Goal: Use online tool/utility: Use online tool/utility

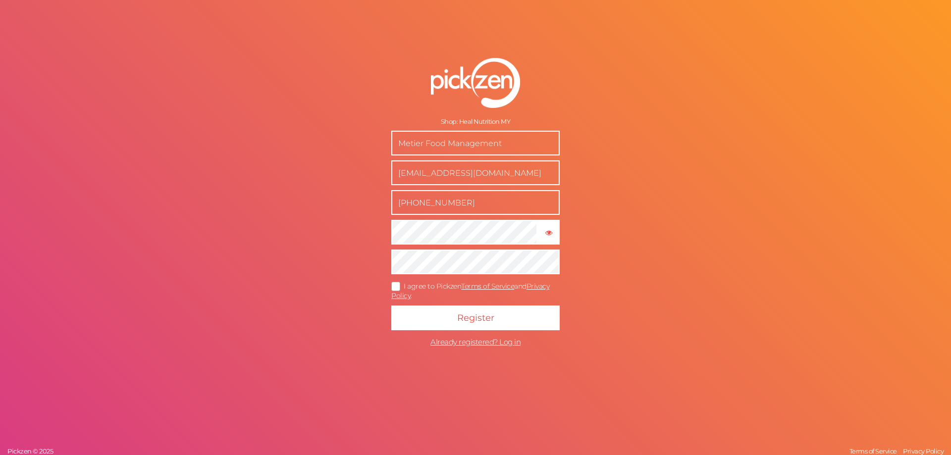
click at [461, 218] on form "Shop: Heal Nutrition MY Metier Food Management ecommerce@metierfood.com +601111…" at bounding box center [476, 205] width 248 height 334
click at [546, 234] on icon "button" at bounding box center [549, 232] width 7 height 7
click at [392, 284] on icon at bounding box center [396, 286] width 16 height 5
click at [0, 0] on input "I agree to Pickzen Terms of Service and Privacy Policy ." at bounding box center [0, 0] width 0 height 0
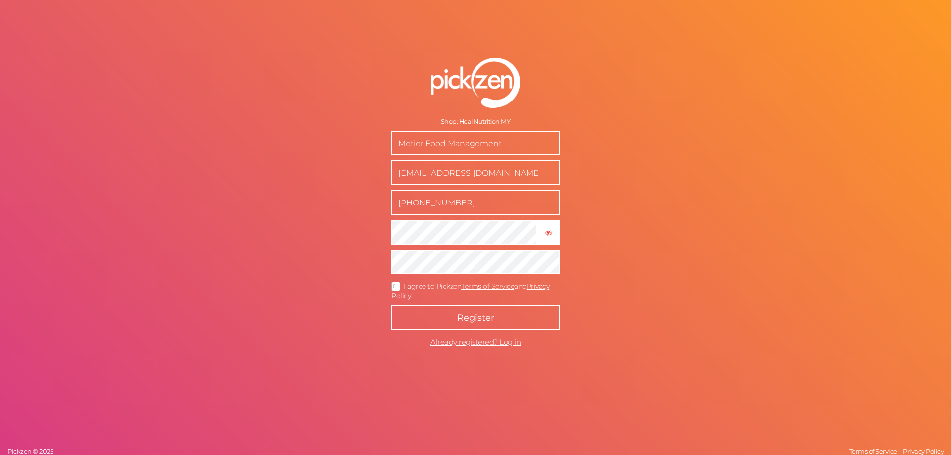
click at [461, 317] on span "Register" at bounding box center [475, 318] width 37 height 11
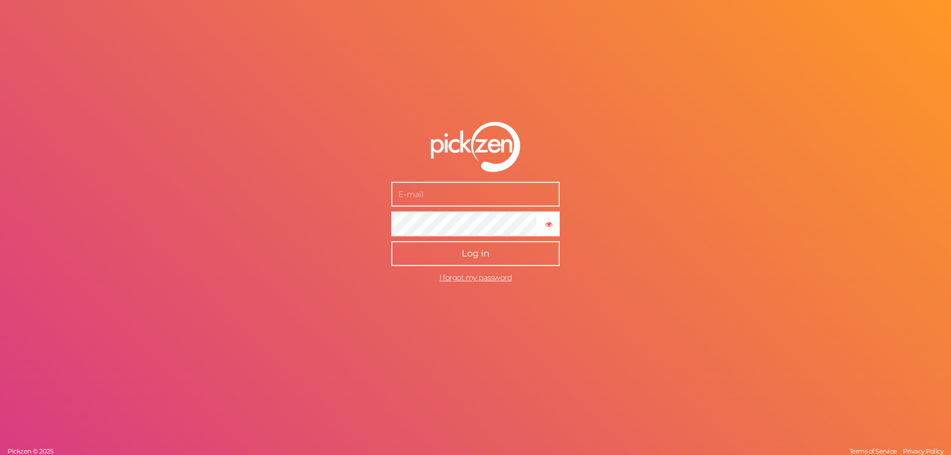
type input "[EMAIL_ADDRESS][DOMAIN_NAME]"
click at [450, 249] on button "Log in" at bounding box center [475, 254] width 168 height 25
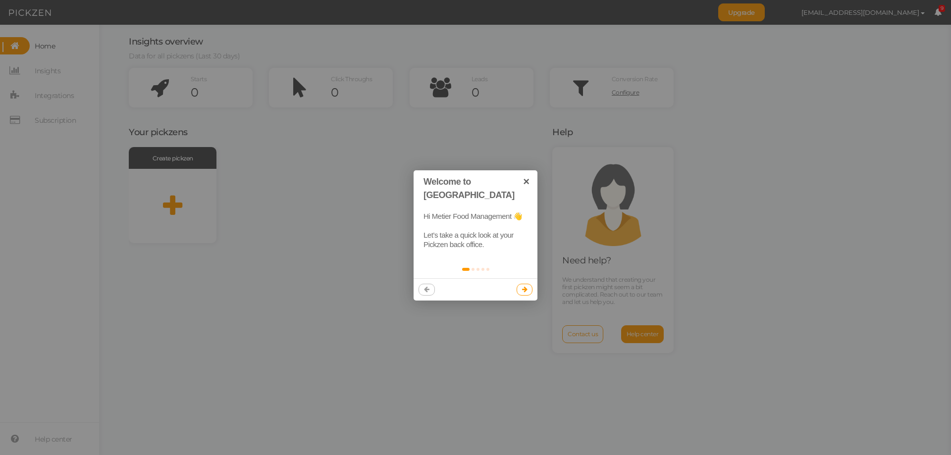
click at [523, 286] on icon at bounding box center [524, 289] width 5 height 6
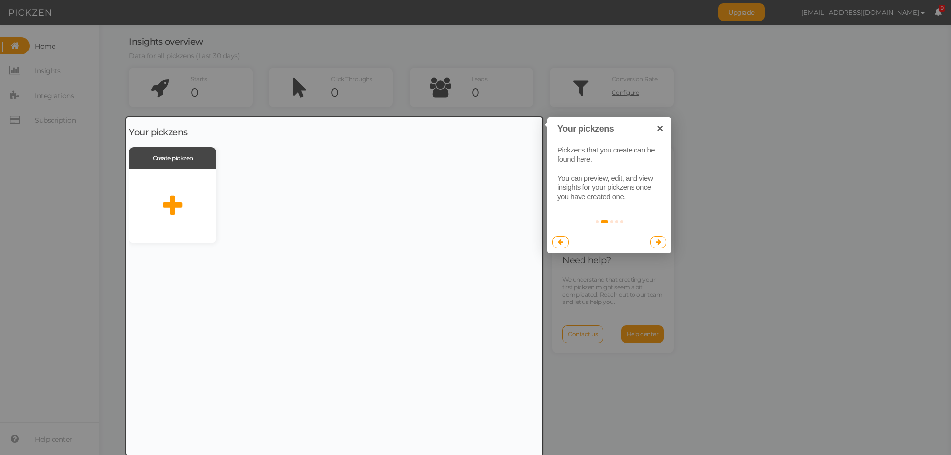
click at [663, 244] on link at bounding box center [659, 242] width 16 height 12
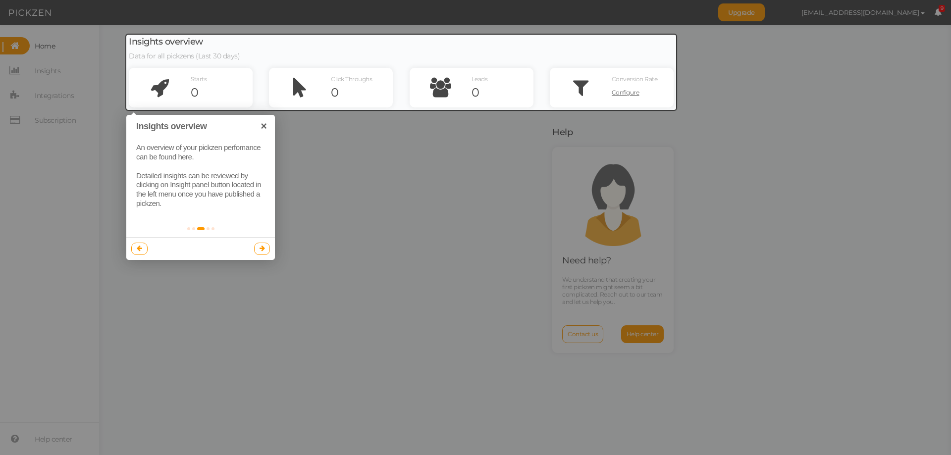
click at [263, 251] on icon at bounding box center [262, 248] width 5 height 6
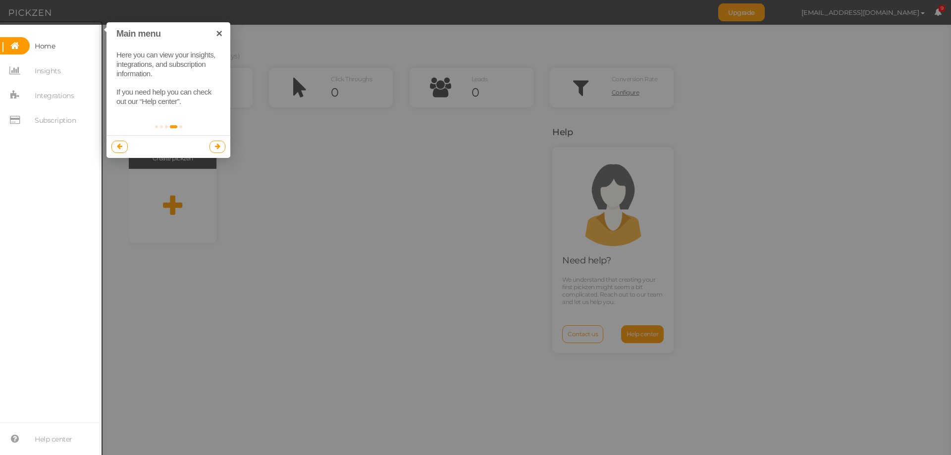
click at [214, 149] on link at bounding box center [218, 147] width 16 height 12
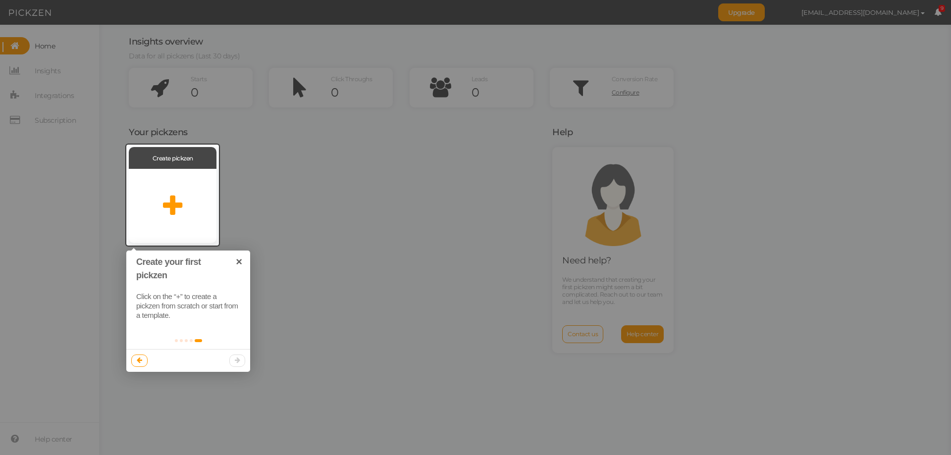
click at [237, 361] on div at bounding box center [188, 360] width 124 height 22
click at [237, 260] on link "×" at bounding box center [239, 262] width 22 height 22
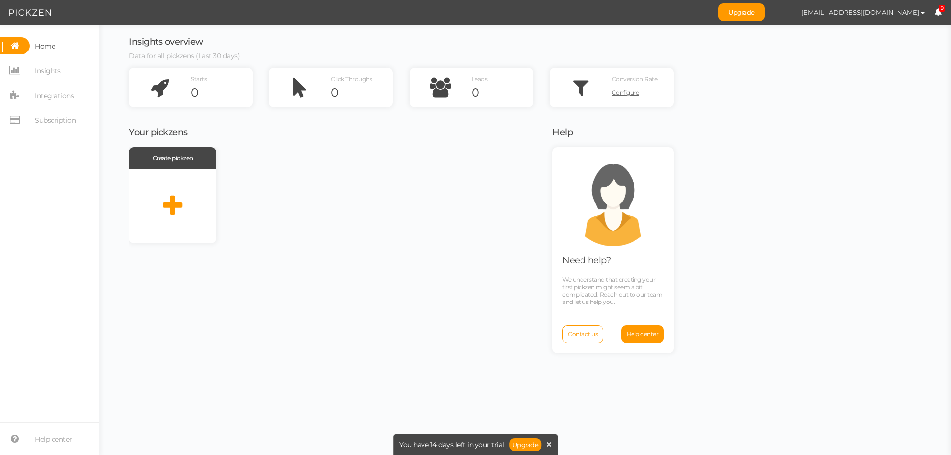
drag, startPoint x: 167, startPoint y: 203, endPoint x: 283, endPoint y: 225, distance: 118.1
click at [167, 204] on div at bounding box center [172, 195] width 93 height 101
click at [519, 448] on link "Upgrade" at bounding box center [525, 445] width 33 height 13
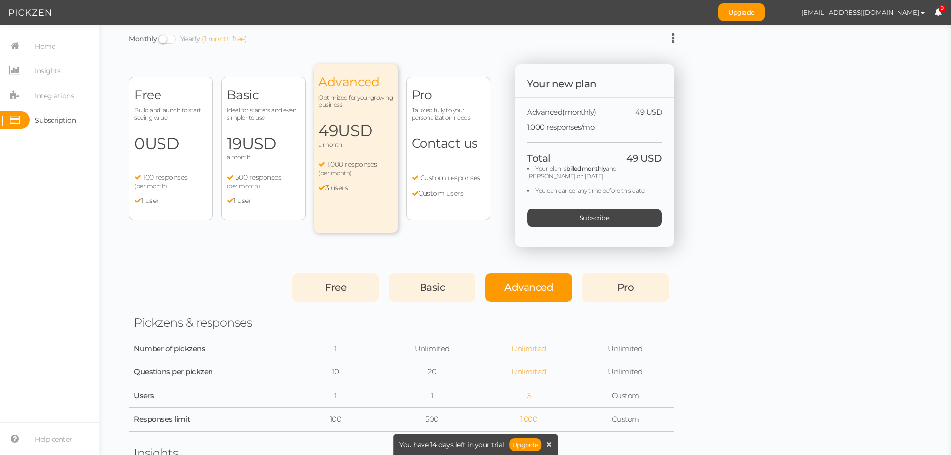
click at [186, 174] on span "100 responses" at bounding box center [165, 177] width 45 height 9
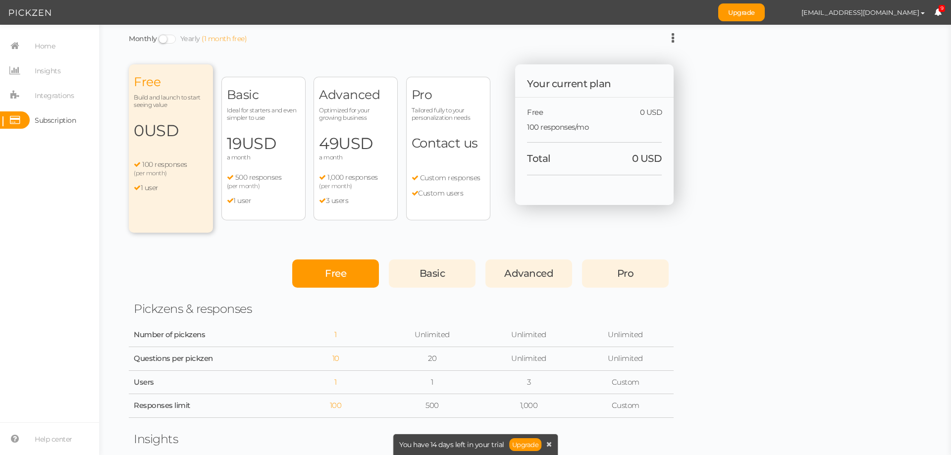
click at [267, 174] on span "500 responses" at bounding box center [258, 177] width 47 height 9
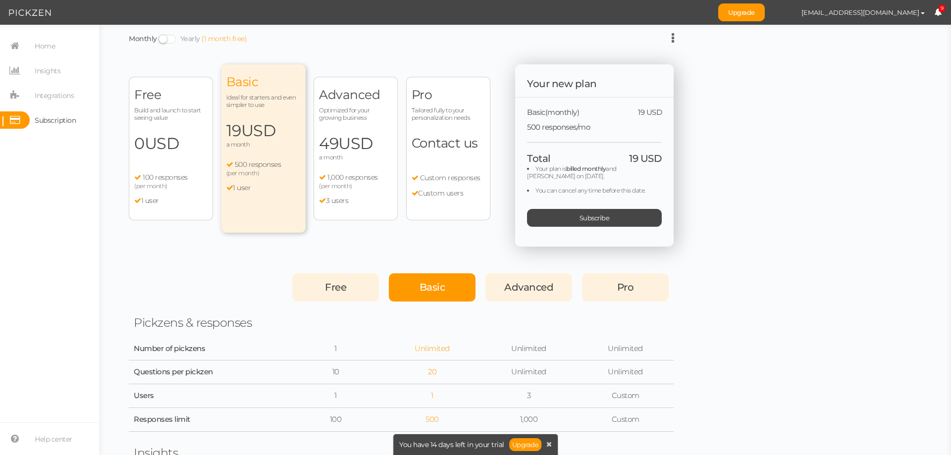
click at [157, 186] on span "(per month)" at bounding box center [150, 185] width 33 height 7
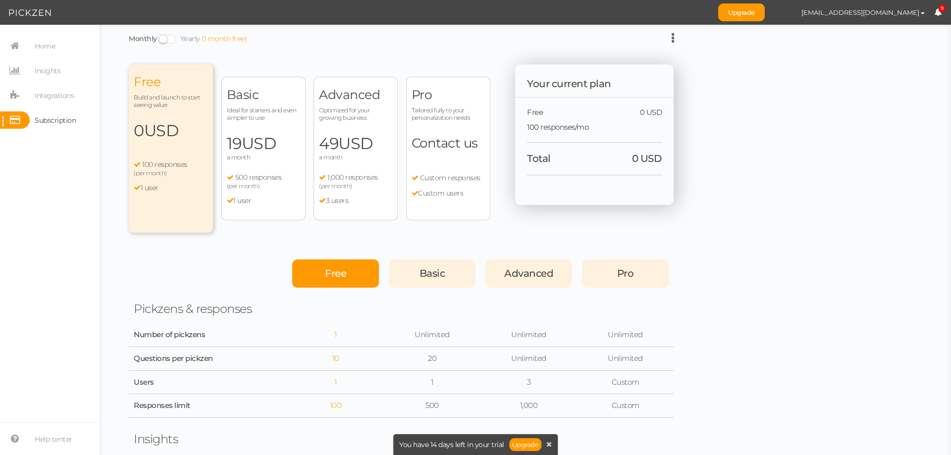
click at [168, 39] on span at bounding box center [167, 39] width 17 height 9
click at [0, 0] on input "Monthly Yearly (1 month free)" at bounding box center [0, 0] width 0 height 0
click at [168, 39] on span at bounding box center [167, 39] width 17 height 9
click at [0, 0] on input "Monthly Yearly (1 month free)" at bounding box center [0, 0] width 0 height 0
click at [54, 39] on span "Home" at bounding box center [45, 46] width 20 height 16
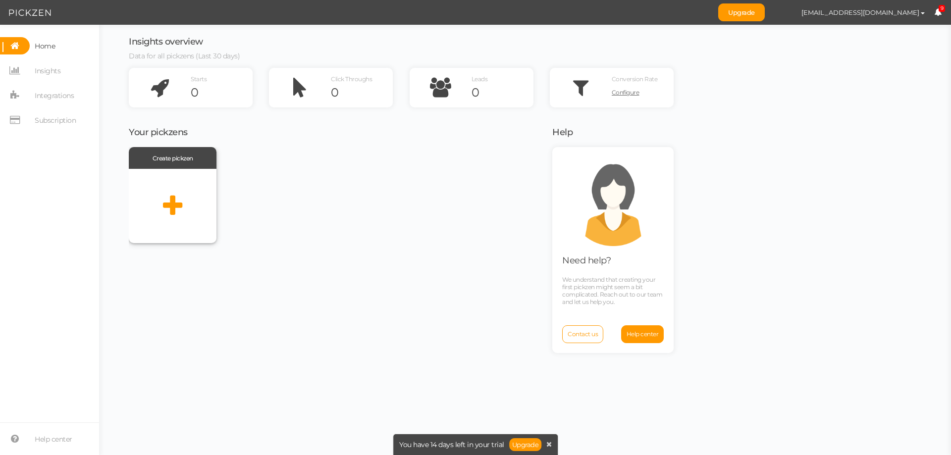
click at [184, 202] on div at bounding box center [173, 206] width 88 height 74
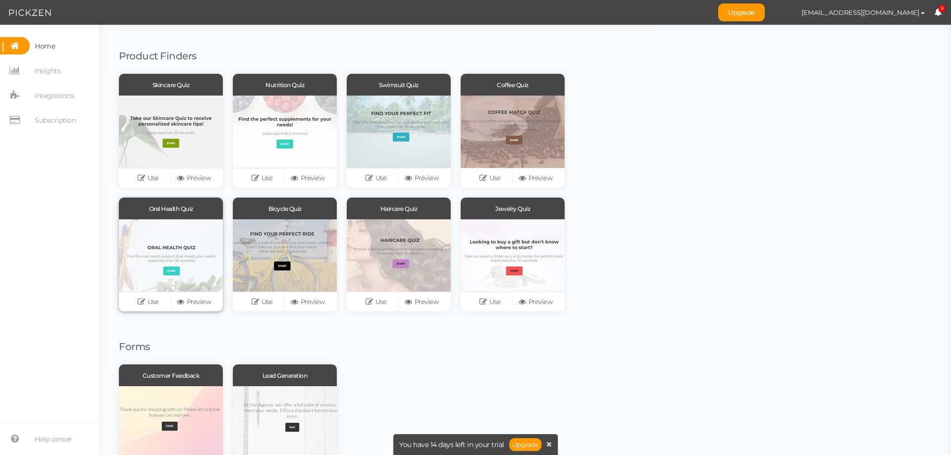
scroll to position [98, 0]
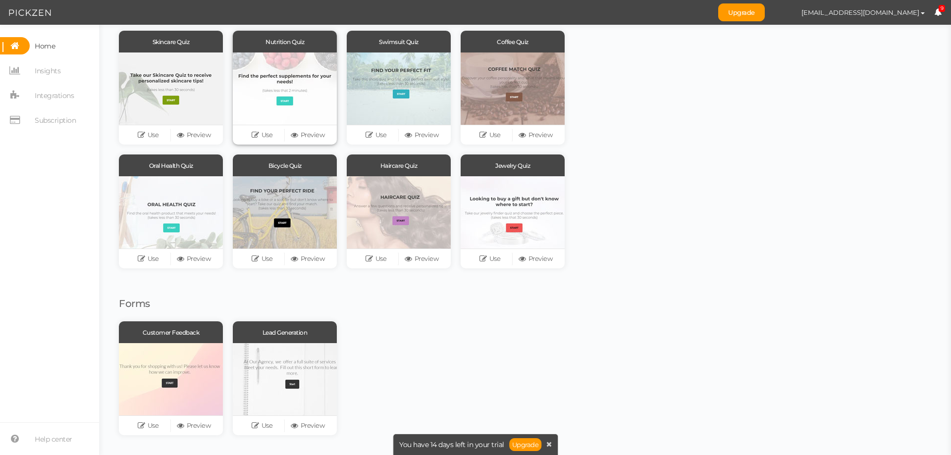
click at [280, 97] on div at bounding box center [285, 89] width 104 height 72
click at [264, 137] on link "Use" at bounding box center [262, 135] width 46 height 14
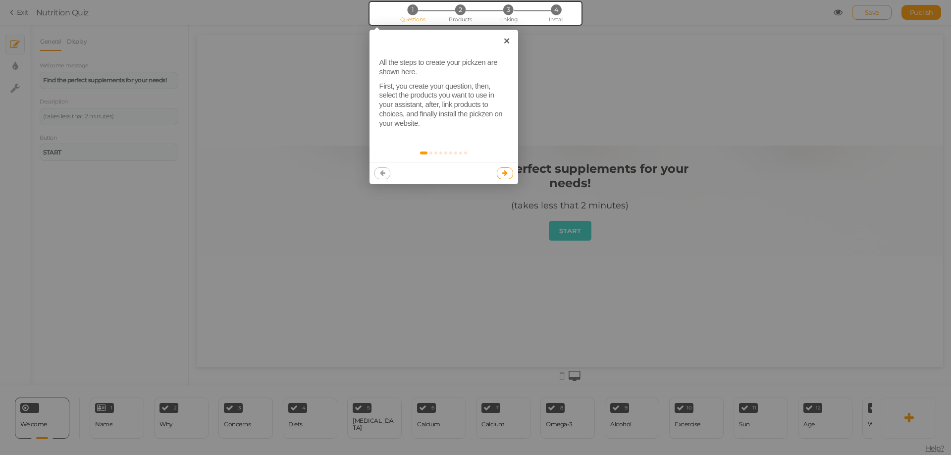
click at [509, 173] on link at bounding box center [505, 173] width 16 height 12
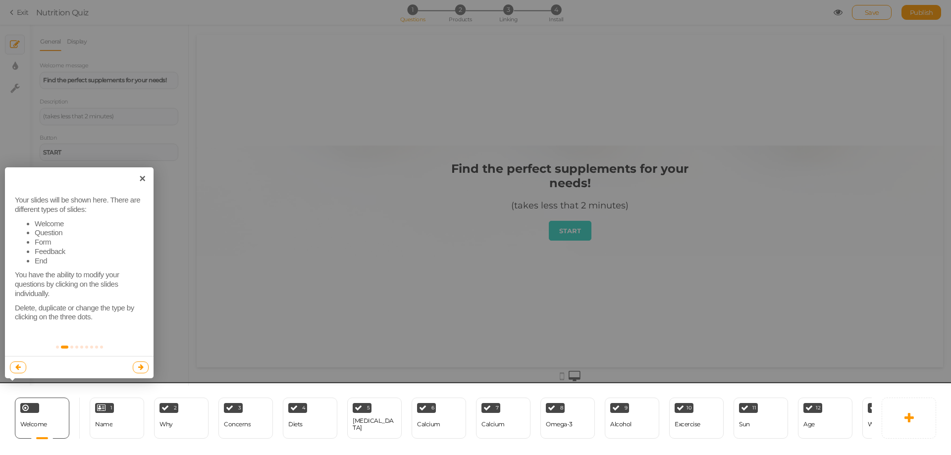
click at [135, 370] on link at bounding box center [141, 368] width 16 height 12
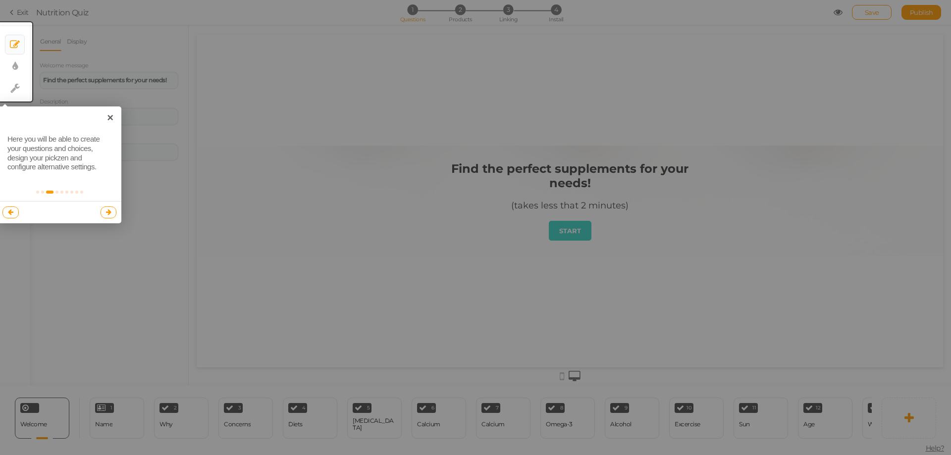
click at [107, 214] on icon at bounding box center [108, 212] width 5 height 6
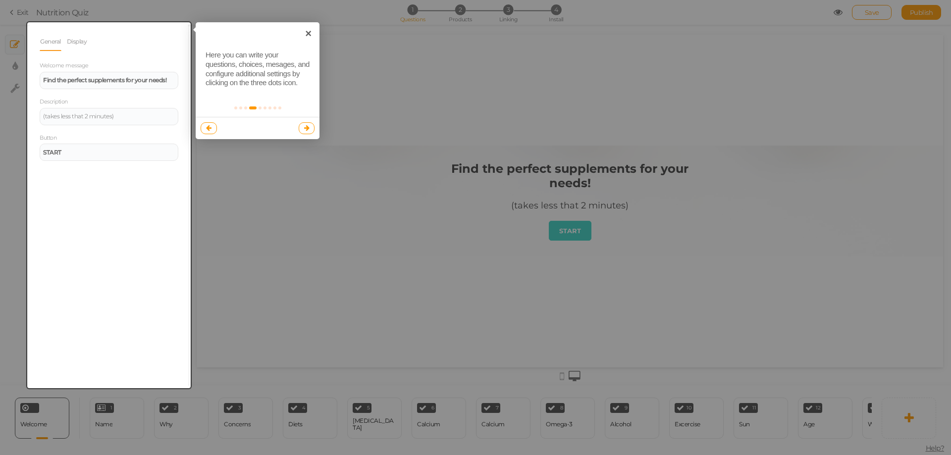
click at [115, 83] on div at bounding box center [109, 205] width 164 height 366
click at [306, 129] on icon at bounding box center [306, 128] width 5 height 6
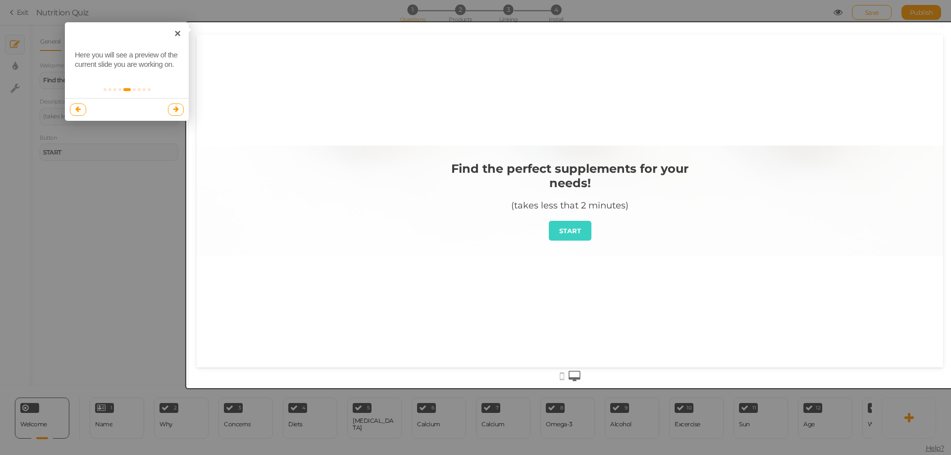
click at [179, 111] on link at bounding box center [176, 110] width 16 height 12
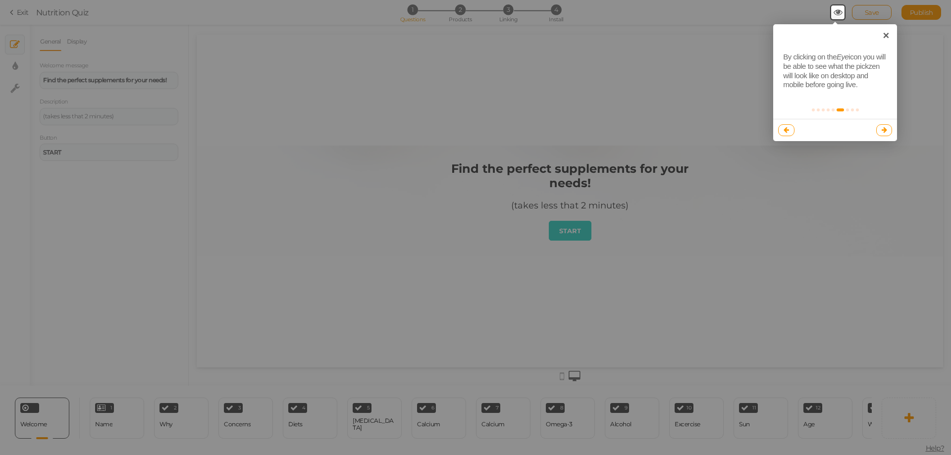
click at [885, 129] on icon at bounding box center [884, 130] width 5 height 6
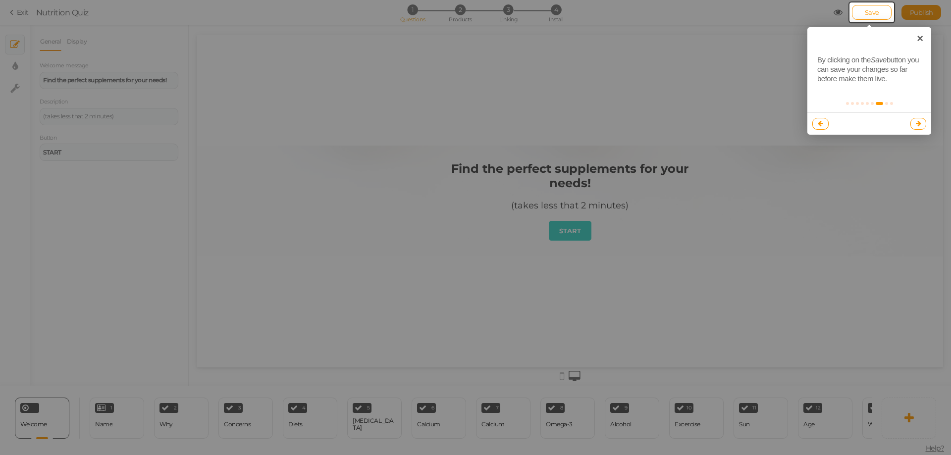
click at [919, 124] on icon at bounding box center [918, 123] width 5 height 6
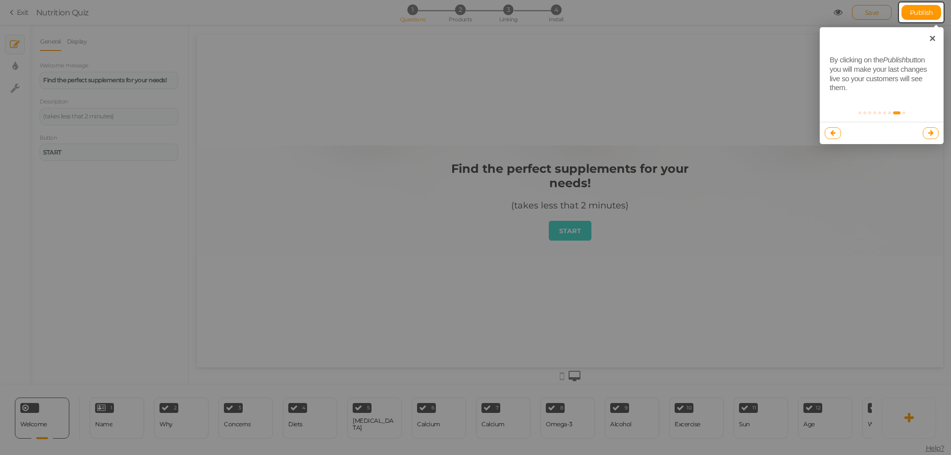
click at [934, 133] on link at bounding box center [931, 133] width 16 height 12
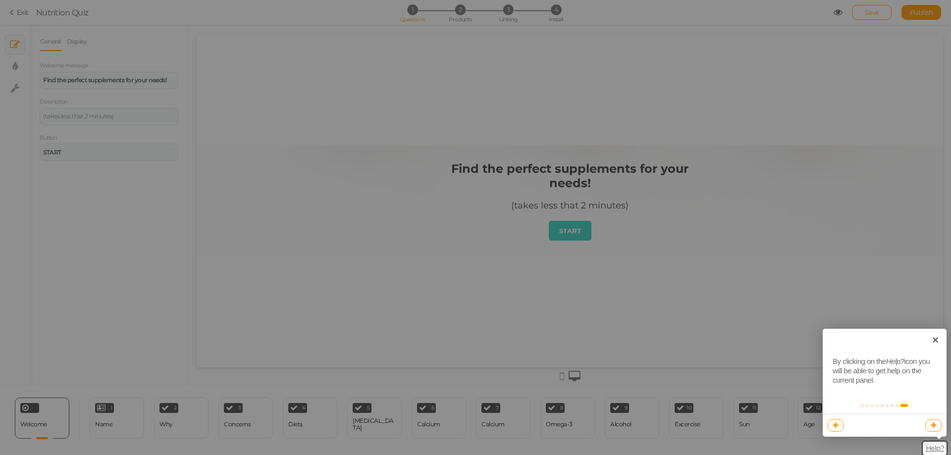
click at [935, 429] on link at bounding box center [934, 426] width 16 height 12
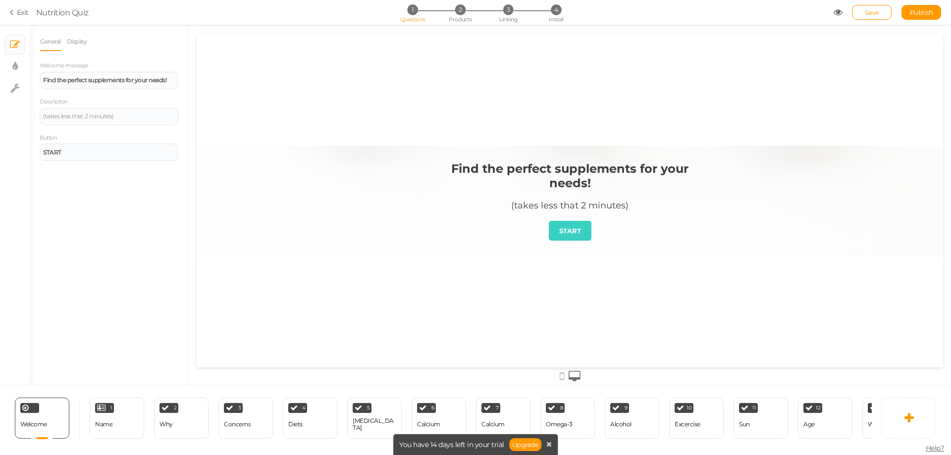
drag, startPoint x: 173, startPoint y: 245, endPoint x: 180, endPoint y: 252, distance: 9.8
drag, startPoint x: 180, startPoint y: 252, endPoint x: 94, endPoint y: 82, distance: 190.6
click at [94, 82] on strong "Find the perfect supplements for your needs!" at bounding box center [104, 79] width 123 height 7
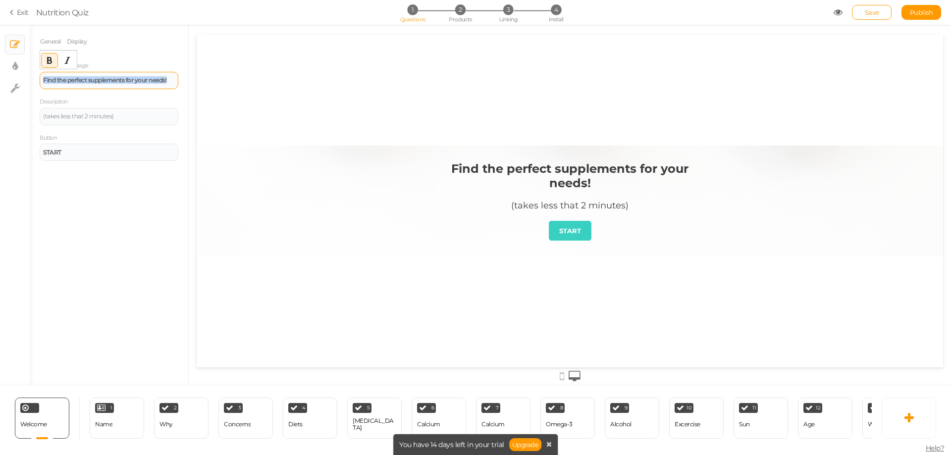
click at [94, 82] on strong "Find the perfect supplements for your needs!" at bounding box center [104, 79] width 123 height 7
paste div
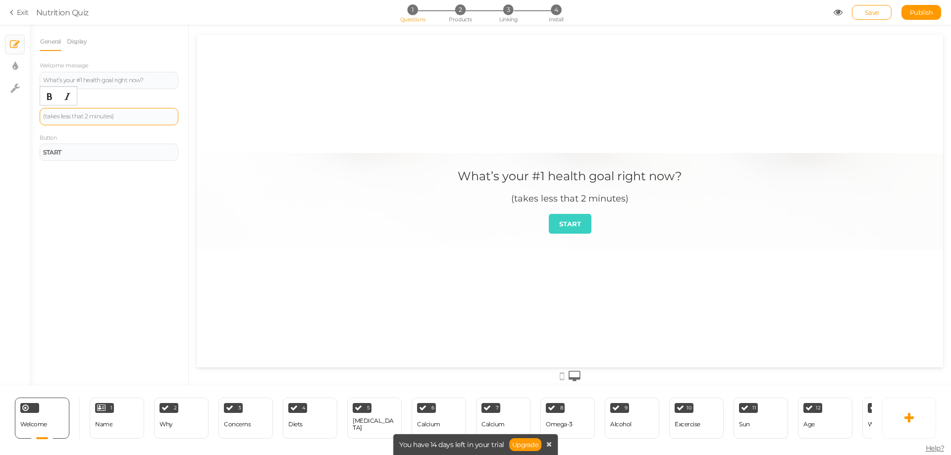
click at [148, 118] on div "(takes less that 2 minutes)" at bounding box center [109, 116] width 132 height 6
click at [129, 166] on div "General Display Welcome message What’s your #1 health goal right now? Descripti…" at bounding box center [109, 209] width 159 height 354
click at [125, 118] on div "(takes less that 2 minutes)" at bounding box center [109, 116] width 132 height 6
click at [86, 117] on div "(takes less that 2 minutes)" at bounding box center [109, 116] width 132 height 6
click at [110, 116] on div "(takes less that 1 minutes)" at bounding box center [109, 116] width 132 height 6
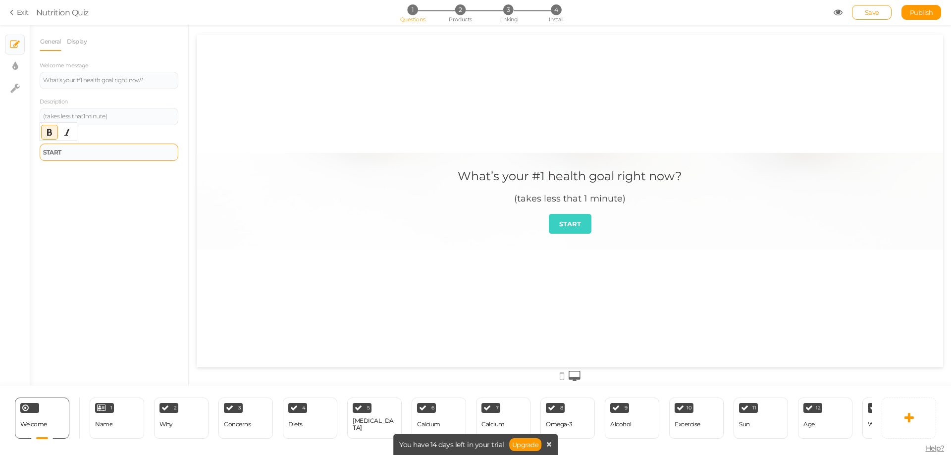
click at [119, 154] on div "START" at bounding box center [109, 153] width 132 height 6
click at [110, 416] on div "Name" at bounding box center [103, 424] width 17 height 17
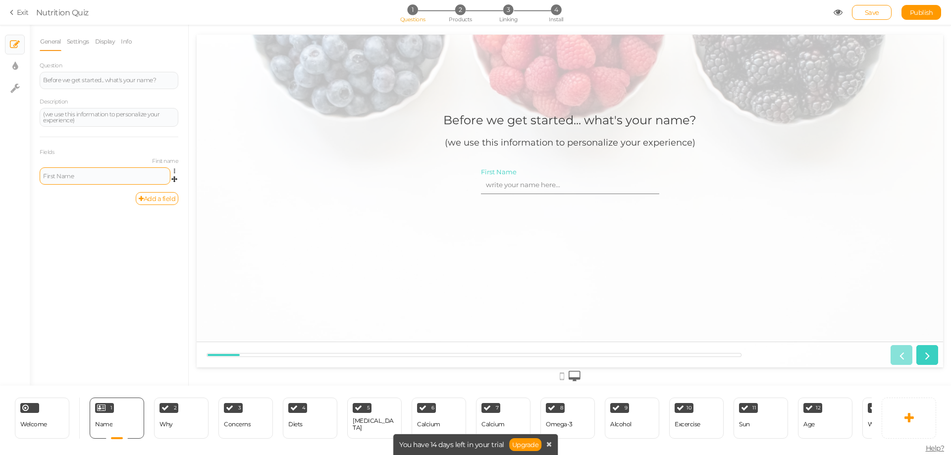
click at [105, 175] on div "First Name" at bounding box center [105, 176] width 124 height 6
click at [164, 416] on div "Why" at bounding box center [166, 424] width 13 height 17
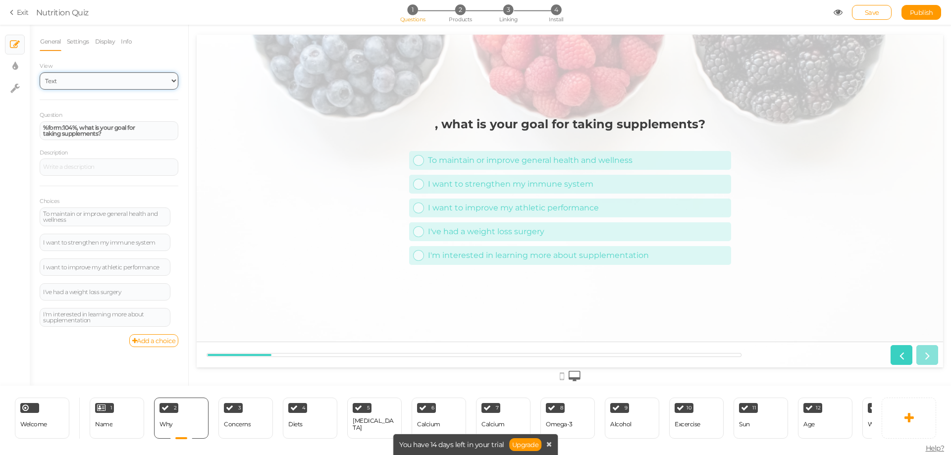
click at [99, 78] on select "Text Images Slider Dropdown" at bounding box center [109, 80] width 139 height 17
click at [40, 72] on select "Text Images Slider Dropdown" at bounding box center [109, 80] width 139 height 17
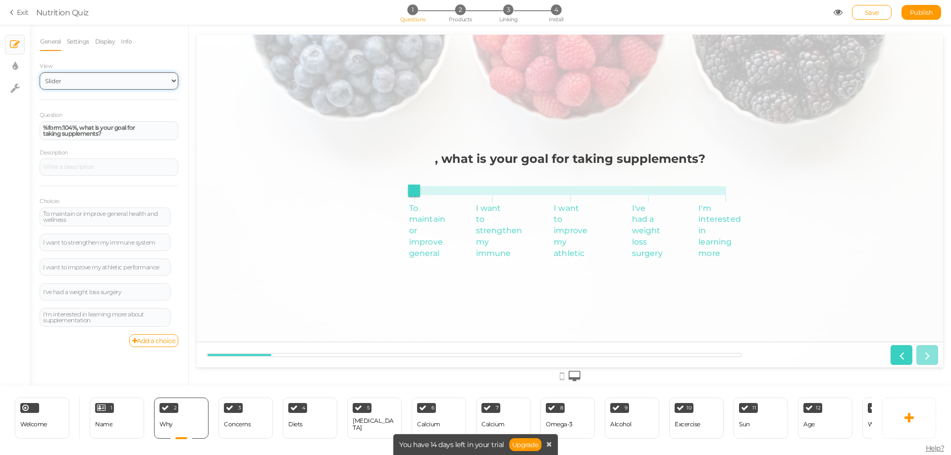
click at [105, 80] on select "Text Images Slider Dropdown" at bounding box center [109, 80] width 139 height 17
click at [40, 72] on select "Text Images Slider Dropdown" at bounding box center [109, 80] width 139 height 17
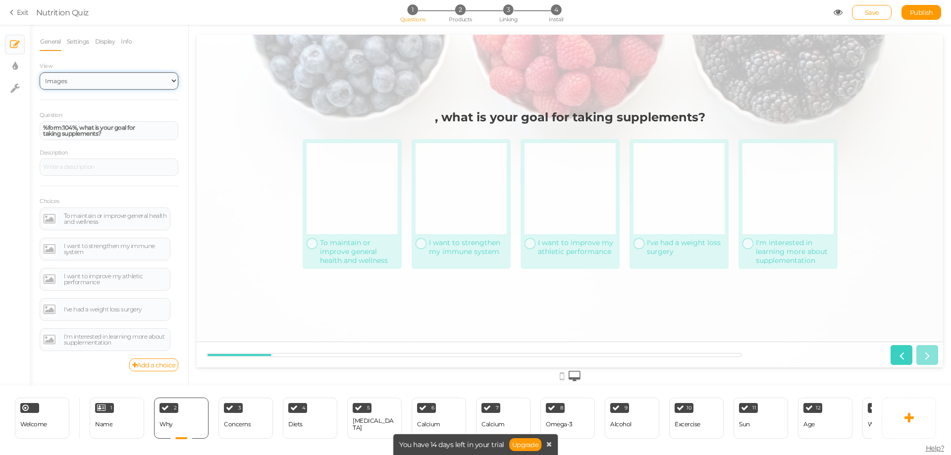
click at [108, 79] on select "Text Images Slider Dropdown" at bounding box center [109, 80] width 139 height 17
click at [40, 72] on select "Text Images Slider Dropdown" at bounding box center [109, 80] width 139 height 17
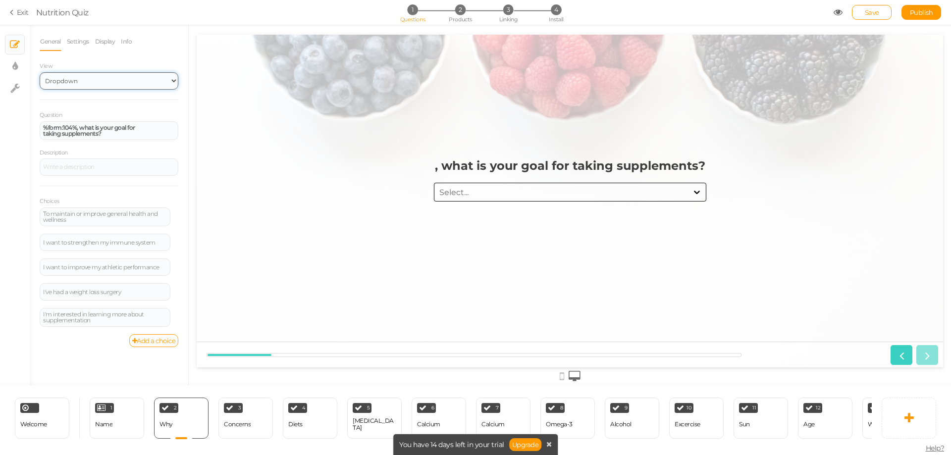
click at [113, 82] on select "Text Images Slider Dropdown" at bounding box center [109, 80] width 139 height 17
select select "1"
click at [40, 72] on select "Text Images Slider Dropdown" at bounding box center [109, 80] width 139 height 17
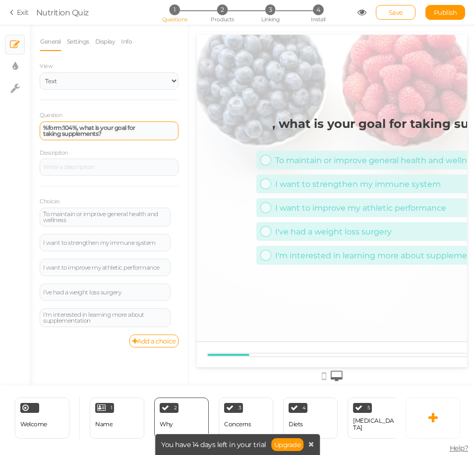
click at [100, 130] on strong "%form:104%, what is your goal for taking supplements?" at bounding box center [89, 130] width 92 height 13
click at [80, 128] on strong "%form:104%, what is your goal for taking supplements?" at bounding box center [89, 130] width 92 height 13
paste div
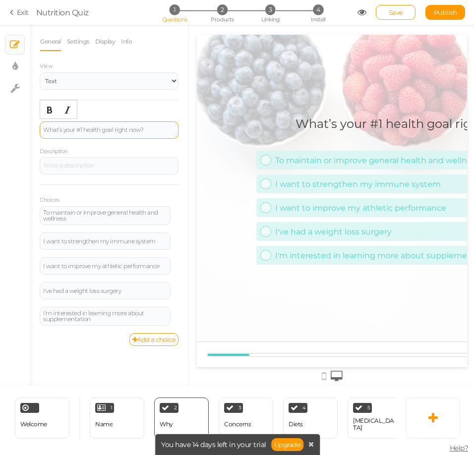
click at [103, 130] on div "What’s your #1 health goal right now?" at bounding box center [109, 130] width 132 height 6
click at [46, 110] on icon "Bold" at bounding box center [50, 110] width 8 height 8
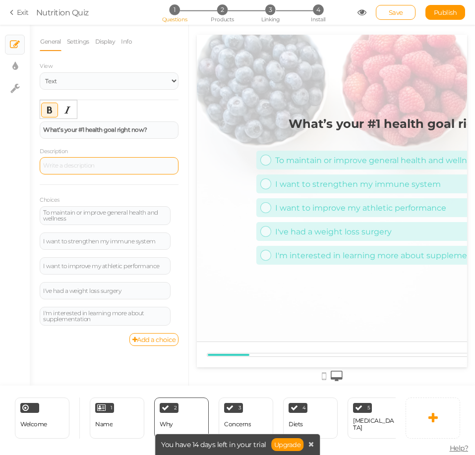
click at [83, 167] on div at bounding box center [109, 165] width 139 height 17
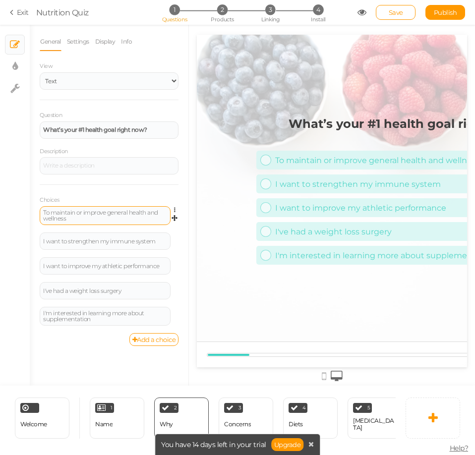
click at [90, 208] on div "To maintain or improve general health and wellness" at bounding box center [105, 215] width 131 height 19
drag, startPoint x: 90, startPoint y: 216, endPoint x: 185, endPoint y: 137, distance: 123.8
click at [90, 216] on div "To maintain or improve general health and wellness" at bounding box center [105, 216] width 124 height 12
click at [84, 215] on div "To maintain or improve general health and wellness" at bounding box center [105, 216] width 124 height 12
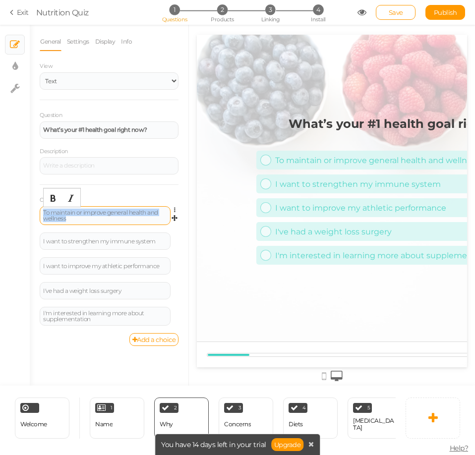
click at [84, 215] on div "To maintain or improve general health and wellness" at bounding box center [105, 216] width 124 height 12
paste div
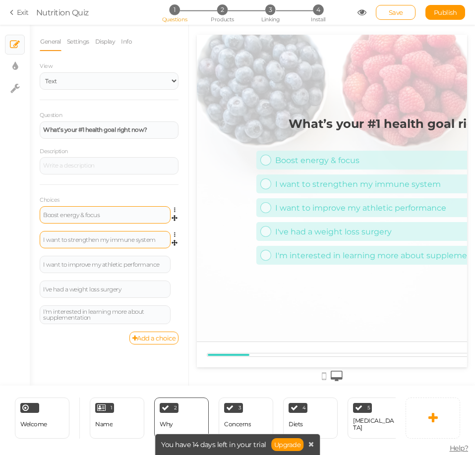
click at [92, 231] on div "I want to strengthen my immune system" at bounding box center [105, 239] width 131 height 17
click at [90, 238] on div "I want to strengthen my immune system" at bounding box center [105, 240] width 124 height 6
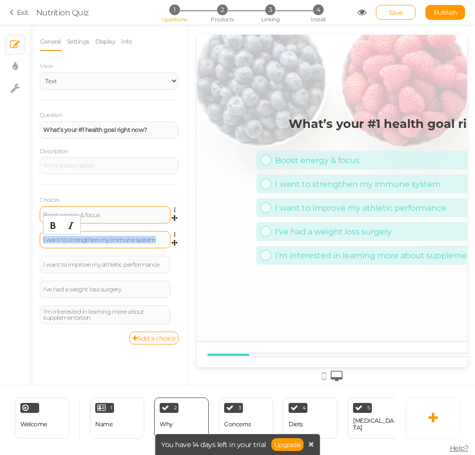
click at [108, 239] on div "I want to strengthen my immune system" at bounding box center [105, 240] width 124 height 6
paste div
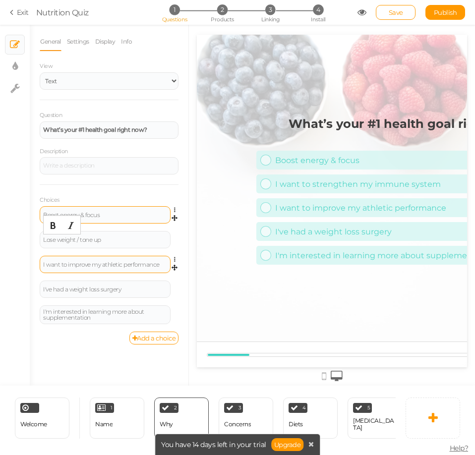
click at [99, 269] on div "I want to improve my athletic performance" at bounding box center [105, 264] width 131 height 17
click at [100, 265] on div "I want to improve my athletic performance" at bounding box center [105, 265] width 124 height 6
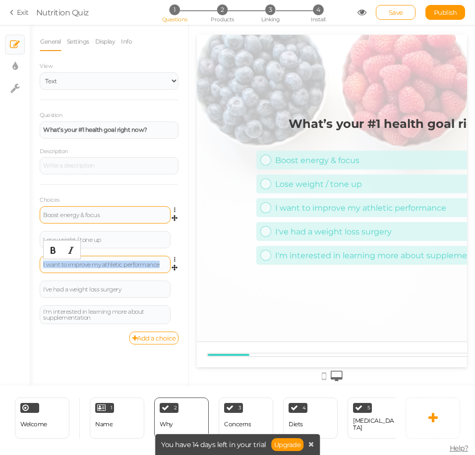
click at [100, 265] on div "I want to improve my athletic performance" at bounding box center [105, 265] width 124 height 6
click at [122, 264] on div "I want to improve my athletic performance" at bounding box center [105, 265] width 124 height 6
paste div
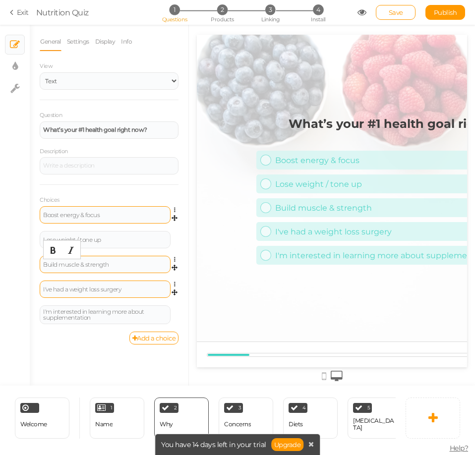
click at [112, 292] on div "I've had a weight loss surgery" at bounding box center [105, 289] width 124 height 6
drag, startPoint x: 112, startPoint y: 292, endPoint x: 161, endPoint y: 212, distance: 94.0
click at [112, 292] on div "I've had a weight loss surgery" at bounding box center [105, 289] width 124 height 6
click at [111, 292] on div "I've had a weight loss surgery" at bounding box center [105, 289] width 124 height 6
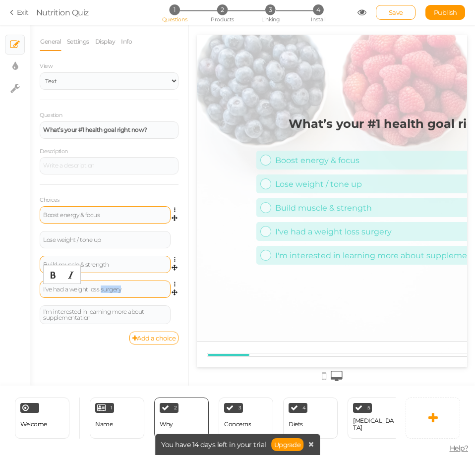
click at [111, 292] on div "I've had a weight loss surgery" at bounding box center [105, 289] width 124 height 6
paste div
click at [174, 312] on span "Settings Delete" at bounding box center [174, 309] width 8 height 9
click at [174, 310] on icon at bounding box center [177, 309] width 6 height 6
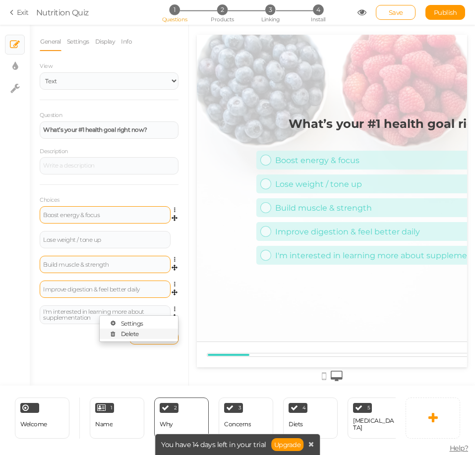
click at [156, 334] on link "Delete" at bounding box center [139, 334] width 78 height 10
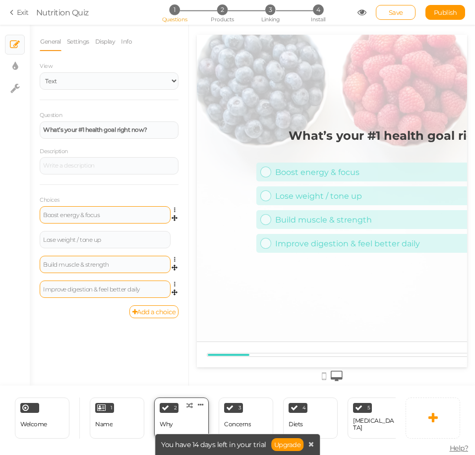
click at [164, 422] on div "Why" at bounding box center [166, 424] width 13 height 7
click at [251, 419] on div "3 Concerns × Define the conditions to show this slide. Clone Change type Delete" at bounding box center [246, 417] width 55 height 41
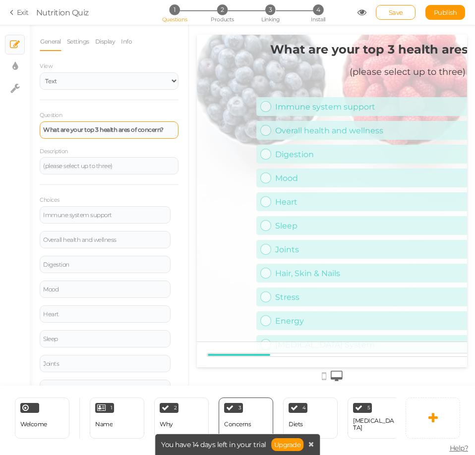
click at [116, 134] on div "What are your top 3 health ares of concern?" at bounding box center [109, 129] width 139 height 17
paste div
click at [110, 134] on div "How do you prefer your nutrition support?" at bounding box center [109, 129] width 139 height 17
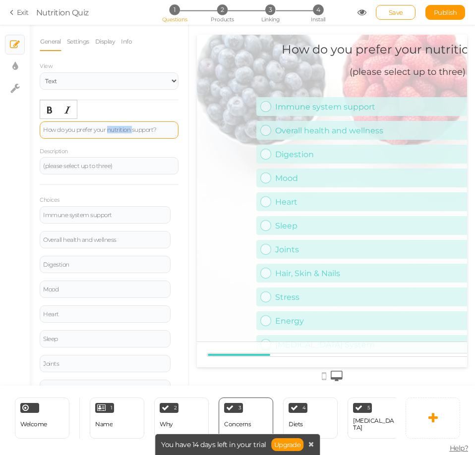
click at [110, 134] on div "How do you prefer your nutrition support?" at bounding box center [109, 129] width 139 height 17
click at [45, 112] on button "Bold" at bounding box center [50, 110] width 16 height 14
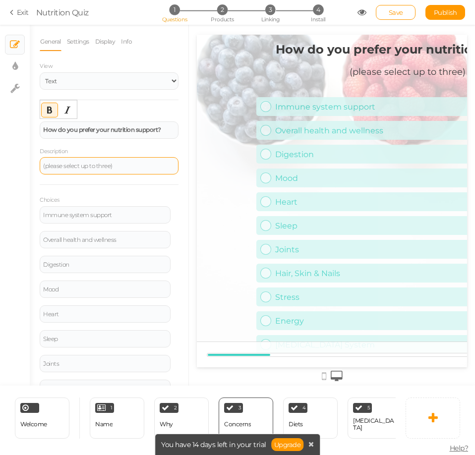
click at [79, 169] on div "(please select up to three)" at bounding box center [109, 165] width 139 height 17
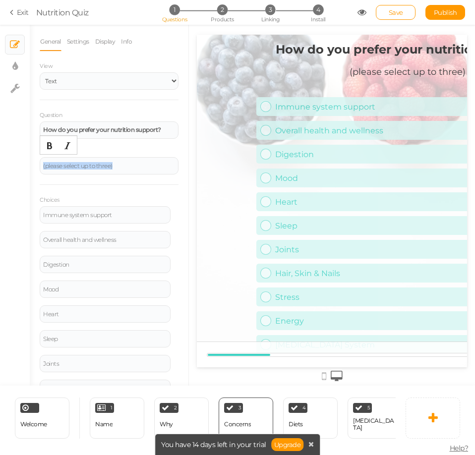
drag, startPoint x: 79, startPoint y: 169, endPoint x: 161, endPoint y: 195, distance: 85.3
click at [80, 170] on div "(please select up to three)" at bounding box center [109, 165] width 139 height 17
click at [146, 200] on div "Choices Immune system support Settings Delete Overall health and wellness Setti…" at bounding box center [109, 331] width 139 height 294
click at [110, 169] on div "(please select up to three)" at bounding box center [109, 165] width 139 height 17
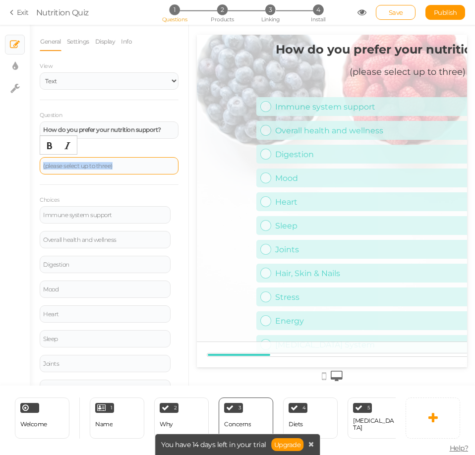
click at [110, 169] on div "(please select up to three)" at bounding box center [109, 165] width 139 height 17
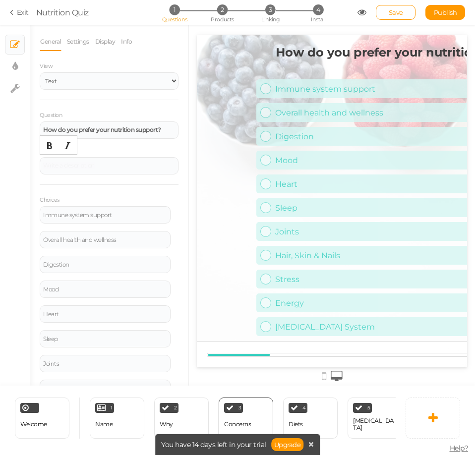
click at [123, 188] on div "Choices Immune system support Settings Delete Overall health and wellness Setti…" at bounding box center [109, 331] width 139 height 294
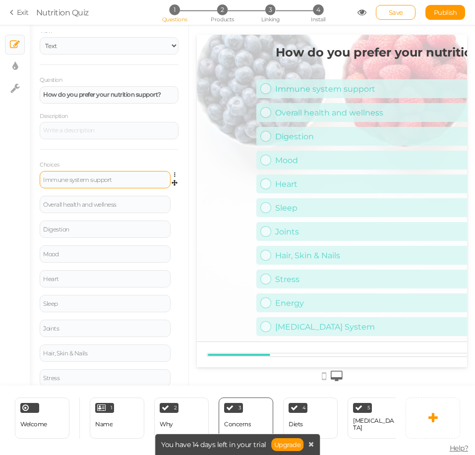
scroll to position [50, 0]
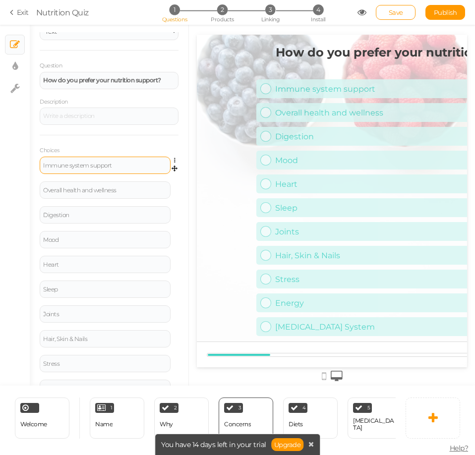
click at [93, 170] on div "Immune system support" at bounding box center [105, 165] width 131 height 17
click at [94, 166] on div "Immune system support" at bounding box center [105, 166] width 124 height 6
drag, startPoint x: 94, startPoint y: 166, endPoint x: 134, endPoint y: 122, distance: 58.6
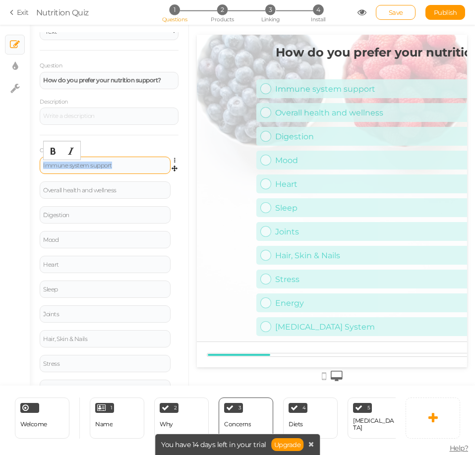
click at [94, 166] on div "Immune system support" at bounding box center [105, 166] width 124 height 6
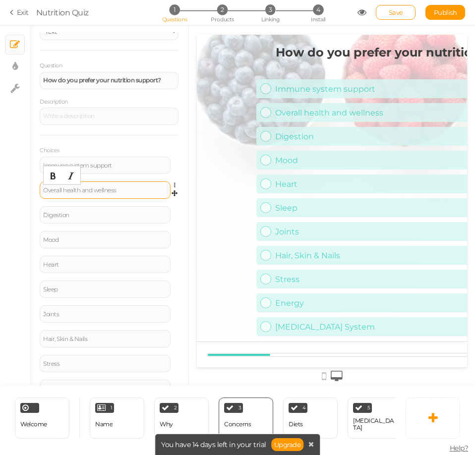
click at [74, 188] on div "Overall health and wellness" at bounding box center [105, 190] width 124 height 6
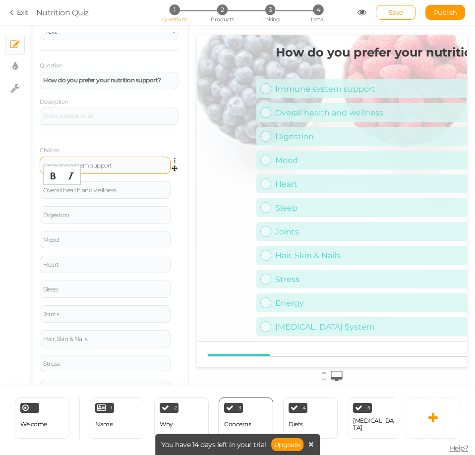
click at [88, 168] on div "Immune system support" at bounding box center [105, 166] width 124 height 6
paste div
click at [102, 183] on div "Overall health and wellness" at bounding box center [105, 189] width 131 height 17
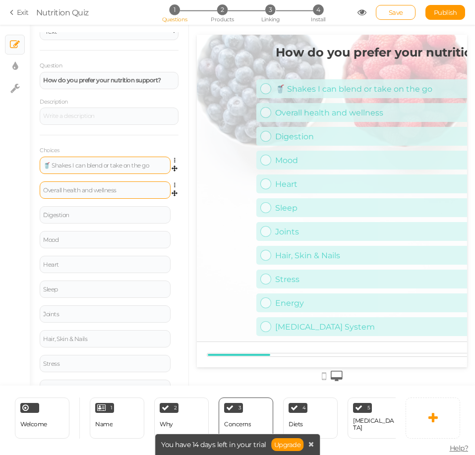
click at [102, 183] on div "Overall health and wellness" at bounding box center [105, 189] width 131 height 17
click at [93, 191] on div "Overall health and wellness" at bounding box center [105, 190] width 124 height 6
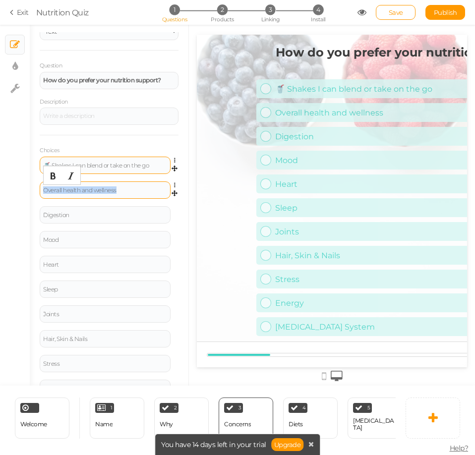
paste div
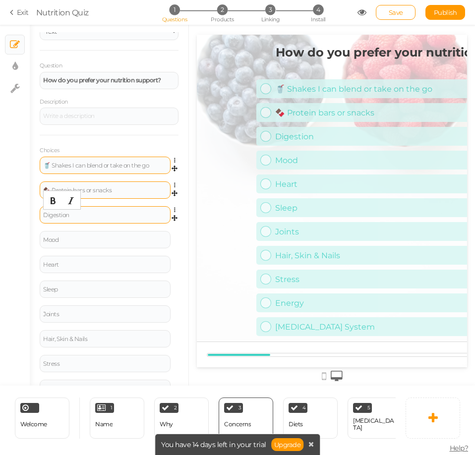
click at [91, 217] on div "Digestion" at bounding box center [105, 215] width 124 height 6
click at [92, 217] on div "Digestion" at bounding box center [105, 215] width 124 height 6
drag, startPoint x: 92, startPoint y: 217, endPoint x: 183, endPoint y: 220, distance: 91.2
click at [98, 216] on div "Digestion" at bounding box center [105, 215] width 124 height 6
click at [91, 214] on div "Digestion" at bounding box center [105, 215] width 124 height 6
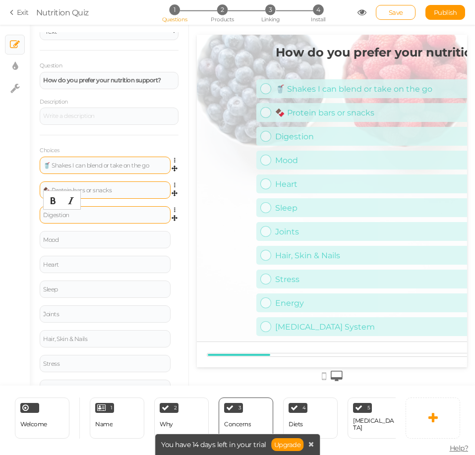
click at [91, 214] on div "Digestion" at bounding box center [105, 215] width 124 height 6
paste div
click at [116, 239] on div "Mood" at bounding box center [105, 240] width 124 height 6
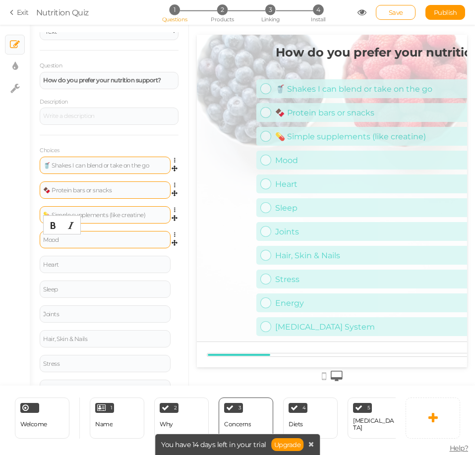
click at [107, 245] on div "Mood" at bounding box center [105, 239] width 131 height 17
click at [107, 241] on div "Mood" at bounding box center [105, 240] width 124 height 6
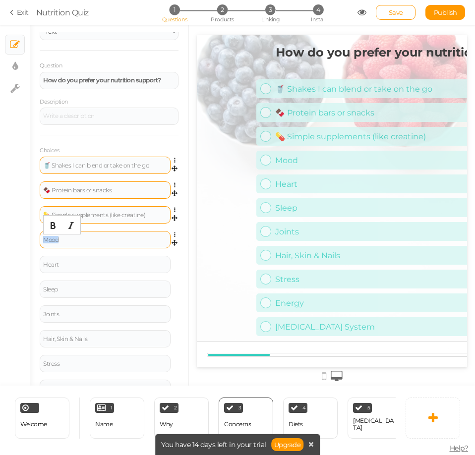
click at [107, 241] on div "Mood" at bounding box center [105, 240] width 124 height 6
paste div
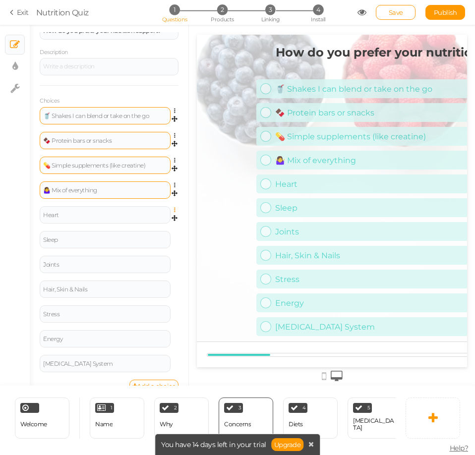
click at [174, 212] on icon at bounding box center [177, 210] width 6 height 6
click at [145, 233] on link "Delete" at bounding box center [139, 234] width 78 height 10
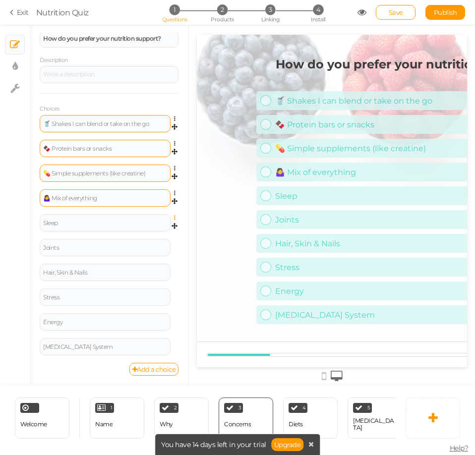
click at [174, 219] on icon at bounding box center [177, 218] width 6 height 6
click at [149, 247] on link "Delete" at bounding box center [139, 242] width 78 height 10
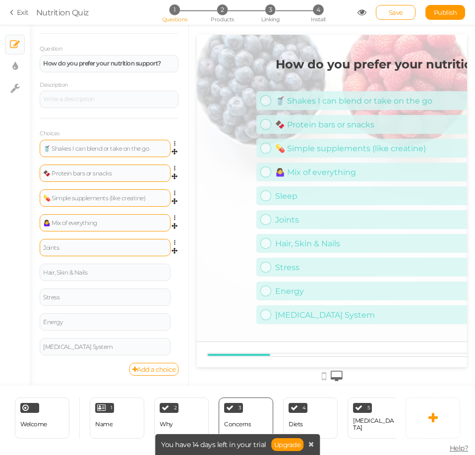
scroll to position [66, 0]
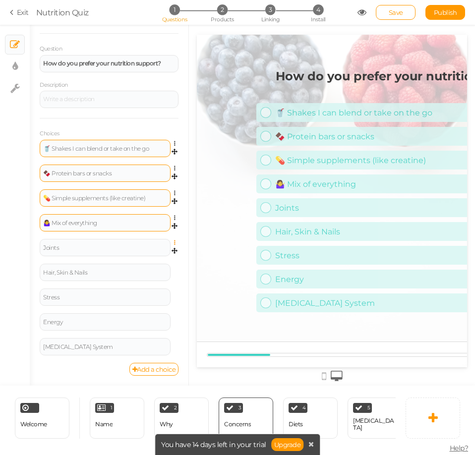
click at [174, 244] on icon at bounding box center [177, 243] width 6 height 6
click at [151, 268] on link "Delete" at bounding box center [139, 267] width 78 height 10
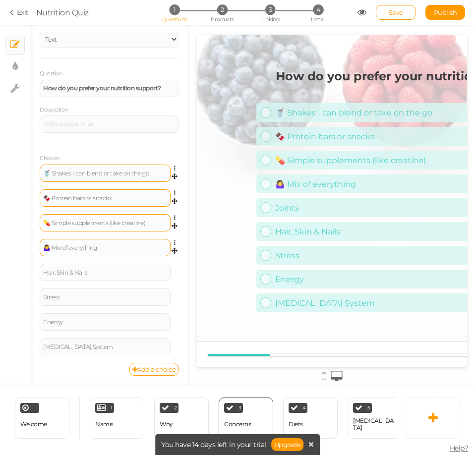
scroll to position [42, 0]
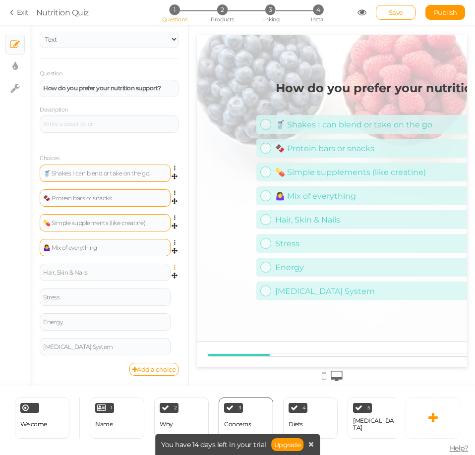
click at [174, 268] on icon at bounding box center [177, 268] width 6 height 6
click at [139, 287] on link "Delete" at bounding box center [139, 292] width 78 height 10
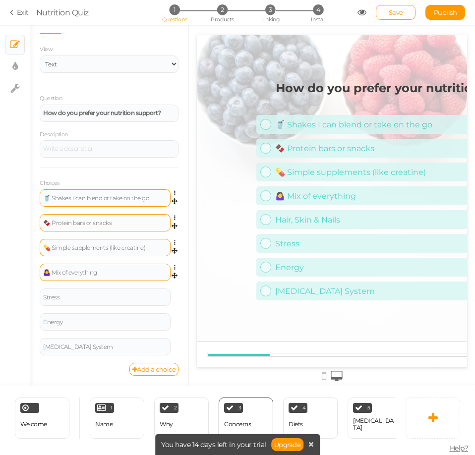
scroll to position [17, 0]
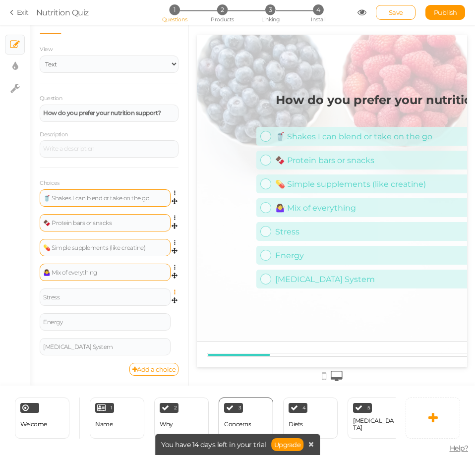
click at [174, 293] on icon at bounding box center [177, 292] width 6 height 6
click at [157, 317] on link "Delete" at bounding box center [139, 317] width 78 height 10
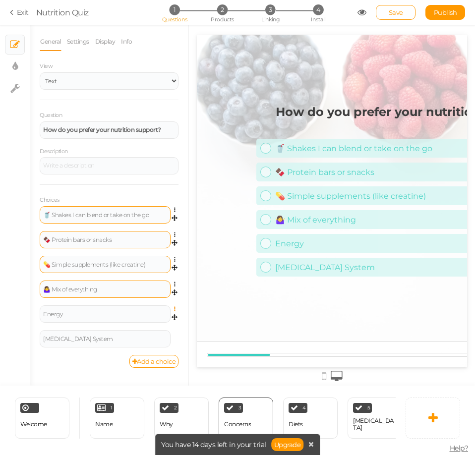
click at [174, 310] on icon at bounding box center [177, 309] width 6 height 6
click at [175, 311] on icon at bounding box center [177, 309] width 6 height 6
click at [164, 338] on link "Delete" at bounding box center [139, 334] width 78 height 10
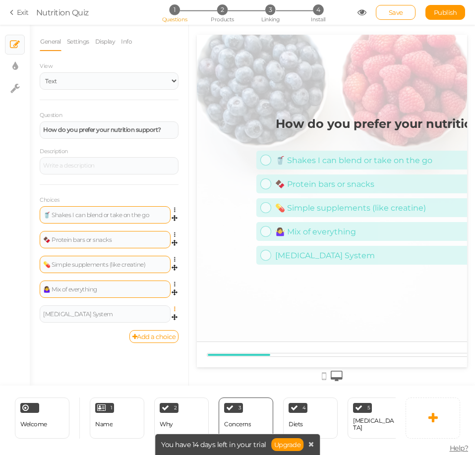
click at [175, 312] on icon at bounding box center [177, 309] width 6 height 6
click at [154, 332] on link "Delete" at bounding box center [139, 334] width 78 height 10
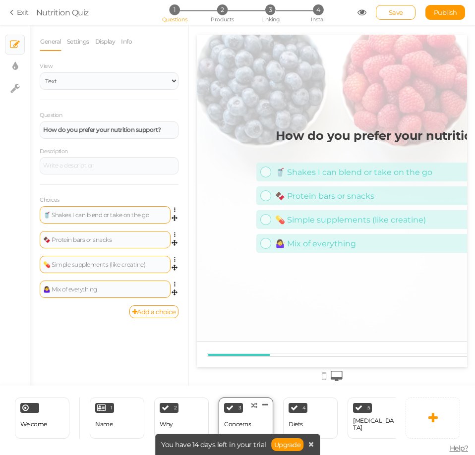
click at [238, 416] on div "Concerns" at bounding box center [237, 424] width 27 height 17
click at [240, 427] on div "Concerns" at bounding box center [237, 424] width 27 height 17
click at [79, 43] on link "Settings" at bounding box center [77, 41] width 23 height 19
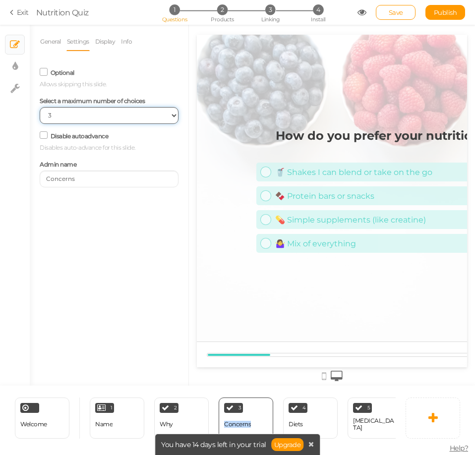
click at [107, 111] on select "No limit 1 2 3 4 5 6 7 8 9 10" at bounding box center [109, 115] width 139 height 17
click at [146, 71] on div "Optional Allows skipping this slide." at bounding box center [109, 76] width 139 height 23
click at [320, 419] on div "4 Diets × Define the conditions to show this slide. Clone Change type Delete" at bounding box center [310, 417] width 55 height 41
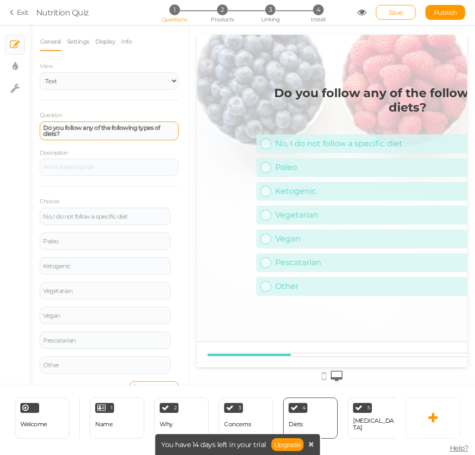
click at [89, 128] on strong "Do you follow any of the following types of diets?" at bounding box center [101, 130] width 117 height 13
paste div
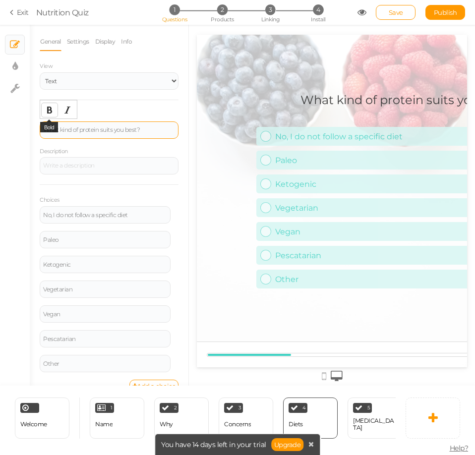
click at [50, 110] on icon "Bold" at bounding box center [50, 110] width 8 height 8
click at [110, 135] on div "What kind of protein suits you best? ﻿" at bounding box center [109, 129] width 139 height 17
click at [110, 135] on div "What kind of protein suits you best?" at bounding box center [109, 129] width 139 height 17
click at [55, 110] on button "Bold" at bounding box center [50, 110] width 16 height 14
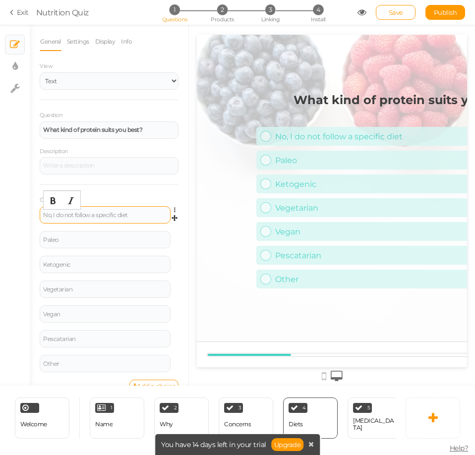
click at [116, 212] on div "No, I do not follow a specific diet" at bounding box center [105, 215] width 124 height 6
click at [115, 215] on div "No, I do not follow a specific diet" at bounding box center [105, 215] width 124 height 6
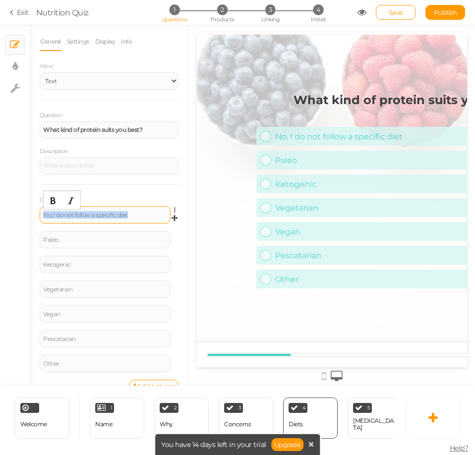
click at [115, 215] on div "No, I do not follow a specific diet" at bounding box center [105, 215] width 124 height 6
paste div
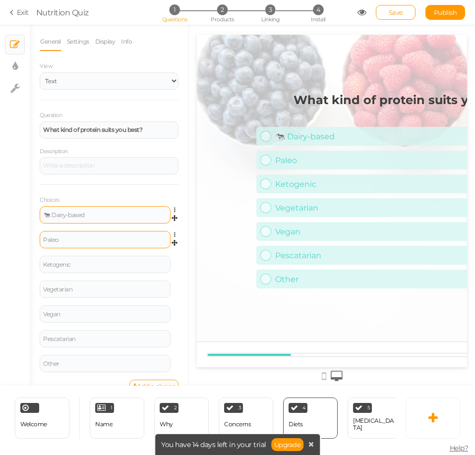
click at [83, 234] on div "Paleo" at bounding box center [105, 239] width 131 height 17
click at [83, 241] on div "Paleo" at bounding box center [105, 240] width 124 height 6
click at [90, 240] on div "Paleo" at bounding box center [105, 240] width 124 height 6
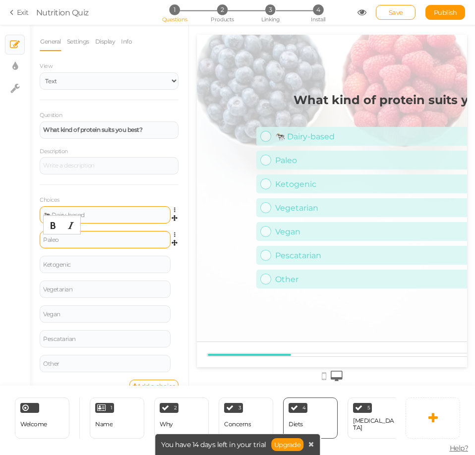
click at [90, 240] on div "Paleo" at bounding box center [105, 240] width 124 height 6
paste div
click at [90, 268] on div "Ketogenic" at bounding box center [105, 264] width 131 height 17
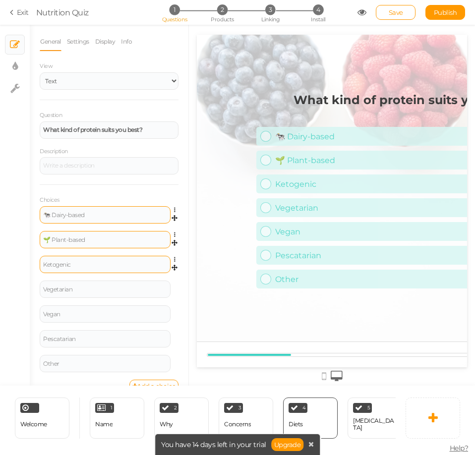
click at [90, 267] on div "Ketogenic" at bounding box center [105, 265] width 124 height 6
click at [91, 266] on div "Ketogenic" at bounding box center [105, 265] width 124 height 6
click at [124, 269] on div "Ketogenic" at bounding box center [105, 264] width 131 height 17
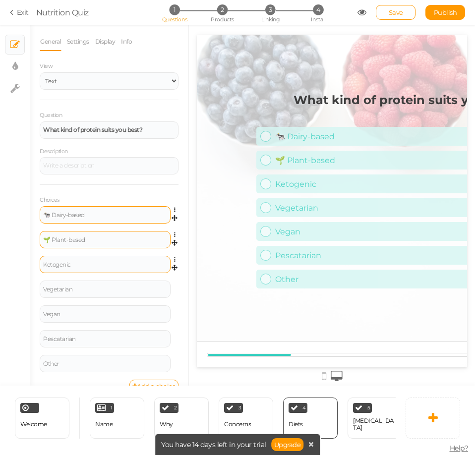
click at [124, 268] on div "Ketogenic" at bounding box center [105, 264] width 131 height 17
click at [125, 267] on div "Ketogenic" at bounding box center [105, 265] width 124 height 6
click at [124, 265] on div "Ketogenic" at bounding box center [105, 265] width 124 height 6
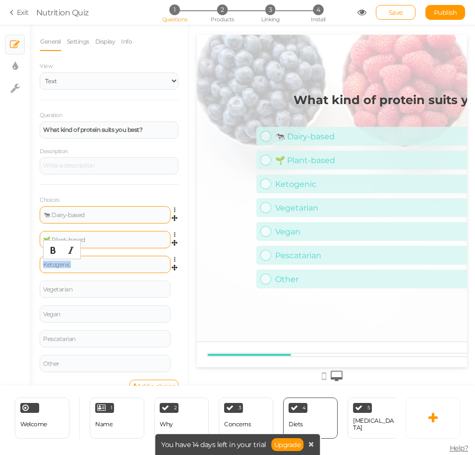
paste div
click at [104, 290] on div "Vegetarian" at bounding box center [105, 289] width 124 height 6
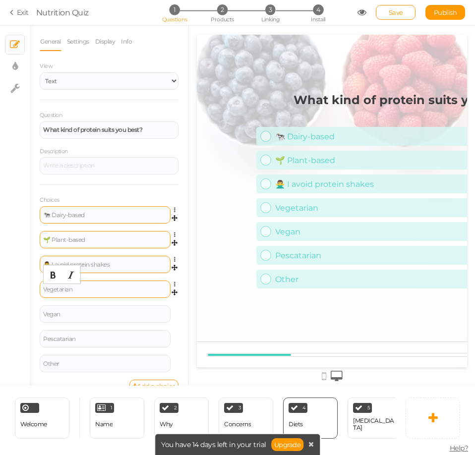
click at [104, 290] on div "Vegetarian" at bounding box center [105, 289] width 124 height 6
click at [112, 290] on div "Vegetarian" at bounding box center [105, 289] width 124 height 6
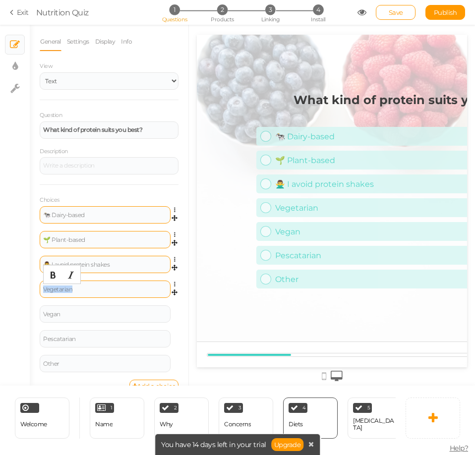
paste div
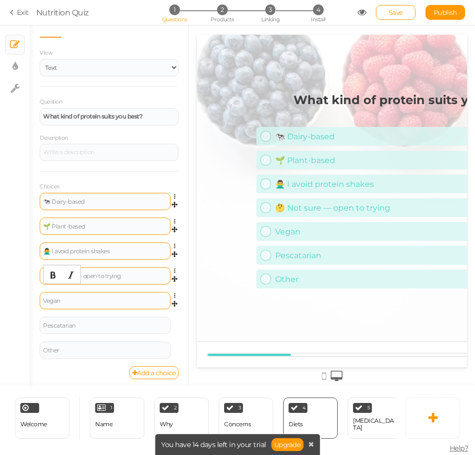
scroll to position [17, 0]
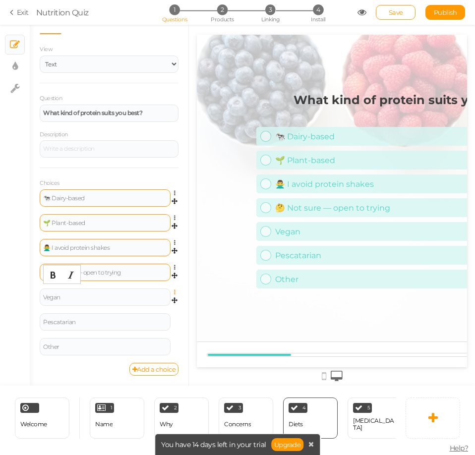
click at [174, 291] on icon at bounding box center [177, 292] width 6 height 6
click at [174, 292] on icon at bounding box center [177, 292] width 6 height 6
click at [173, 292] on link at bounding box center [177, 291] width 8 height 7
click at [147, 316] on link "Delete" at bounding box center [139, 317] width 78 height 10
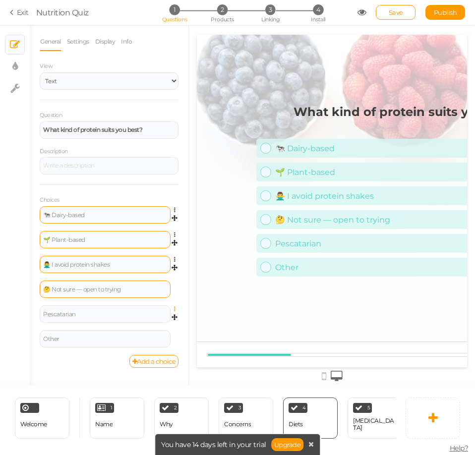
click at [174, 308] on icon at bounding box center [177, 309] width 6 height 6
click at [160, 331] on link "Delete" at bounding box center [139, 334] width 78 height 10
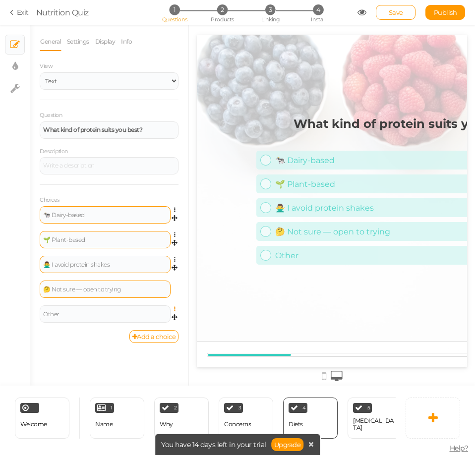
click at [176, 310] on icon at bounding box center [177, 309] width 6 height 6
click at [166, 333] on link "Delete" at bounding box center [139, 334] width 78 height 10
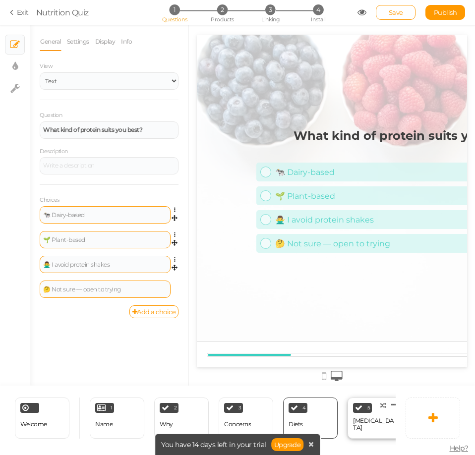
click at [363, 426] on div "[MEDICAL_DATA]" at bounding box center [375, 424] width 44 height 17
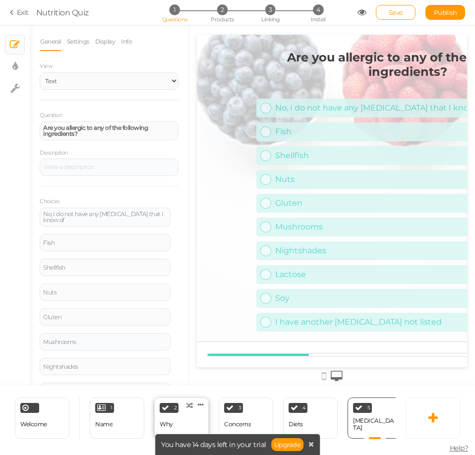
drag, startPoint x: 364, startPoint y: 420, endPoint x: 192, endPoint y: 413, distance: 172.6
click at [192, 413] on div "2 Why × Define the conditions to show this slide. Clone Change type Delete" at bounding box center [181, 417] width 55 height 41
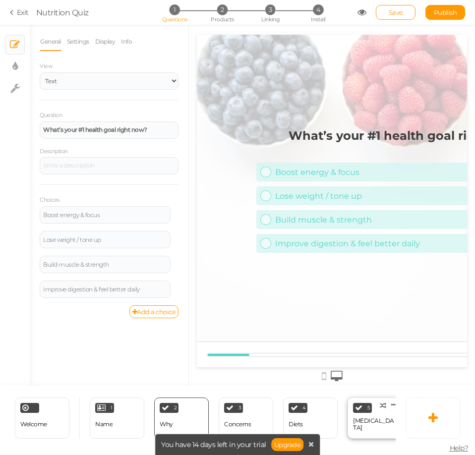
click at [388, 423] on div "5 [MEDICAL_DATA] × Define the conditions to show this slide. Clone Change type …" at bounding box center [374, 417] width 55 height 41
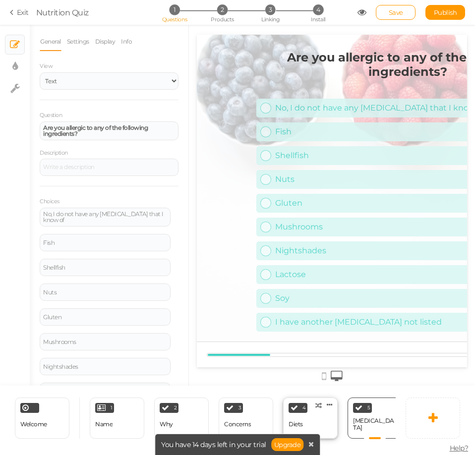
click at [298, 421] on div "Diets" at bounding box center [295, 424] width 14 height 7
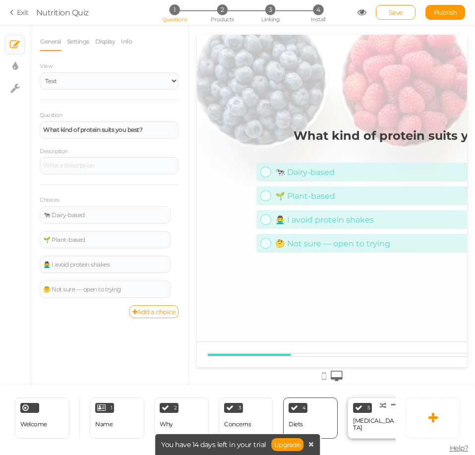
click at [386, 423] on div "5 [MEDICAL_DATA] × Define the conditions to show this slide. Clone Change type …" at bounding box center [374, 417] width 55 height 41
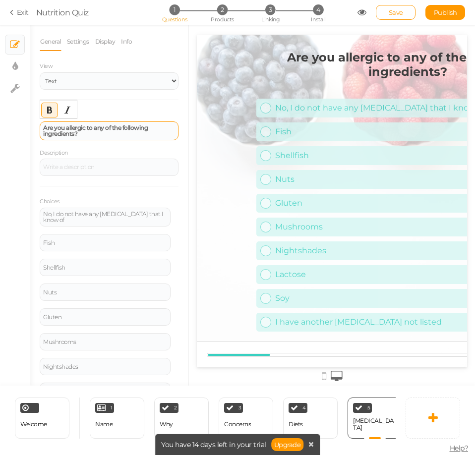
click at [117, 128] on strong "Are you allergic to any of the following ingredients?" at bounding box center [95, 130] width 105 height 13
paste div
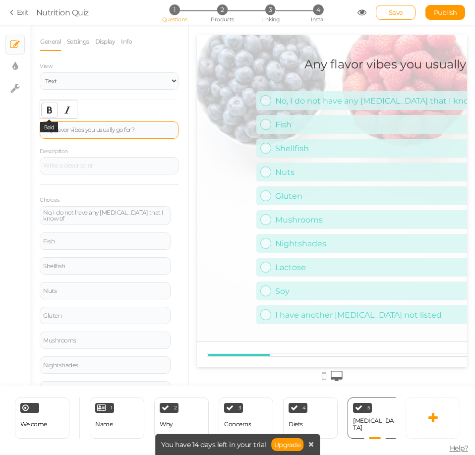
click at [42, 113] on button "Bold" at bounding box center [50, 110] width 16 height 14
click at [53, 125] on div "Any flavor vibes you usually go for? ﻿" at bounding box center [109, 129] width 139 height 17
click at [53, 125] on div "Any flavor vibes you usually go for?" at bounding box center [109, 129] width 139 height 17
click at [52, 110] on icon "Bold" at bounding box center [50, 110] width 8 height 8
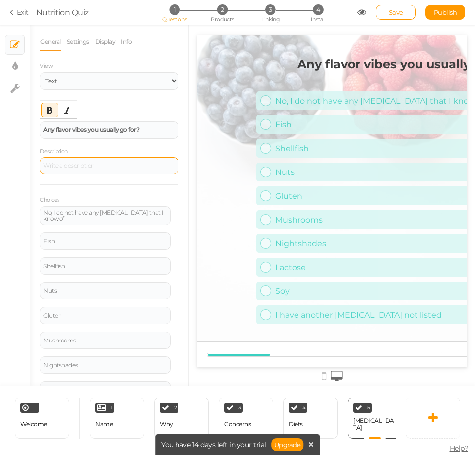
click at [85, 168] on div at bounding box center [109, 165] width 139 height 17
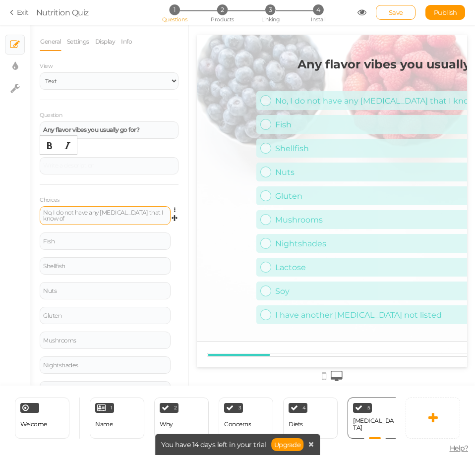
click at [89, 211] on div "No, I do not have any [MEDICAL_DATA] that I know of" at bounding box center [105, 216] width 124 height 12
click at [112, 217] on div "No, I do not have any [MEDICAL_DATA] that I know of" at bounding box center [105, 216] width 124 height 12
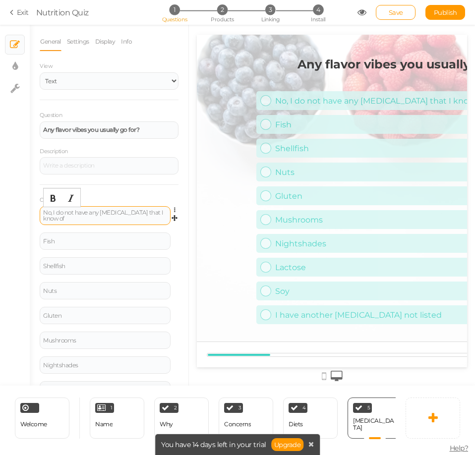
click at [112, 217] on div "No, I do not have any [MEDICAL_DATA] that I know of" at bounding box center [105, 216] width 124 height 12
drag, startPoint x: 112, startPoint y: 217, endPoint x: 111, endPoint y: 208, distance: 8.9
click at [111, 208] on div "No, I do not have any [MEDICAL_DATA] that I know of" at bounding box center [105, 215] width 131 height 19
paste div
click at [174, 233] on icon at bounding box center [177, 235] width 6 height 6
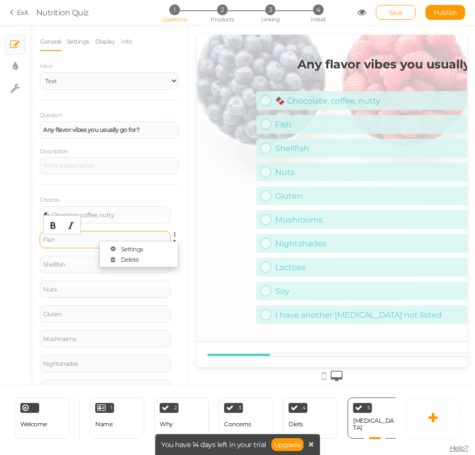
click at [73, 238] on div "Fish" at bounding box center [105, 240] width 124 height 6
paste div
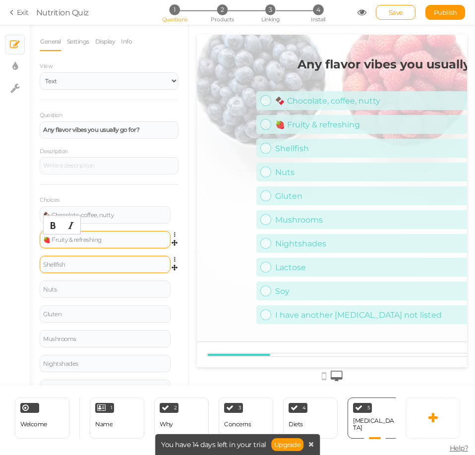
click at [129, 265] on div "Shellfish" at bounding box center [105, 265] width 124 height 6
click at [101, 263] on div "Shellfish" at bounding box center [105, 265] width 124 height 6
paste div
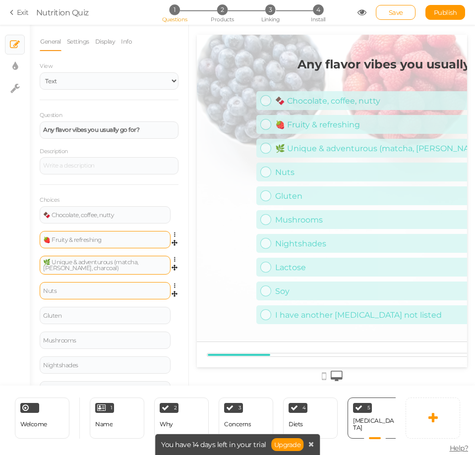
click at [93, 286] on div "Nuts" at bounding box center [105, 290] width 131 height 17
click at [72, 288] on div "Nuts" at bounding box center [105, 291] width 124 height 6
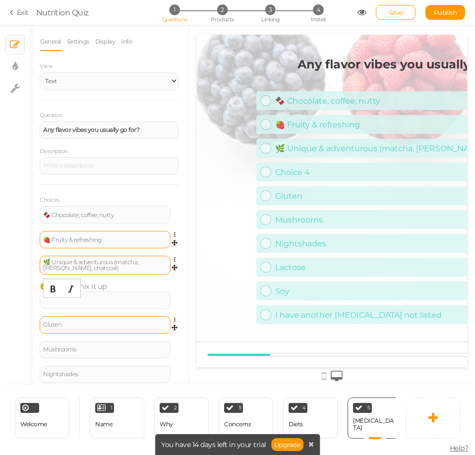
scroll to position [50, 0]
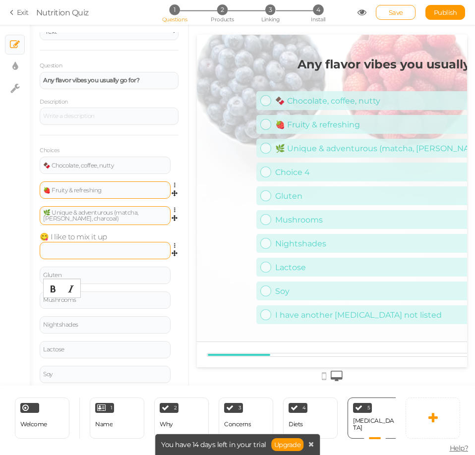
click at [105, 251] on div at bounding box center [105, 250] width 131 height 17
click at [114, 234] on div "🍫 Chocolate, coffee, nutty Settings Delete 🍓 Fruity & refreshing Settings Delet…" at bounding box center [109, 286] width 139 height 259
click at [56, 236] on div "🍫 Chocolate, coffee, nutty Settings Delete 🍓 Fruity & refreshing Settings Delet…" at bounding box center [109, 286] width 139 height 259
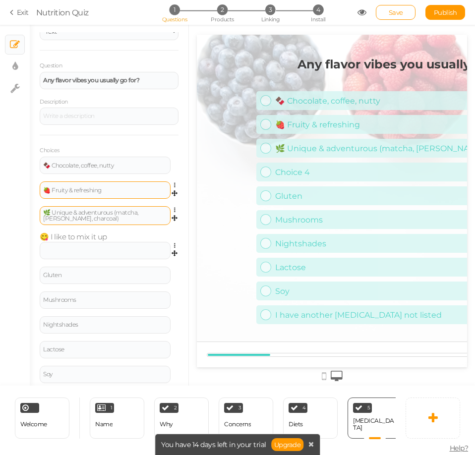
click at [173, 245] on link at bounding box center [177, 245] width 8 height 7
click at [146, 267] on link "Delete" at bounding box center [139, 270] width 78 height 10
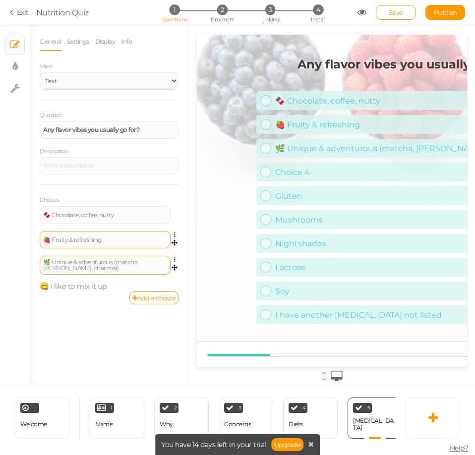
scroll to position [0, 0]
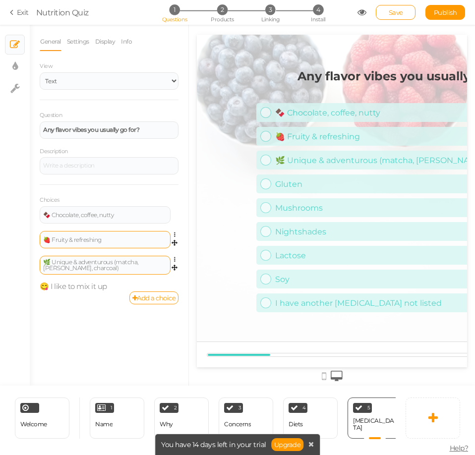
click at [101, 289] on div "🍫 Chocolate, coffee, nutty Settings Delete 🍓 Fruity & refreshing Settings Delet…" at bounding box center [109, 248] width 139 height 85
click at [122, 265] on div "🌿 Unique & adventurous (matcha, [PERSON_NAME], charcoal)" at bounding box center [105, 265] width 124 height 12
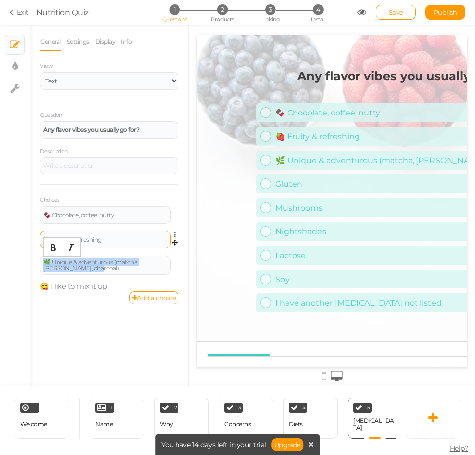
click at [102, 296] on div "Add a choice" at bounding box center [109, 297] width 139 height 13
click at [51, 279] on div "🌿 Unique & adventurous (matcha, [PERSON_NAME], charcoal) Settings Delete" at bounding box center [109, 269] width 139 height 26
click at [63, 285] on div "🍫 Chocolate, coffee, nutty Settings Delete 🍓 Fruity & refreshing Settings Delet…" at bounding box center [109, 248] width 139 height 85
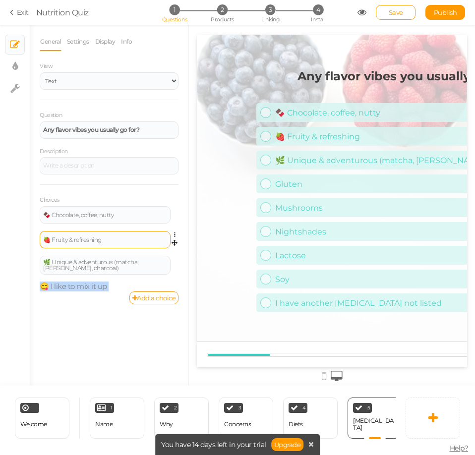
click at [101, 289] on div "🍫 Chocolate, coffee, nutty Settings Delete 🍓 Fruity & refreshing Settings Delet…" at bounding box center [109, 248] width 139 height 85
click at [113, 269] on div "🌿 Unique & adventurous (matcha, [PERSON_NAME], charcoal)" at bounding box center [105, 265] width 124 height 12
click at [152, 301] on link "Add a choice" at bounding box center [154, 297] width 50 height 13
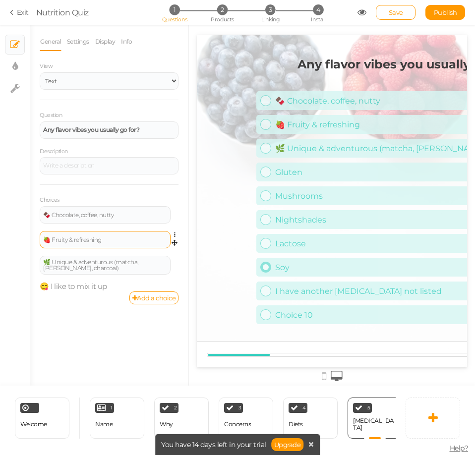
click at [336, 263] on div "Soy" at bounding box center [414, 267] width 279 height 9
click at [278, 204] on div "🍫 Chocolate, coffee, nutty 🍓 Fruity & refreshing 🌿 Unique & adventurous (matcha…" at bounding box center [407, 208] width 302 height 238
drag, startPoint x: 110, startPoint y: 329, endPoint x: 105, endPoint y: 321, distance: 9.3
click at [110, 330] on div "General Settings Display Info View Text Images Slider Dropdown Question Any fla…" at bounding box center [109, 208] width 159 height 353
click at [242, 421] on div "Concerns" at bounding box center [237, 424] width 27 height 7
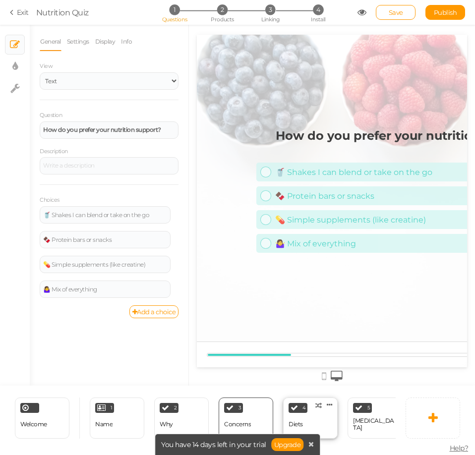
click at [307, 425] on div "4 Diets × Define the conditions to show this slide. Clone Change type Delete" at bounding box center [310, 417] width 55 height 41
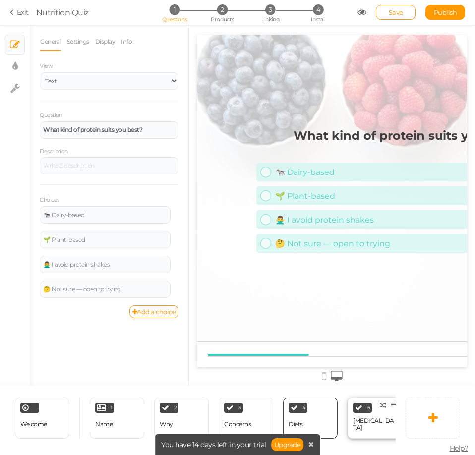
click at [360, 424] on div "[MEDICAL_DATA]" at bounding box center [375, 424] width 44 height 14
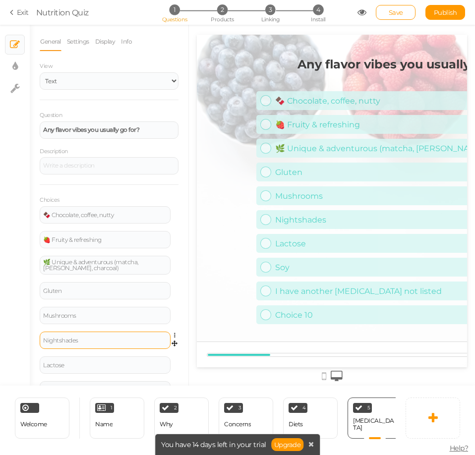
scroll to position [93, 0]
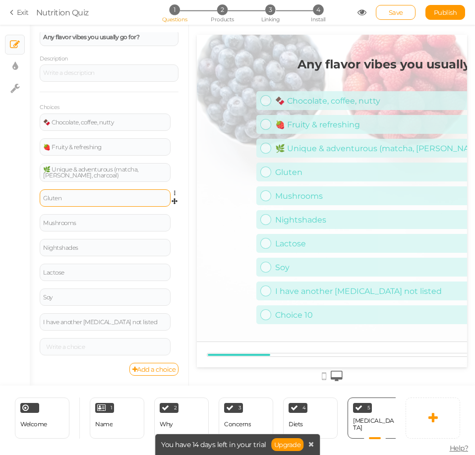
click at [60, 199] on div "Gluten" at bounding box center [105, 198] width 124 height 6
click at [99, 199] on div "Gluten" at bounding box center [105, 198] width 124 height 6
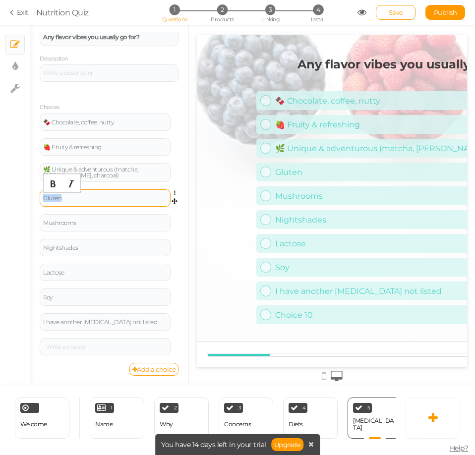
click at [99, 199] on div "Gluten" at bounding box center [105, 198] width 124 height 6
paste div
click at [174, 218] on icon at bounding box center [177, 218] width 6 height 6
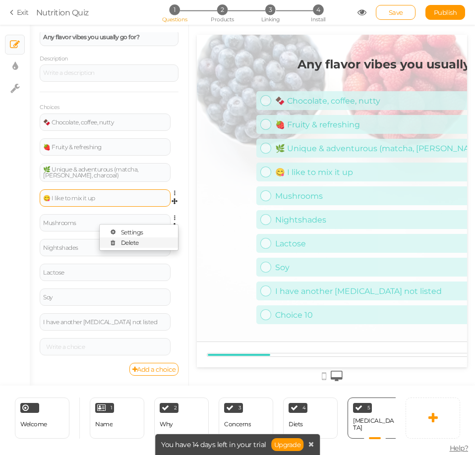
click at [151, 244] on link "Delete" at bounding box center [139, 242] width 78 height 10
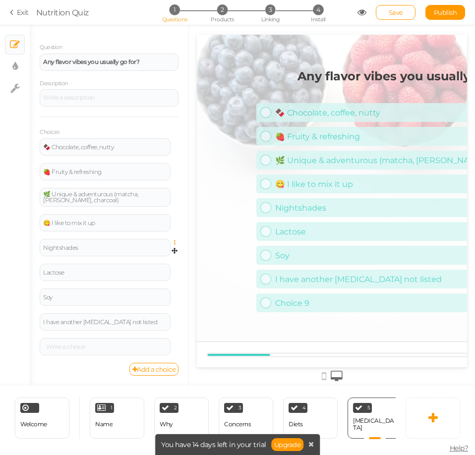
click at [174, 240] on icon at bounding box center [177, 243] width 6 height 6
click at [173, 239] on link at bounding box center [177, 242] width 8 height 7
click at [135, 263] on link "Delete" at bounding box center [139, 267] width 78 height 10
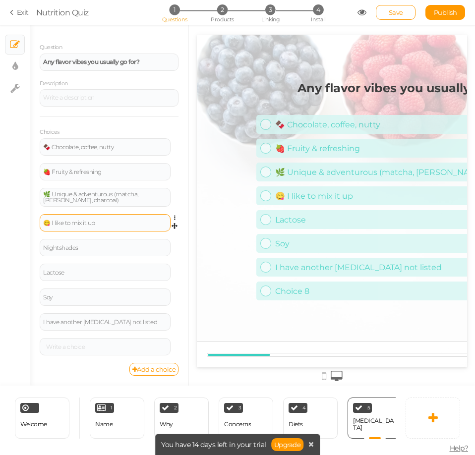
scroll to position [43, 0]
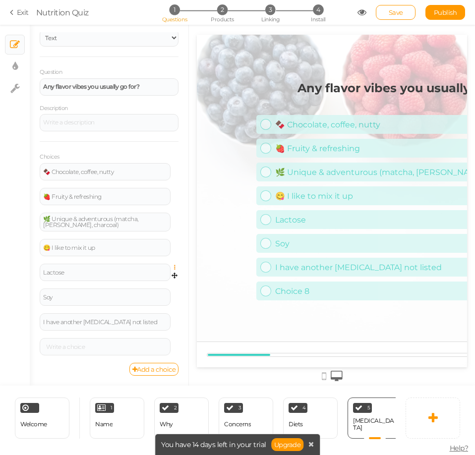
click at [174, 268] on icon at bounding box center [177, 268] width 6 height 6
click at [146, 296] on link "Delete" at bounding box center [139, 292] width 78 height 10
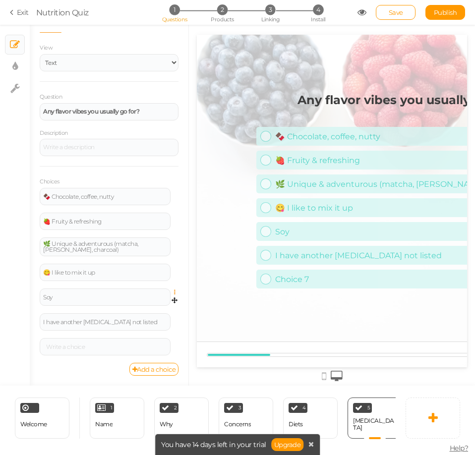
click at [174, 292] on icon at bounding box center [177, 292] width 6 height 6
click at [156, 315] on link "Delete" at bounding box center [139, 317] width 78 height 10
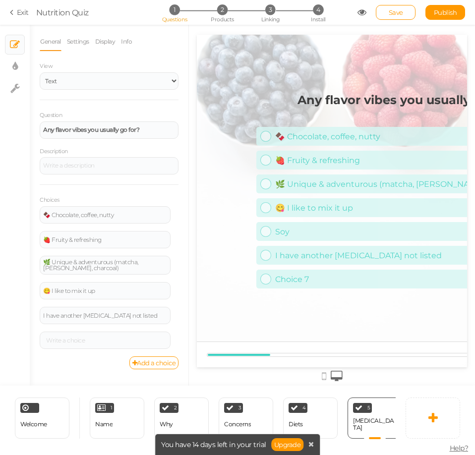
scroll to position [0, 0]
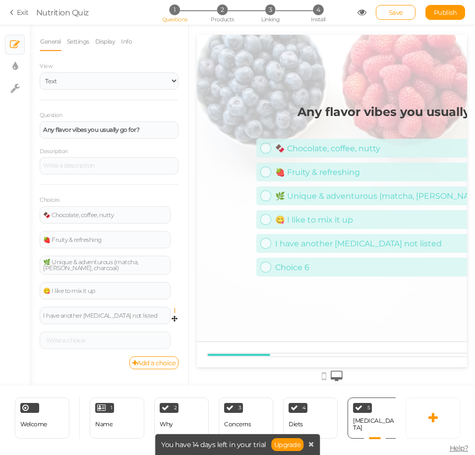
click at [174, 309] on icon at bounding box center [177, 311] width 6 height 6
click at [165, 330] on link "Delete" at bounding box center [139, 335] width 78 height 10
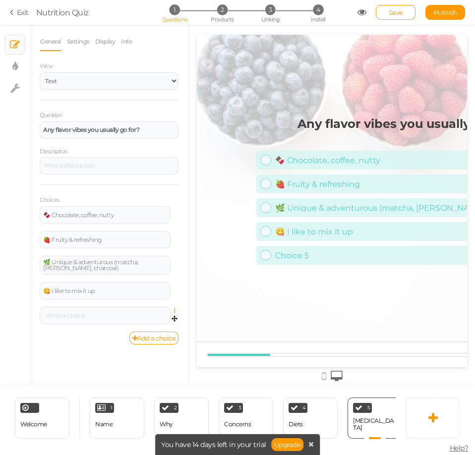
click at [174, 308] on icon at bounding box center [177, 311] width 6 height 6
click at [153, 334] on link "Delete" at bounding box center [139, 335] width 78 height 10
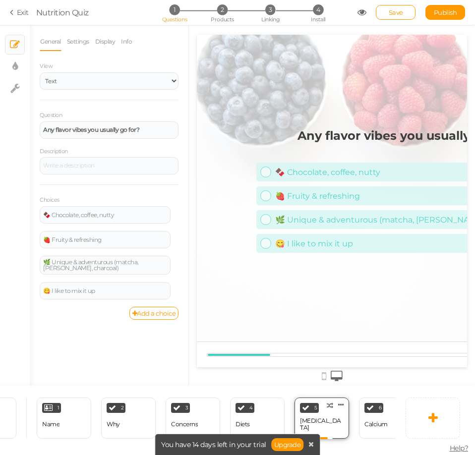
scroll to position [0, 54]
click at [343, 402] on icon at bounding box center [340, 404] width 6 height 7
click at [279, 404] on link at bounding box center [276, 404] width 10 height 8
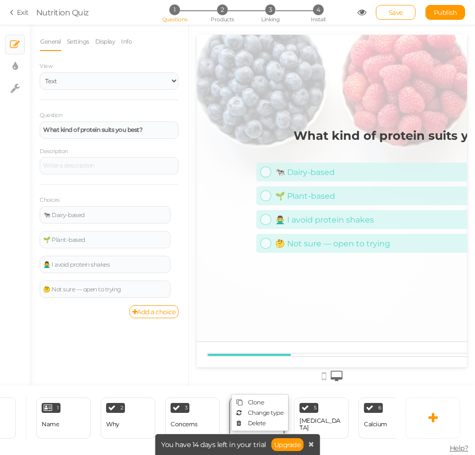
scroll to position [0, 0]
click at [273, 409] on span "Change type" at bounding box center [266, 412] width 36 height 7
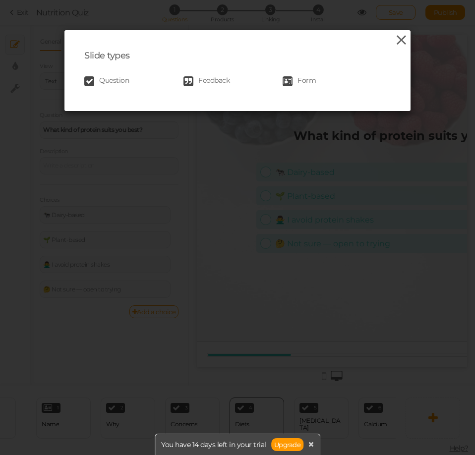
click at [394, 46] on icon at bounding box center [401, 40] width 14 height 15
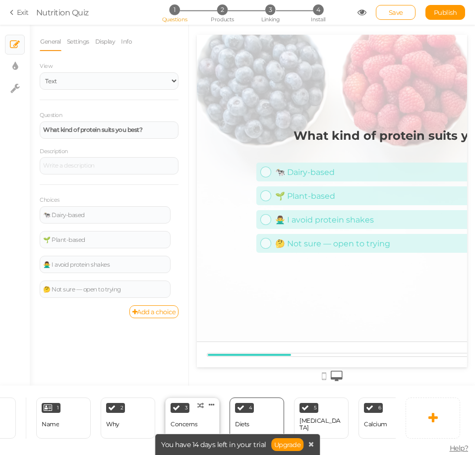
click at [193, 423] on div "Concerns" at bounding box center [183, 424] width 27 height 7
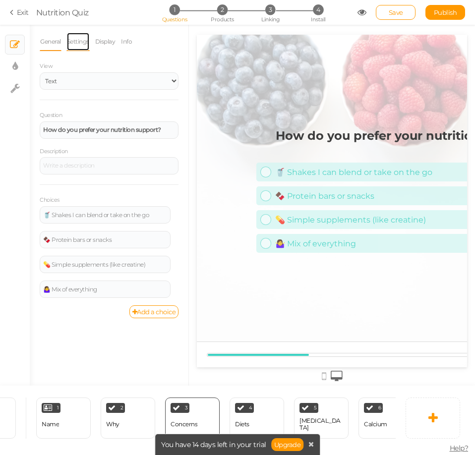
click at [78, 42] on link "Settings" at bounding box center [77, 41] width 23 height 19
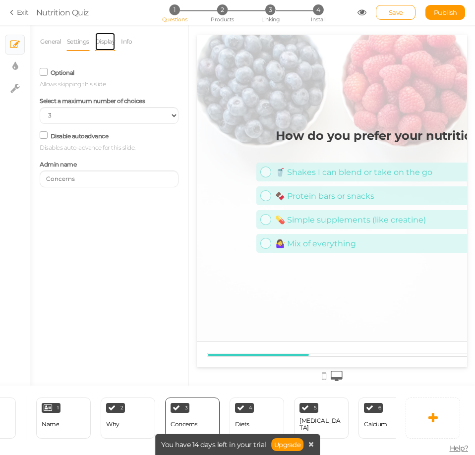
click at [114, 40] on link "Display" at bounding box center [105, 41] width 21 height 19
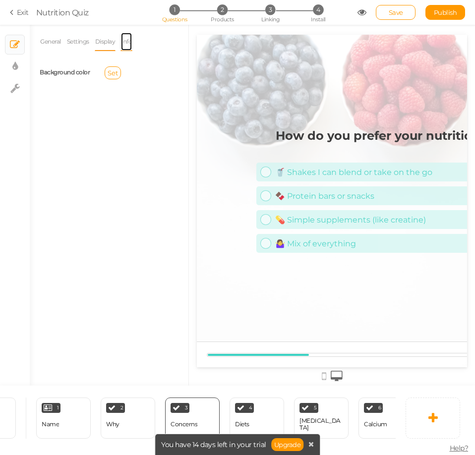
click at [132, 38] on link "Info" at bounding box center [126, 41] width 12 height 19
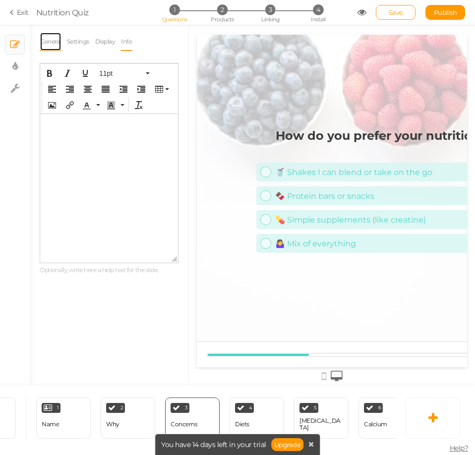
click at [48, 40] on link "General" at bounding box center [51, 41] width 22 height 19
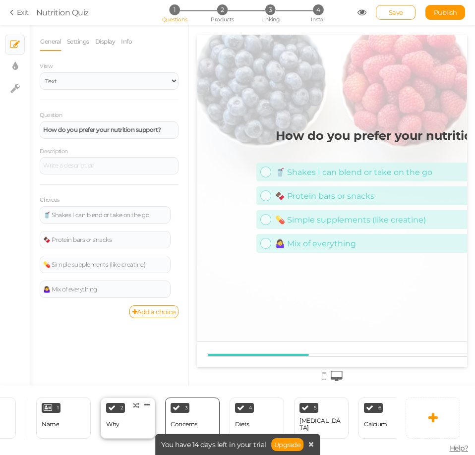
click at [111, 421] on div "Why" at bounding box center [112, 424] width 13 height 7
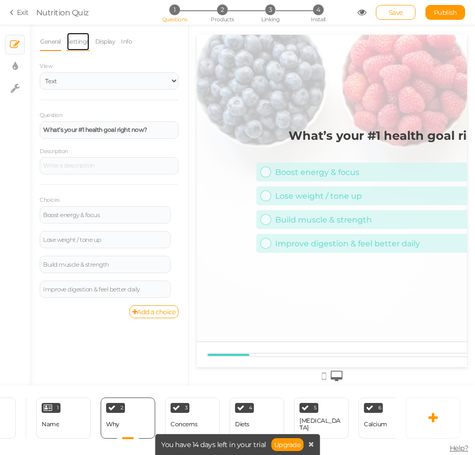
click at [77, 47] on link "Settings" at bounding box center [77, 41] width 23 height 19
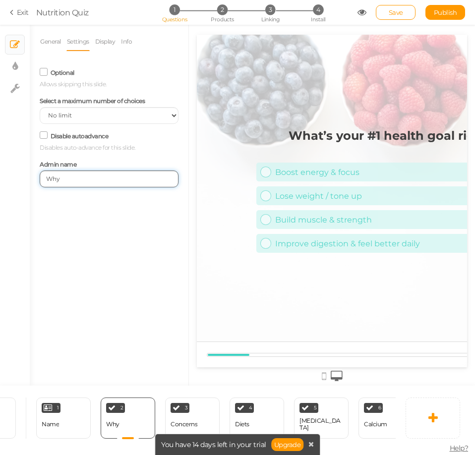
click at [77, 185] on input "Why" at bounding box center [109, 178] width 139 height 17
click at [76, 190] on div "General Settings Display Info View Text Images Slider Dropdown Question What’s …" at bounding box center [109, 208] width 159 height 353
type input "Goal"
click at [205, 425] on div "3 Concerns × Define the conditions to show this slide. Clone Change type Delete" at bounding box center [192, 417] width 55 height 41
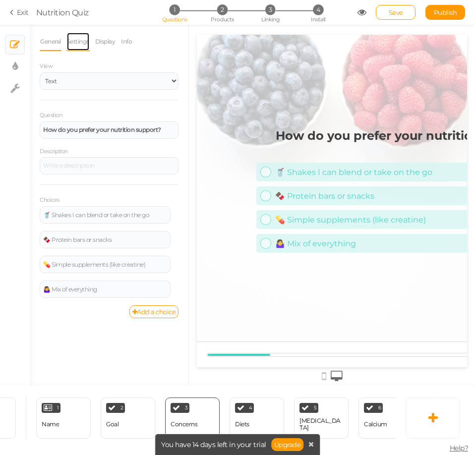
click at [76, 41] on link "Settings" at bounding box center [77, 41] width 23 height 19
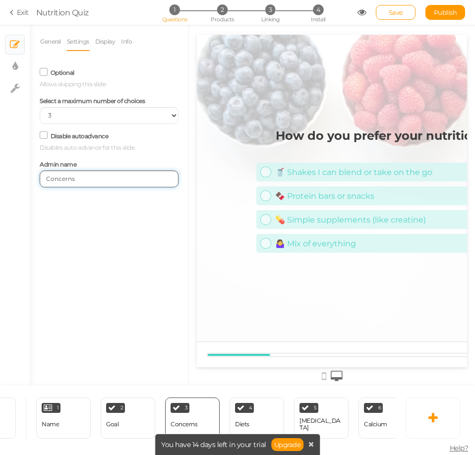
click at [80, 175] on input "Concerns" at bounding box center [109, 178] width 139 height 17
type input "Preference"
click at [248, 422] on div "Diets" at bounding box center [242, 424] width 14 height 7
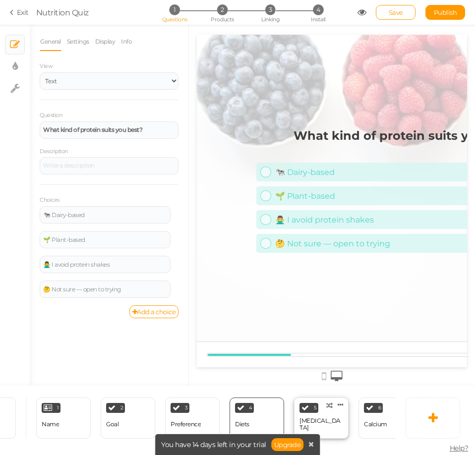
click at [334, 417] on div "5 [MEDICAL_DATA] × Define the conditions to show this slide. Clone Change type …" at bounding box center [321, 417] width 55 height 41
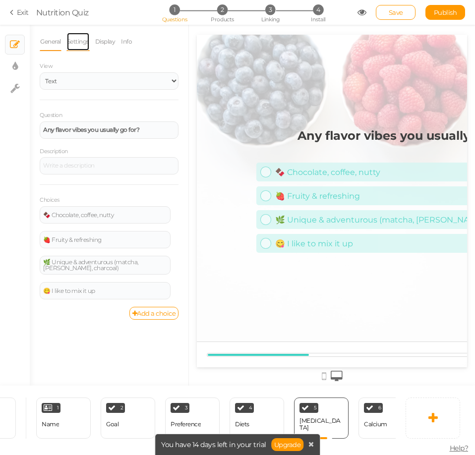
click at [77, 45] on link "Settings" at bounding box center [77, 41] width 23 height 19
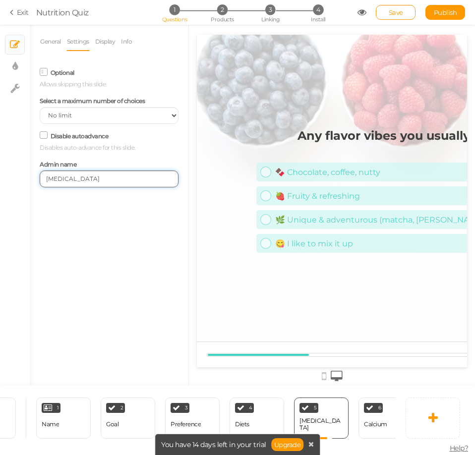
click at [69, 184] on input "[MEDICAL_DATA]" at bounding box center [109, 178] width 139 height 17
type input "Flavor"
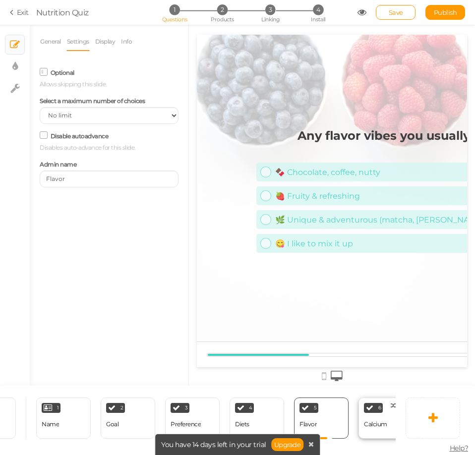
click at [385, 425] on div "Calcium" at bounding box center [375, 424] width 23 height 17
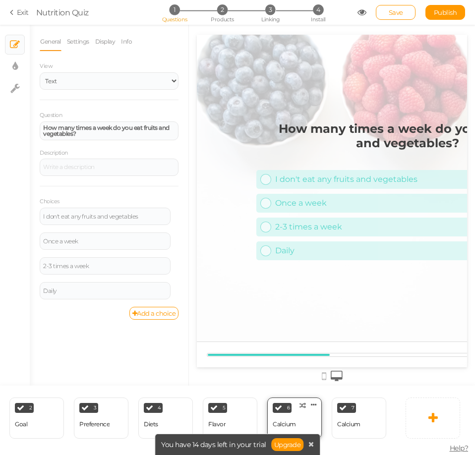
scroll to position [0, 145]
click at [308, 443] on icon at bounding box center [310, 444] width 5 height 7
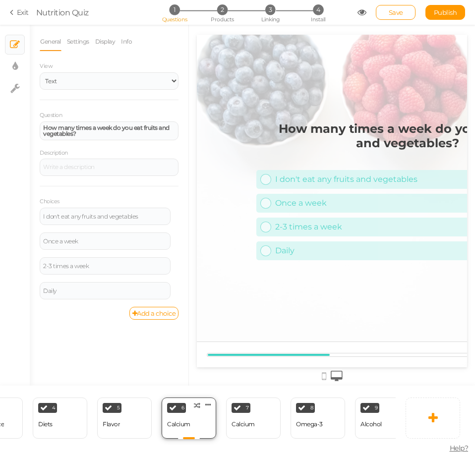
scroll to position [0, 249]
click at [209, 401] on icon at bounding box center [209, 404] width 6 height 7
click at [208, 421] on link "Delete" at bounding box center [193, 423] width 56 height 10
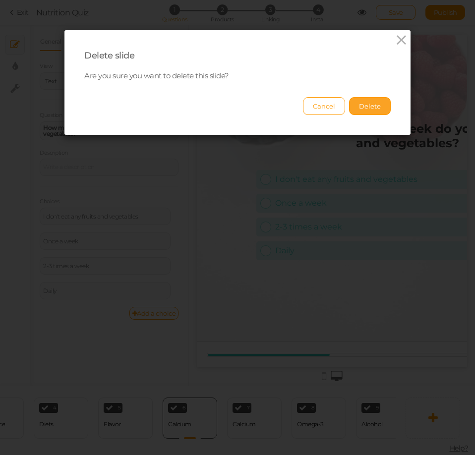
click at [374, 106] on button "Delete" at bounding box center [370, 106] width 42 height 18
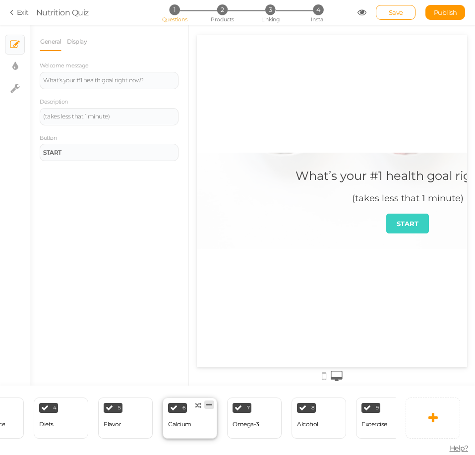
click at [212, 401] on icon at bounding box center [209, 404] width 6 height 7
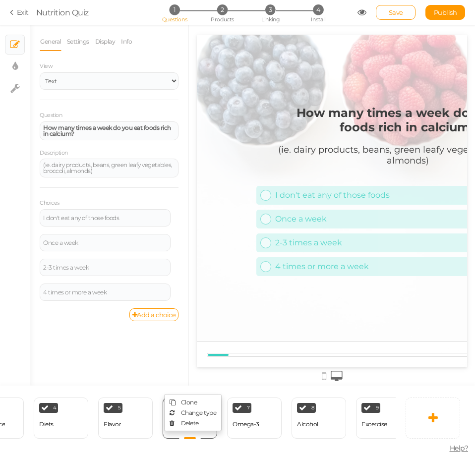
scroll to position [0, 0]
click at [199, 418] on link "Delete" at bounding box center [193, 423] width 56 height 10
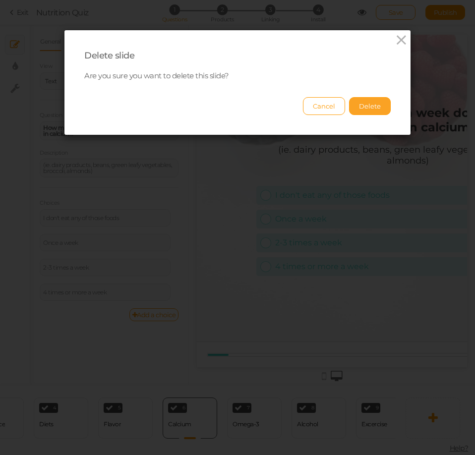
click at [364, 109] on button "Delete" at bounding box center [370, 106] width 42 height 18
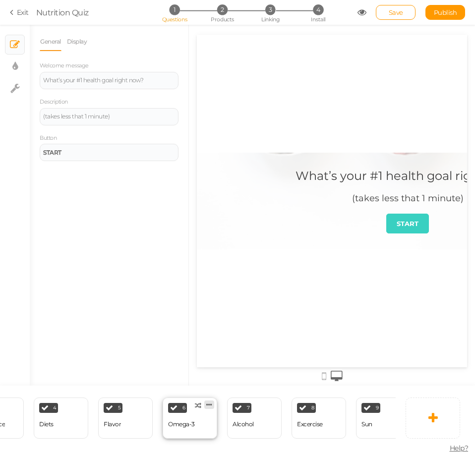
click at [207, 401] on icon at bounding box center [209, 404] width 6 height 7
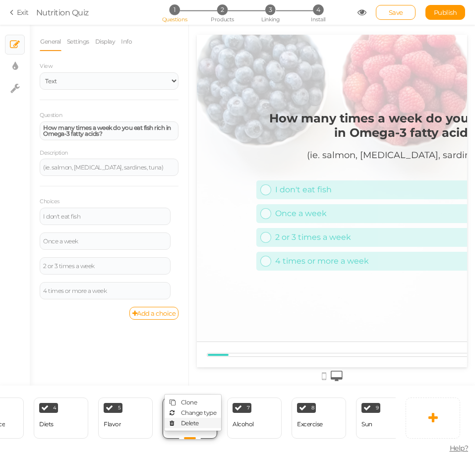
click at [204, 422] on link "Delete" at bounding box center [193, 423] width 56 height 10
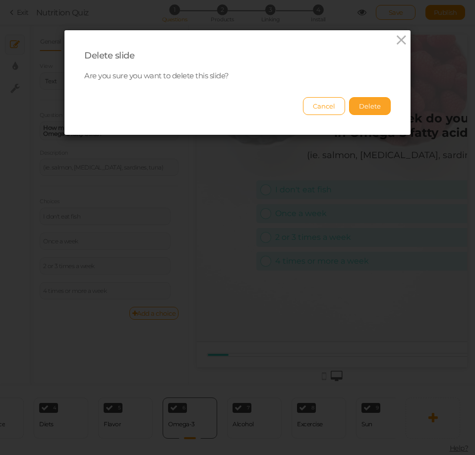
click at [375, 110] on button "Delete" at bounding box center [370, 106] width 42 height 18
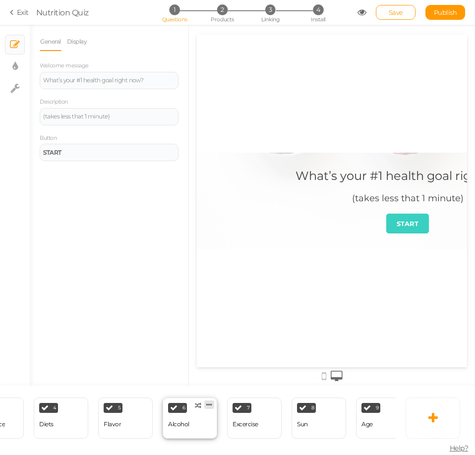
click at [211, 401] on icon at bounding box center [209, 404] width 6 height 7
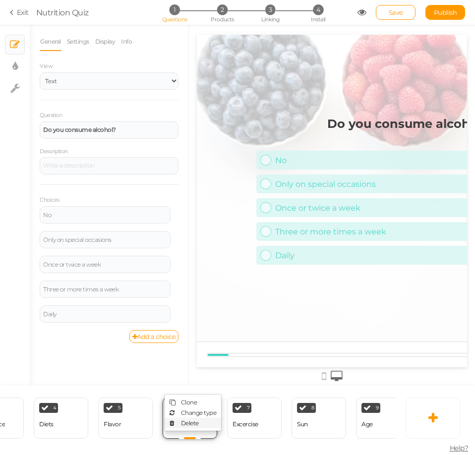
click at [206, 420] on link "Delete" at bounding box center [193, 423] width 56 height 10
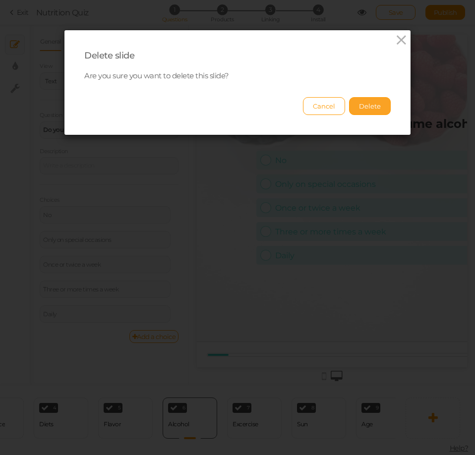
click at [362, 109] on button "Delete" at bounding box center [370, 106] width 42 height 18
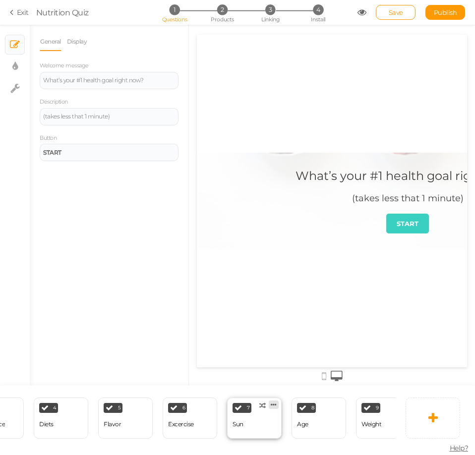
click at [276, 401] on link at bounding box center [274, 404] width 10 height 8
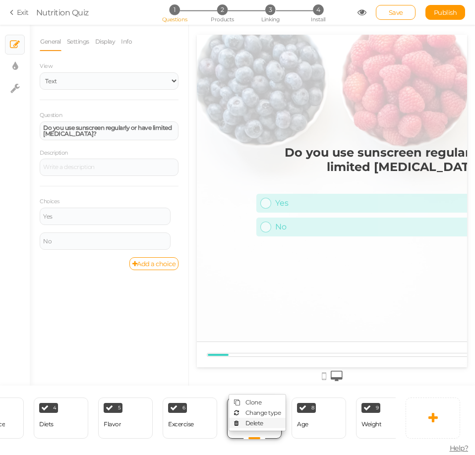
click at [262, 422] on span "Delete" at bounding box center [254, 422] width 18 height 7
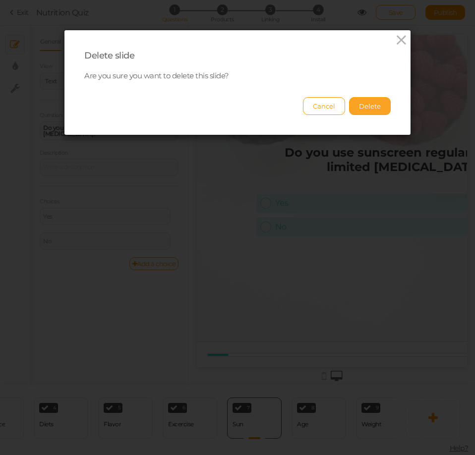
click at [362, 106] on button "Delete" at bounding box center [370, 106] width 42 height 18
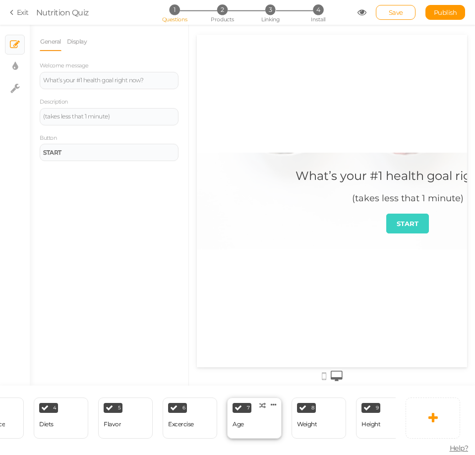
click at [270, 405] on div "7 Age × Define the conditions to show this slide. Clone Change type Delete" at bounding box center [254, 417] width 55 height 41
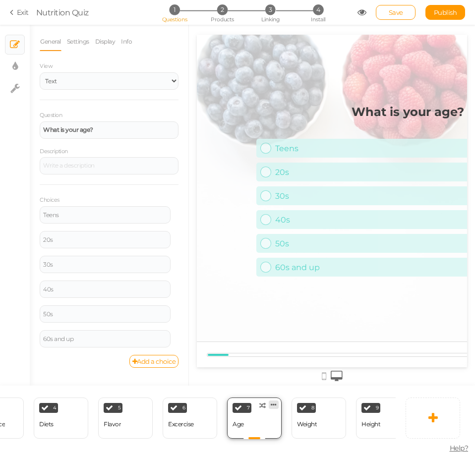
click at [274, 402] on icon at bounding box center [274, 404] width 6 height 7
click at [263, 422] on span "Delete" at bounding box center [254, 422] width 18 height 7
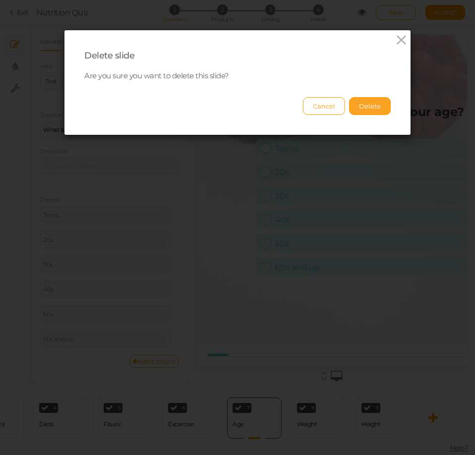
click at [363, 105] on button "Delete" at bounding box center [370, 106] width 42 height 18
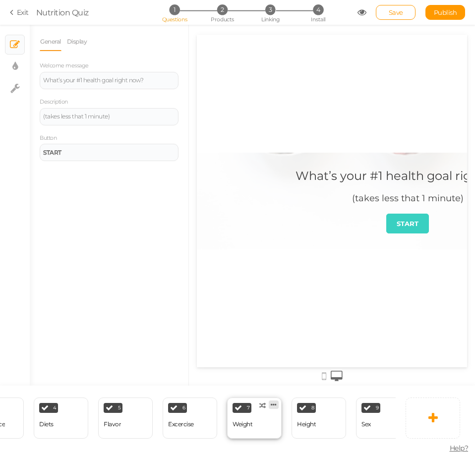
click at [276, 401] on icon at bounding box center [274, 404] width 6 height 7
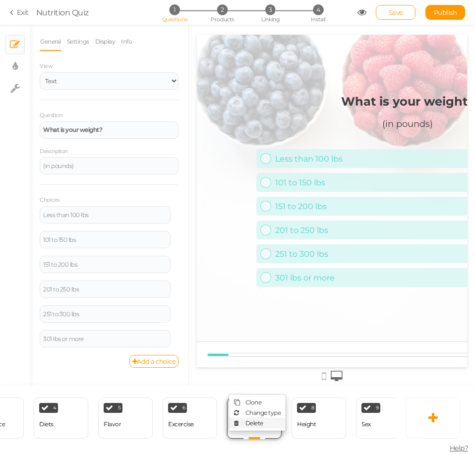
click at [256, 419] on span "Delete" at bounding box center [254, 422] width 18 height 7
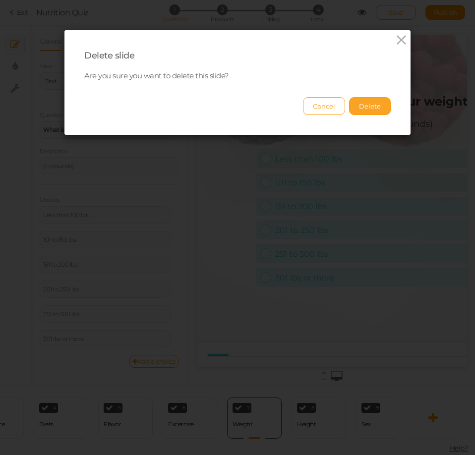
click at [376, 111] on button "Delete" at bounding box center [370, 106] width 42 height 18
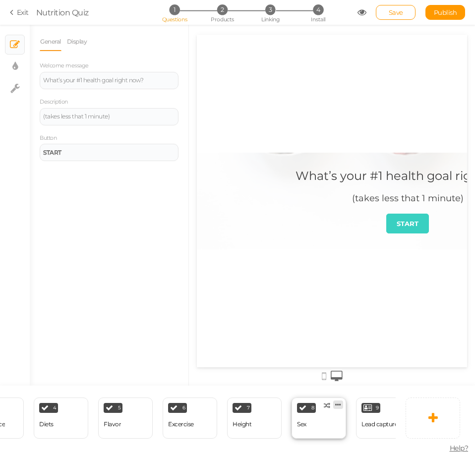
click at [337, 401] on icon at bounding box center [338, 404] width 6 height 7
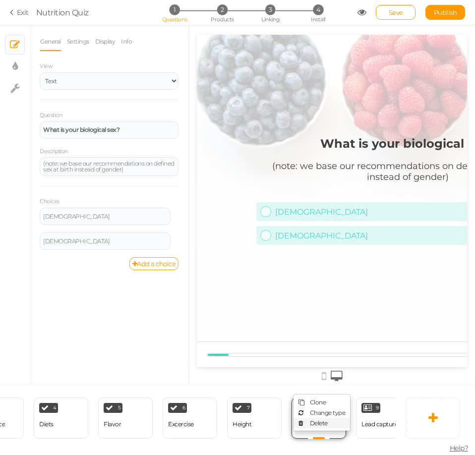
click at [334, 418] on link "Delete" at bounding box center [321, 423] width 56 height 10
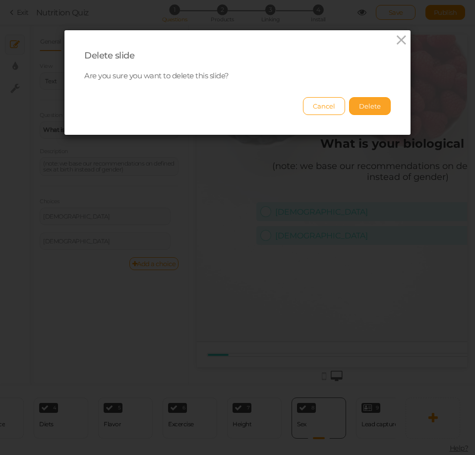
click at [372, 103] on button "Delete" at bounding box center [370, 106] width 42 height 18
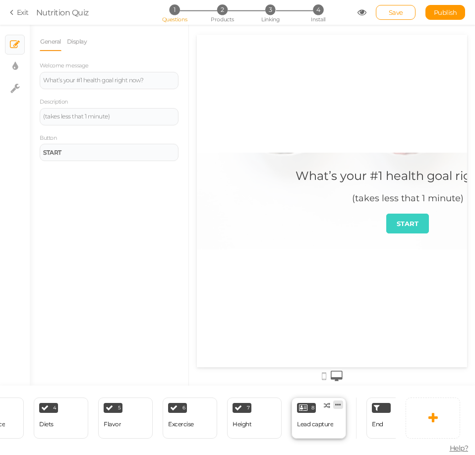
click at [337, 402] on icon at bounding box center [338, 404] width 6 height 7
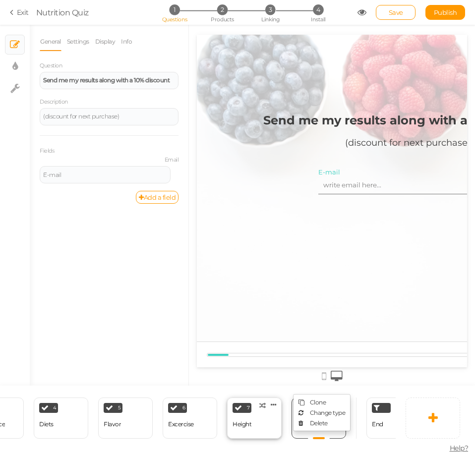
click at [263, 425] on div "7 Height × Define the conditions to show this slide. Clone Change type Delete" at bounding box center [254, 417] width 55 height 41
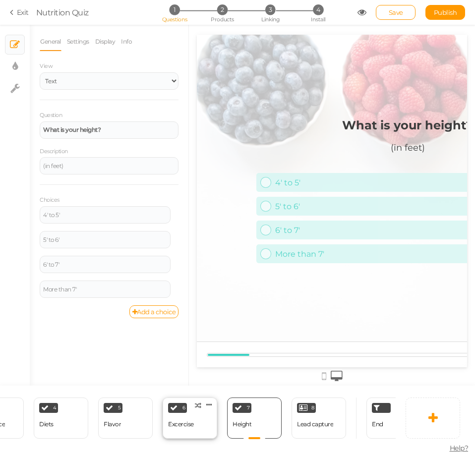
click at [195, 423] on div "6 Excercise × Define the conditions to show this slide. Clone Change type Delete" at bounding box center [190, 417] width 55 height 41
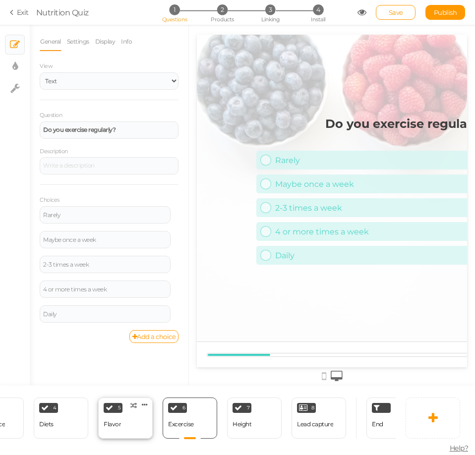
click at [125, 420] on div "5 Flavor × Define the conditions to show this slide. Clone Change type Delete" at bounding box center [125, 417] width 55 height 41
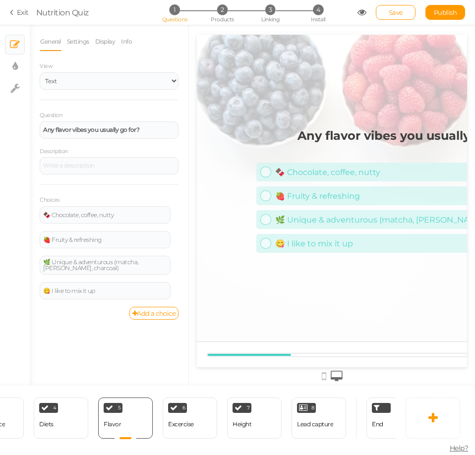
drag, startPoint x: 200, startPoint y: 417, endPoint x: 214, endPoint y: 391, distance: 28.6
click at [201, 415] on div "6 Excercise × Define the conditions to show this slide. Clone Change type Delete" at bounding box center [190, 417] width 55 height 41
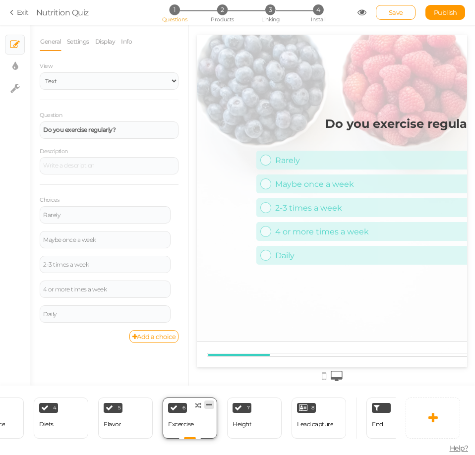
click at [210, 401] on icon at bounding box center [209, 404] width 6 height 7
click at [204, 418] on link "Delete" at bounding box center [193, 423] width 56 height 10
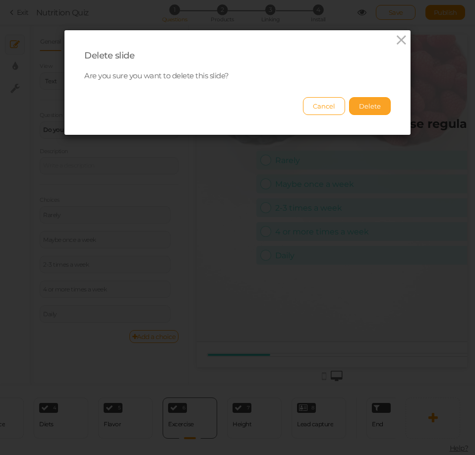
click at [371, 107] on button "Delete" at bounding box center [370, 106] width 42 height 18
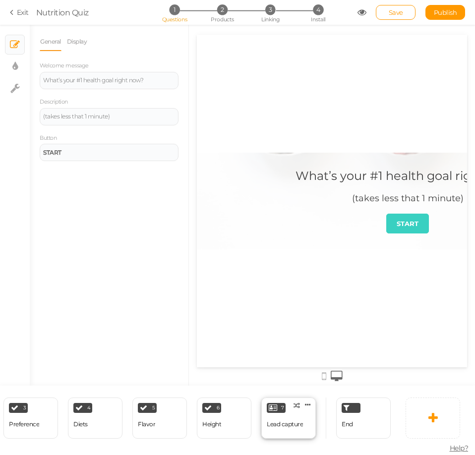
click at [291, 416] on div "Lead capture" at bounding box center [285, 424] width 36 height 17
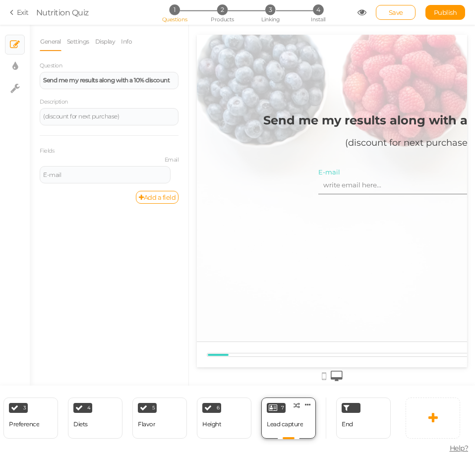
scroll to position [0, 0]
click at [355, 421] on div "End" at bounding box center [363, 417] width 55 height 41
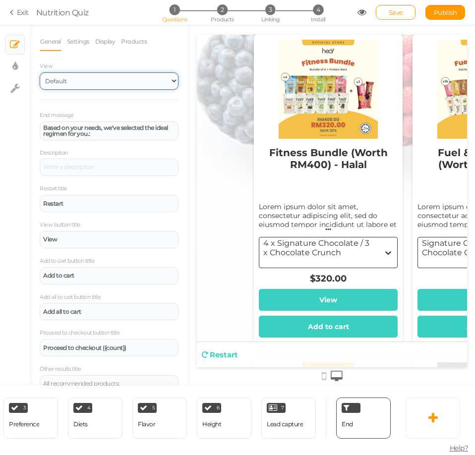
click at [110, 81] on select "Default Top" at bounding box center [109, 80] width 139 height 17
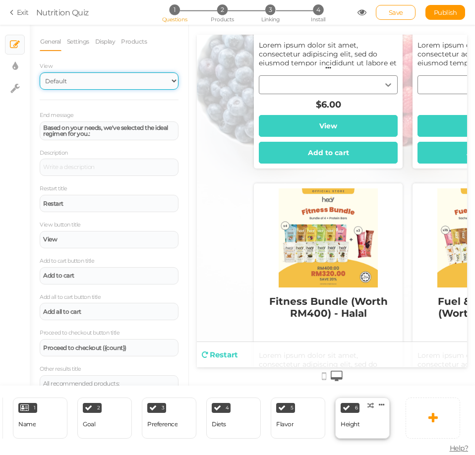
scroll to position [0, 215]
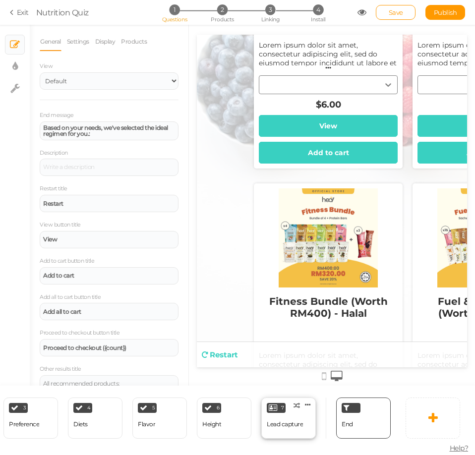
click at [292, 416] on div "Lead capture" at bounding box center [285, 424] width 36 height 17
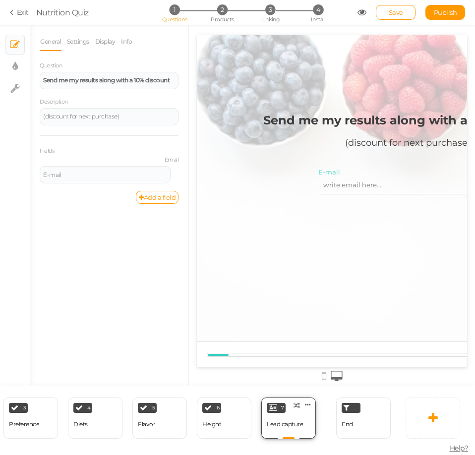
scroll to position [0, 0]
click at [136, 77] on strong "Send me my results along with a 10% discount" at bounding box center [106, 79] width 126 height 7
click at [231, 422] on div "6 Height × Define the conditions to show this slide. Clone Change type Delete" at bounding box center [224, 417] width 55 height 41
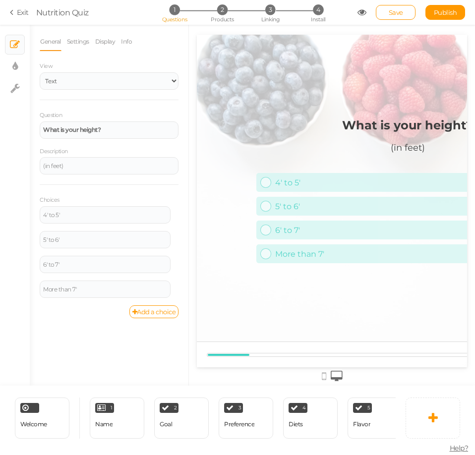
click at [404, 14] on link "Save" at bounding box center [396, 12] width 40 height 15
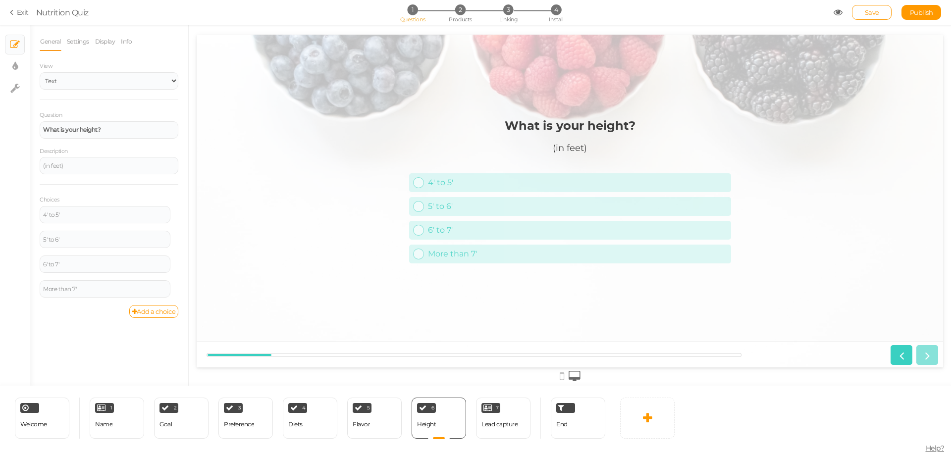
click at [833, 13] on span "Nutrition Quiz" at bounding box center [435, 12] width 798 height 12
click at [834, 13] on icon at bounding box center [838, 12] width 9 height 9
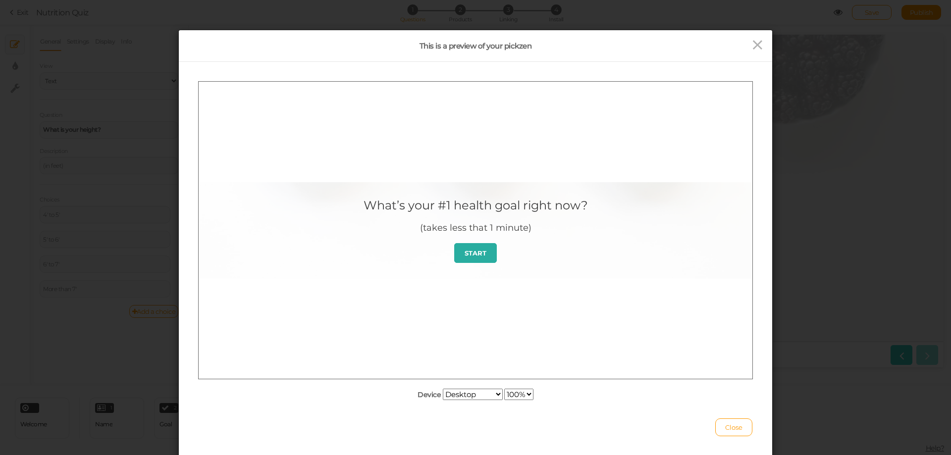
click at [472, 257] on link "START" at bounding box center [475, 253] width 43 height 20
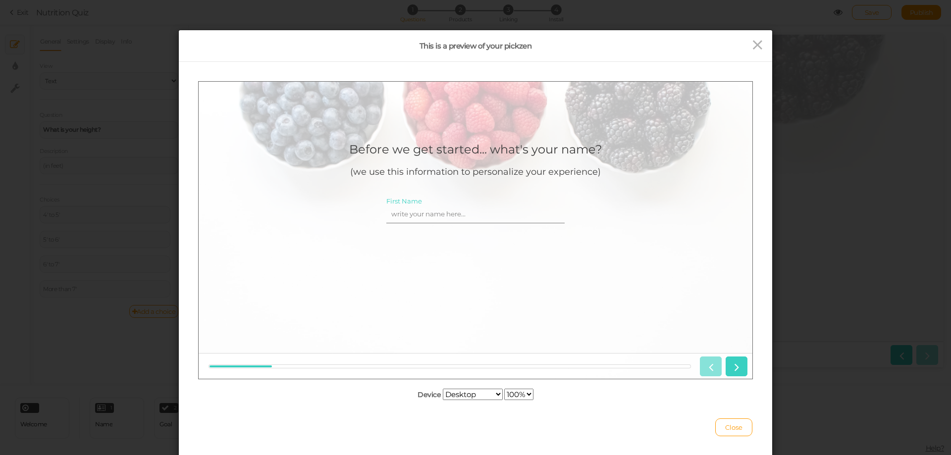
click at [473, 216] on input "First Name" at bounding box center [476, 214] width 178 height 18
click at [449, 215] on input "First Name" at bounding box center [476, 214] width 178 height 18
type input "Nisa"
click at [739, 365] on icon at bounding box center [736, 366] width 13 height 13
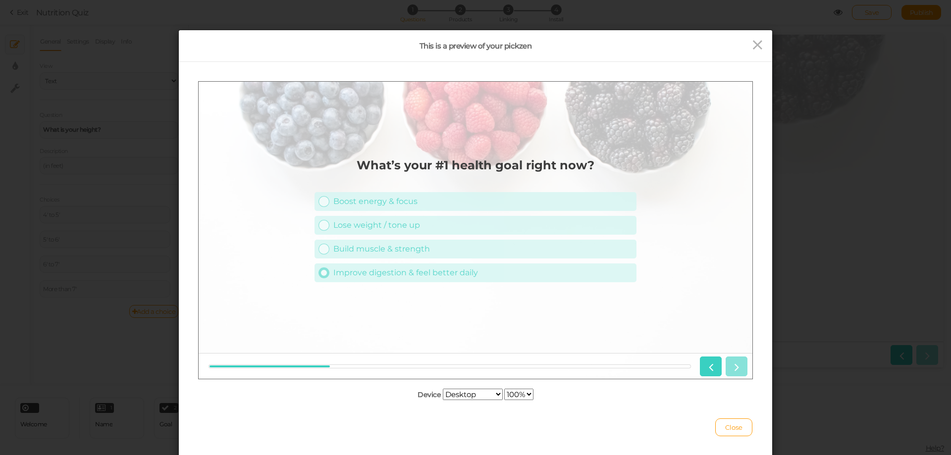
click at [369, 271] on div "Improve digestion & feel better daily" at bounding box center [482, 272] width 299 height 9
click at [742, 372] on icon at bounding box center [736, 366] width 13 height 13
click at [379, 248] on div "💊 Simple supplements (like creatine)" at bounding box center [482, 248] width 299 height 9
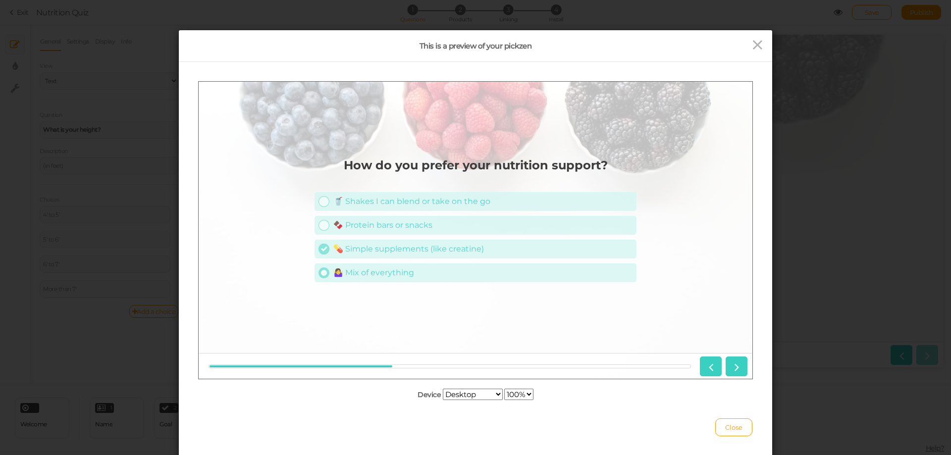
drag, startPoint x: 381, startPoint y: 263, endPoint x: 381, endPoint y: 274, distance: 10.4
click at [381, 274] on link "🤷‍♀️ Mix of everything" at bounding box center [476, 272] width 322 height 19
click at [381, 274] on div "🤷‍♀️ Mix of everything" at bounding box center [482, 272] width 299 height 9
click at [397, 229] on div "🍫 Protein bars or snacks" at bounding box center [482, 224] width 299 height 9
click at [389, 270] on div "🤷‍♀️ Mix of everything" at bounding box center [482, 272] width 299 height 9
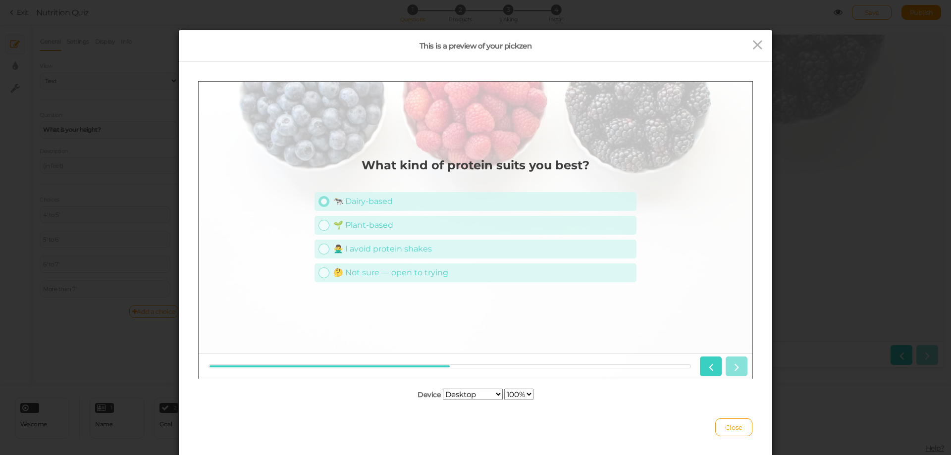
click at [374, 203] on div "🐄 Dairy-based" at bounding box center [482, 200] width 299 height 9
click at [744, 366] on link at bounding box center [737, 366] width 22 height 20
click at [436, 226] on div "🍓 Fruity & refreshing" at bounding box center [482, 224] width 299 height 9
click at [739, 365] on icon at bounding box center [736, 366] width 13 height 13
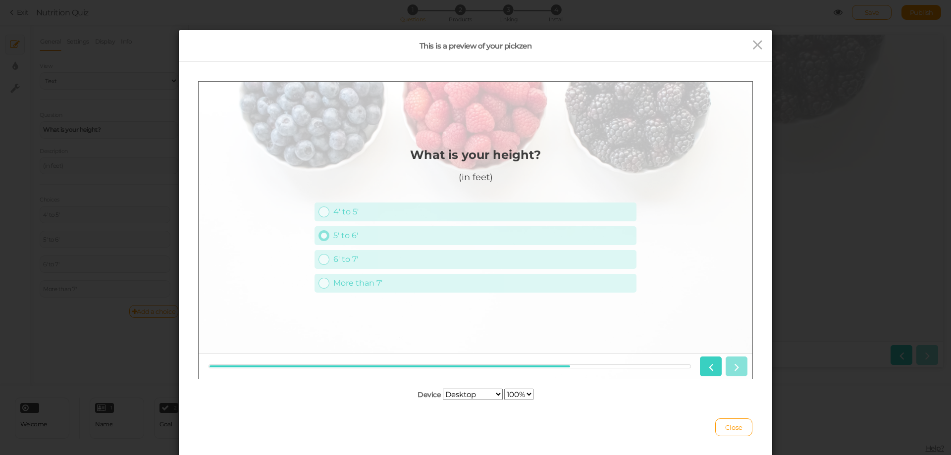
click at [479, 237] on div "5' to 6'" at bounding box center [482, 234] width 299 height 9
click at [738, 368] on icon at bounding box center [736, 366] width 13 height 13
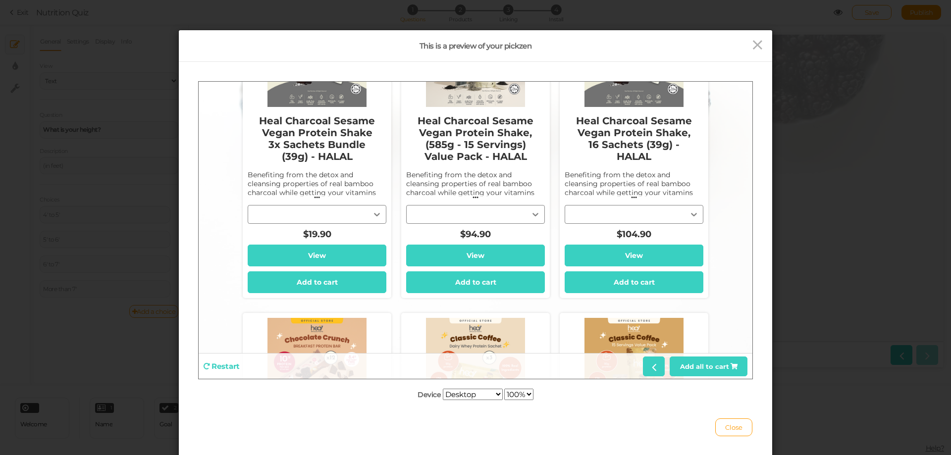
scroll to position [1487, 0]
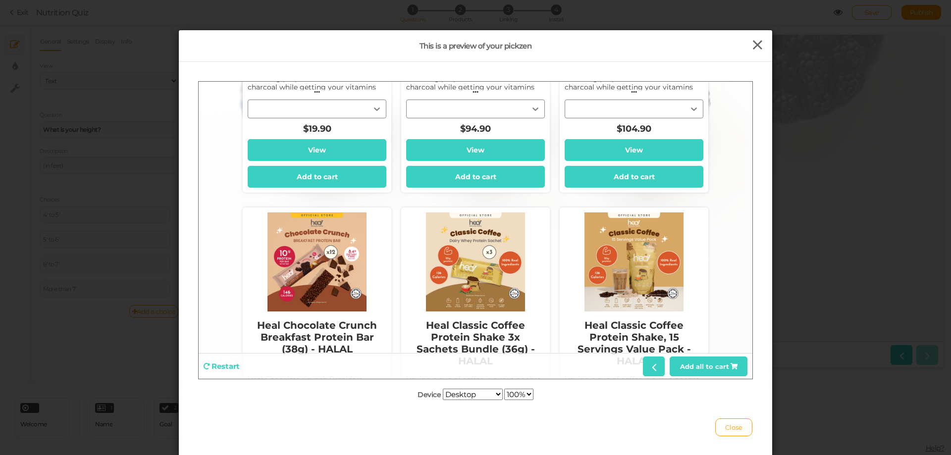
click at [757, 41] on icon at bounding box center [758, 45] width 14 height 15
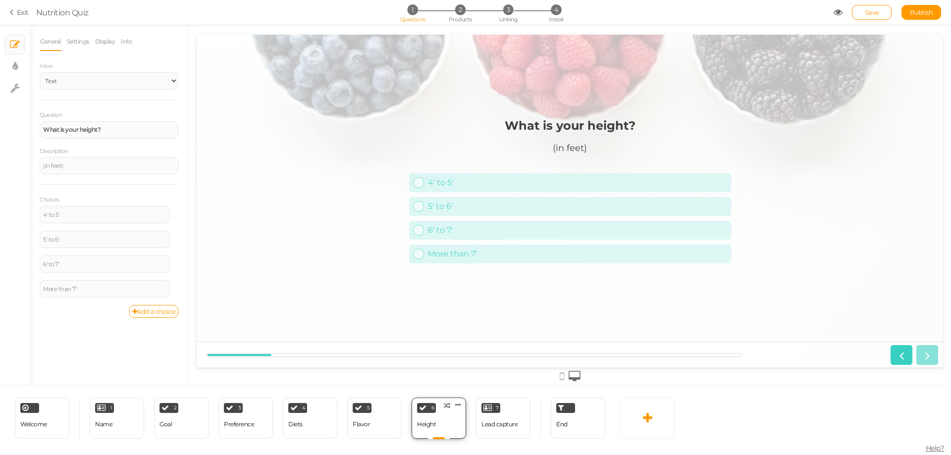
click at [463, 407] on div "6 Height × Define the conditions to show this slide. Clone Change type Delete" at bounding box center [439, 418] width 55 height 41
click at [461, 404] on icon at bounding box center [458, 404] width 6 height 7
click at [445, 421] on span "Delete" at bounding box center [439, 423] width 18 height 7
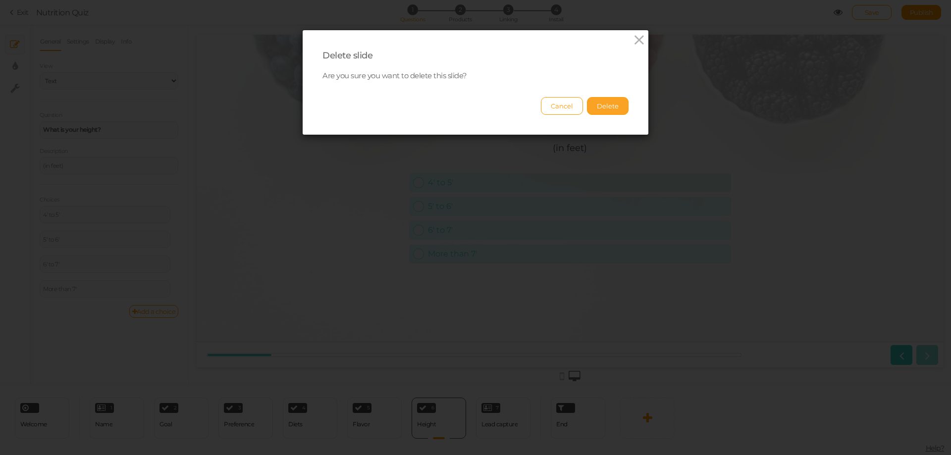
click at [611, 110] on button "Delete" at bounding box center [608, 106] width 42 height 18
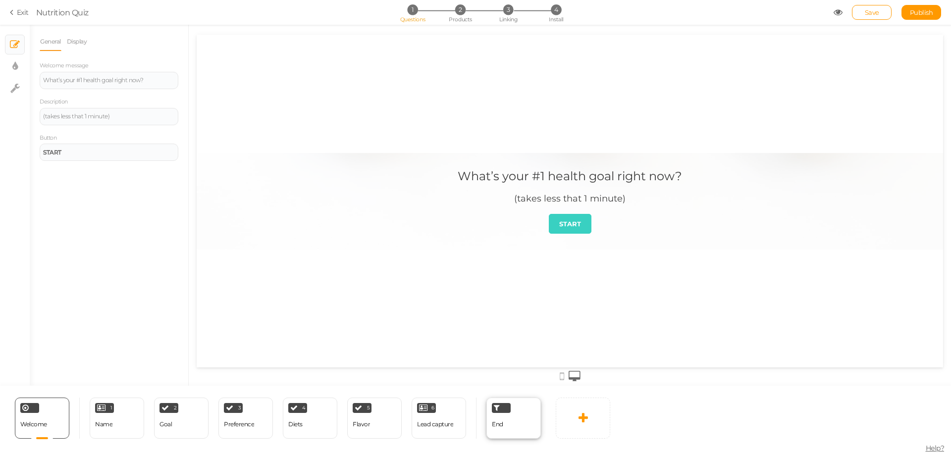
click at [504, 424] on div "End" at bounding box center [514, 418] width 55 height 41
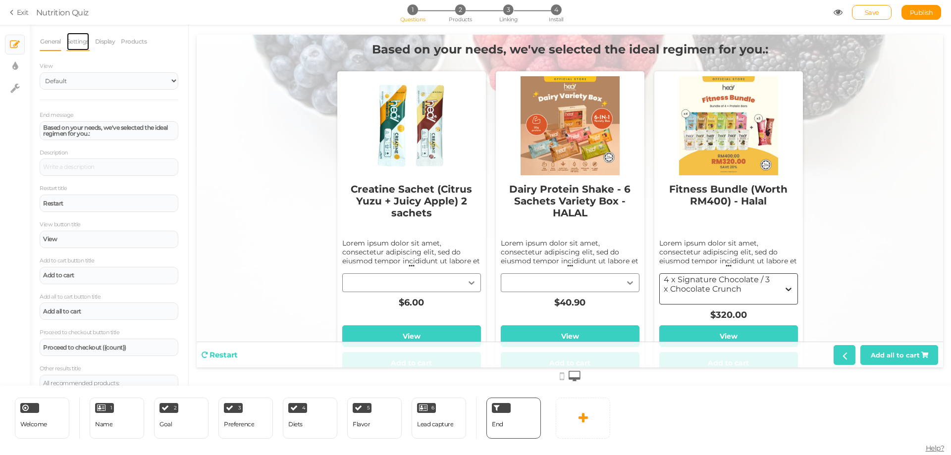
click at [81, 43] on link "Settings" at bounding box center [77, 41] width 23 height 19
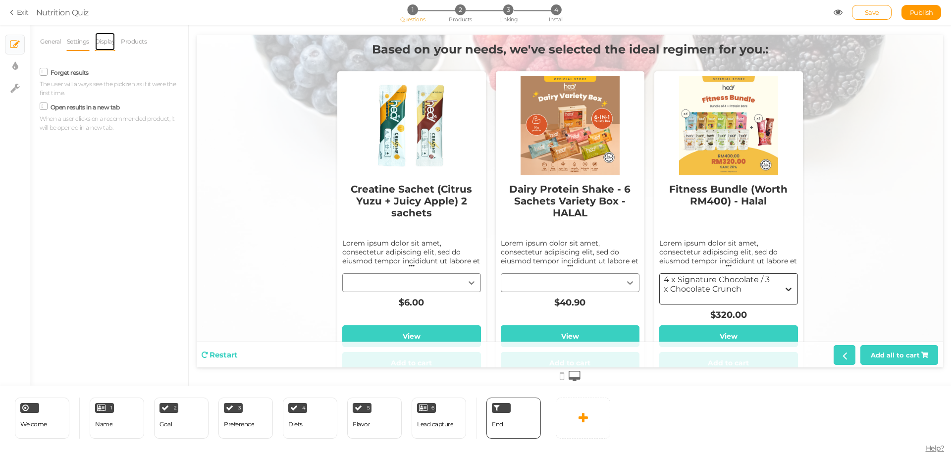
click at [110, 43] on link "Display" at bounding box center [105, 41] width 21 height 19
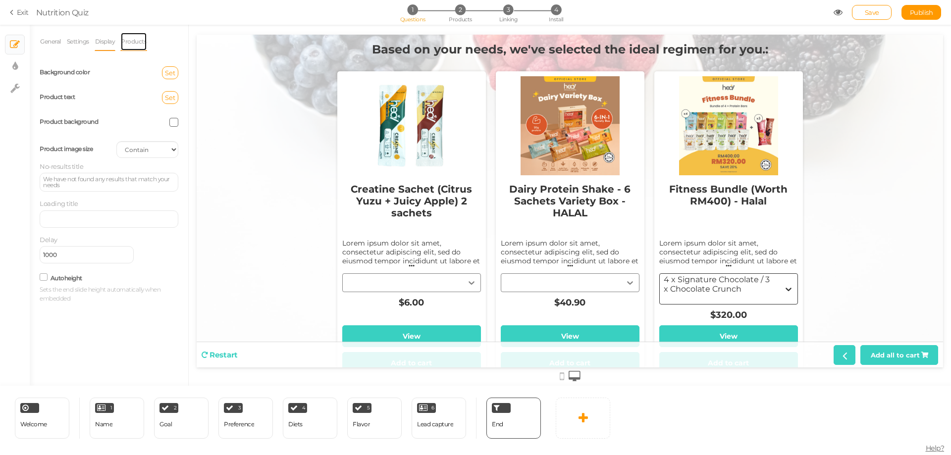
click at [127, 41] on link "Products" at bounding box center [133, 41] width 27 height 19
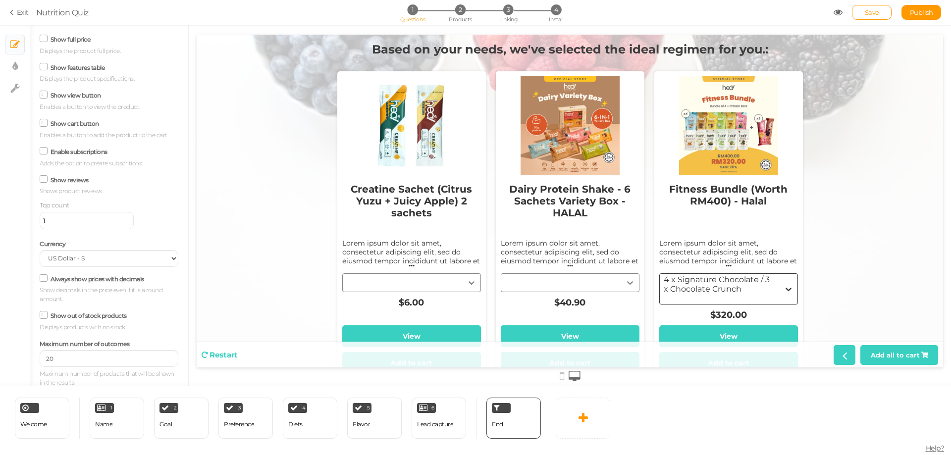
scroll to position [179, 0]
click at [131, 256] on select "US Dollar - $ Euro - € British Pound - £ Canadian Dollar - CAD Australian Dolla…" at bounding box center [109, 257] width 139 height 17
select select "custom"
click at [40, 249] on select "US Dollar - $ Euro - € British Pound - £ Canadian Dollar - CAD Australian Dolla…" at bounding box center [109, 257] width 139 height 17
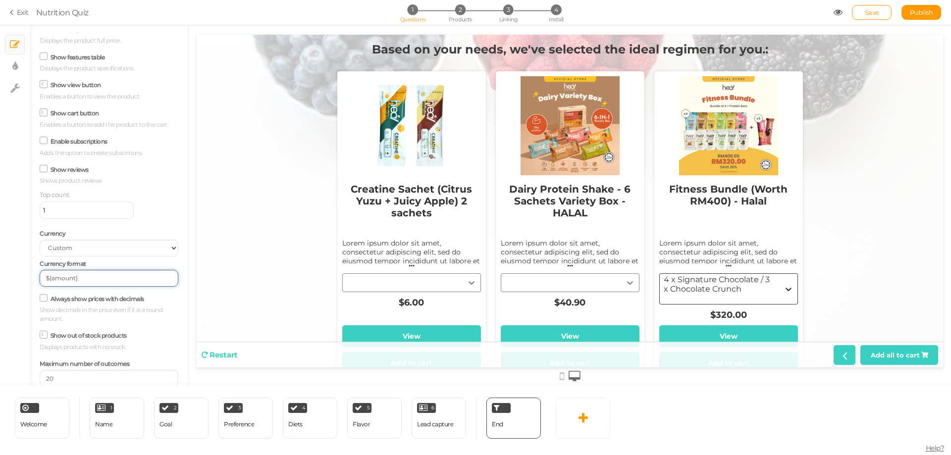
click at [107, 287] on input "${amount}" at bounding box center [109, 278] width 139 height 17
drag, startPoint x: 50, startPoint y: 288, endPoint x: 39, endPoint y: 289, distance: 10.4
click at [39, 289] on div "General Settings Display Products View Default Top End message Based on your ne…" at bounding box center [109, 209] width 159 height 354
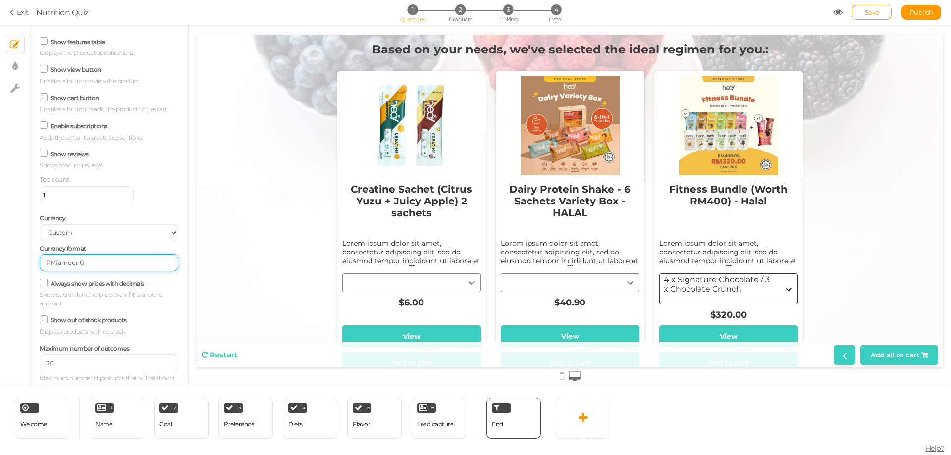
scroll to position [210, 0]
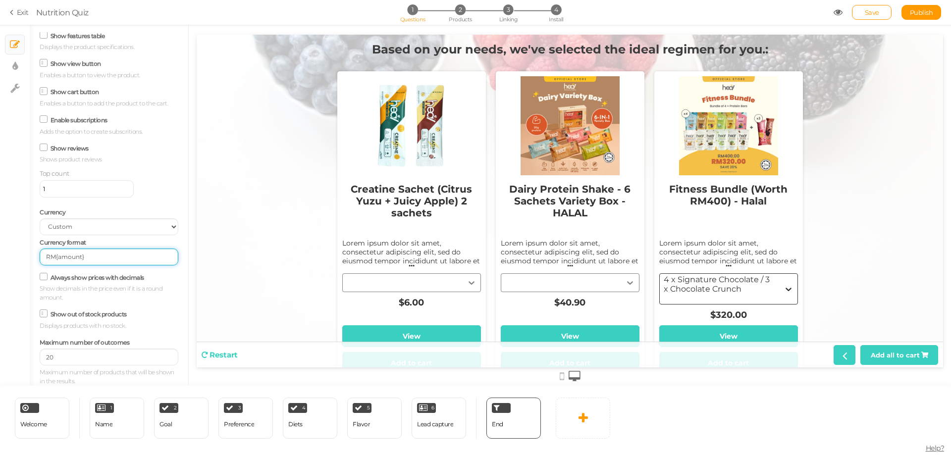
type input "RM{amount}"
click at [150, 333] on div "Activate slots Products will be recommended in predefined slots. Show variants …" at bounding box center [109, 123] width 139 height 526
click at [860, 11] on link "Save" at bounding box center [872, 12] width 40 height 15
click at [44, 314] on icon at bounding box center [44, 314] width 5 height 0
click at [0, 0] on input "Show out of stock products" at bounding box center [0, 0] width 0 height 0
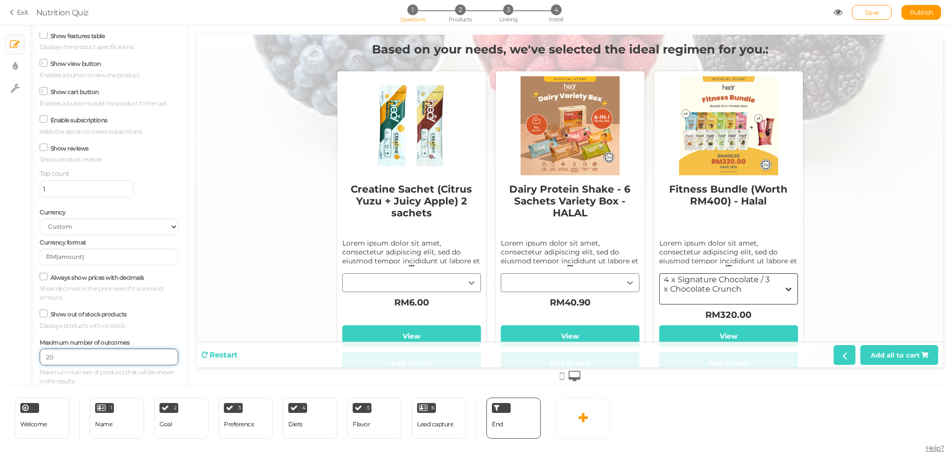
click at [79, 357] on input "20" at bounding box center [109, 357] width 139 height 17
drag, startPoint x: 110, startPoint y: 360, endPoint x: 19, endPoint y: 355, distance: 90.3
click at [18, 355] on div "× Slides × Display settings × Settings General Settings Display Products View D…" at bounding box center [475, 205] width 951 height 361
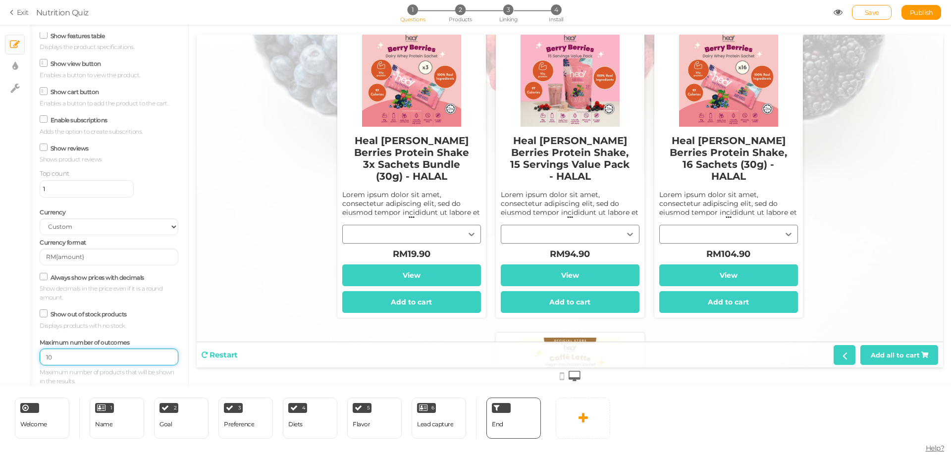
scroll to position [446, 0]
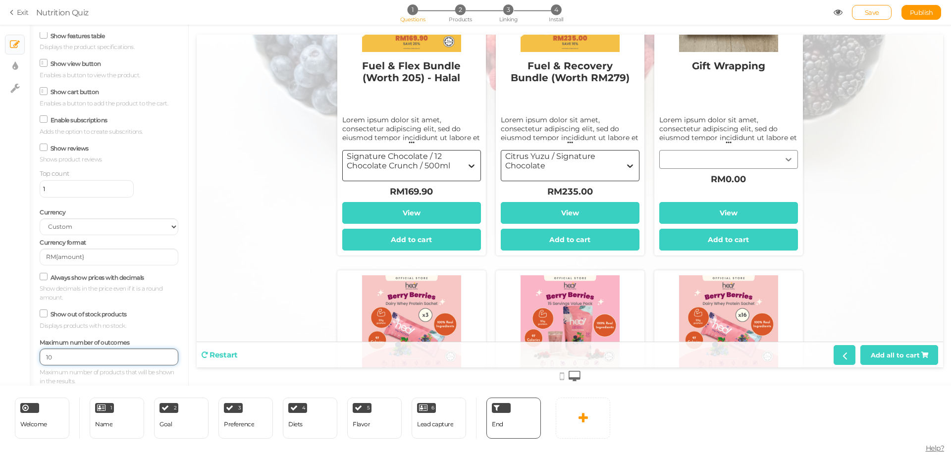
drag, startPoint x: 56, startPoint y: 361, endPoint x: 49, endPoint y: 359, distance: 7.4
click at [49, 359] on input "10" at bounding box center [109, 357] width 139 height 17
type input "12"
click at [157, 324] on div "Show out of stock products Displays products with no stock." at bounding box center [109, 318] width 139 height 23
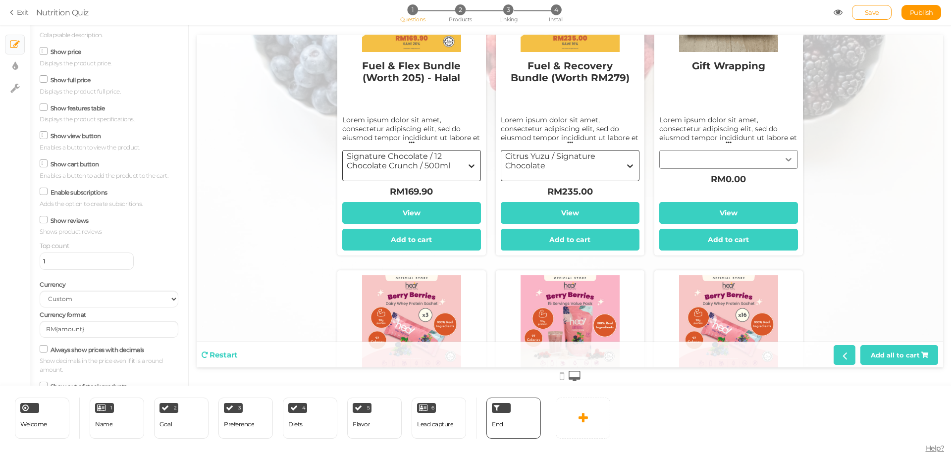
scroll to position [0, 0]
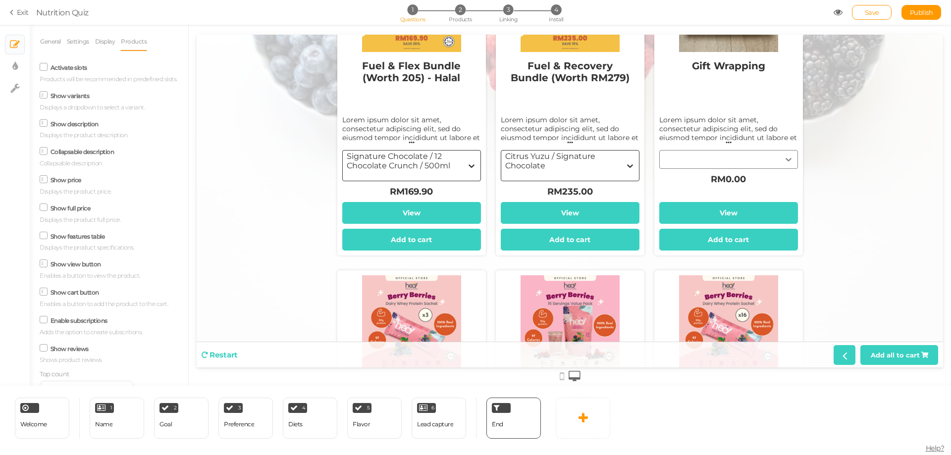
click at [59, 325] on label "Enable subscriptions" at bounding box center [79, 320] width 57 height 7
click at [0, 0] on input "Enable subscriptions" at bounding box center [0, 0] width 0 height 0
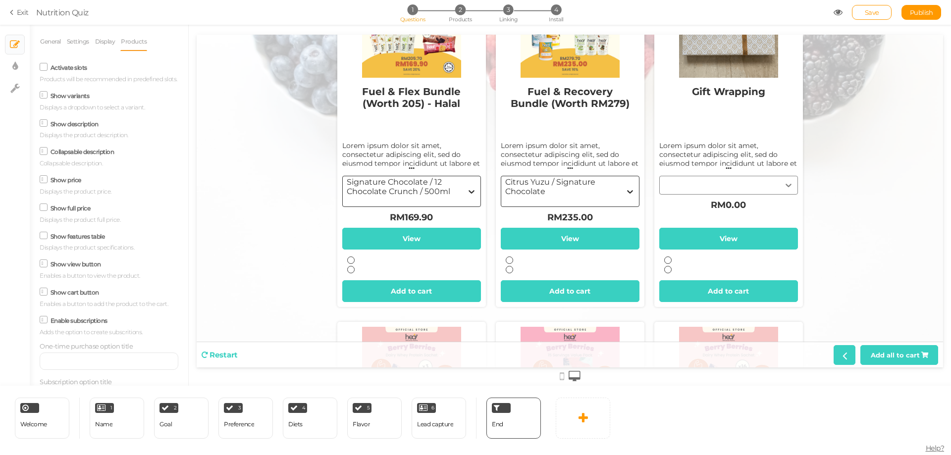
scroll to position [472, 0]
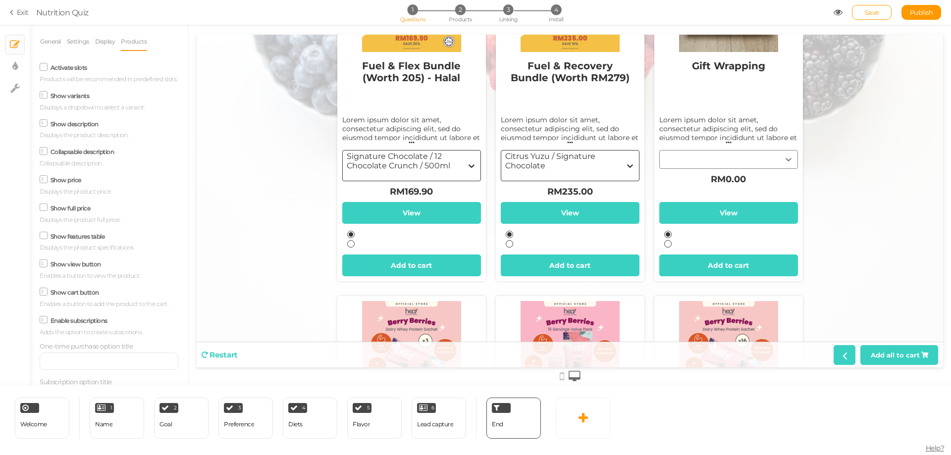
click at [59, 325] on label "Enable subscriptions" at bounding box center [79, 320] width 57 height 7
click at [0, 0] on input "Enable subscriptions" at bounding box center [0, 0] width 0 height 0
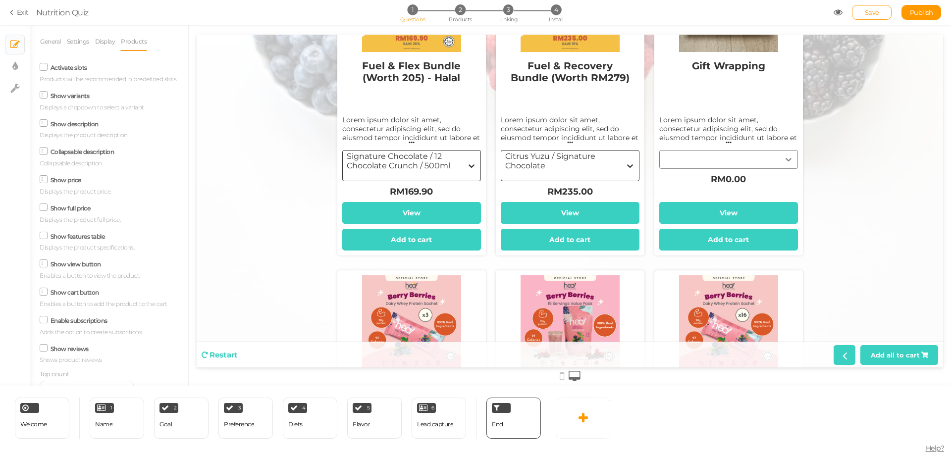
scroll to position [50, 0]
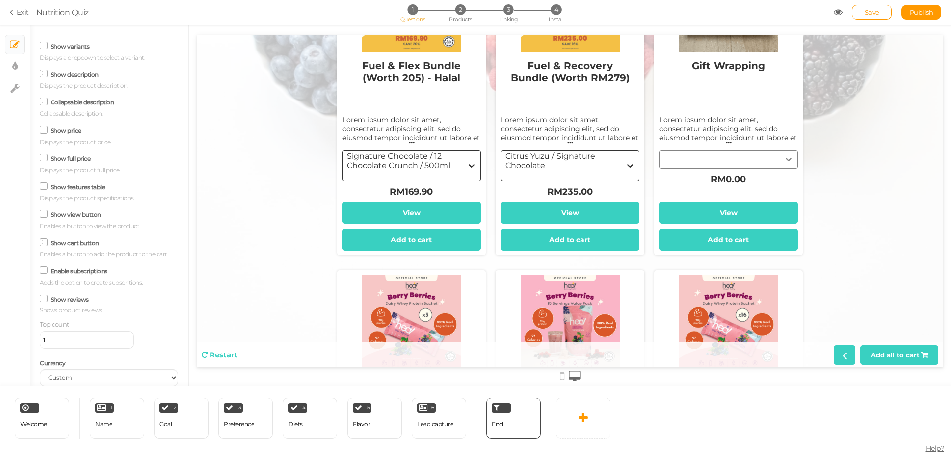
click at [67, 303] on label "Show reviews" at bounding box center [70, 299] width 38 height 7
click at [0, 0] on input "Show reviews" at bounding box center [0, 0] width 0 height 0
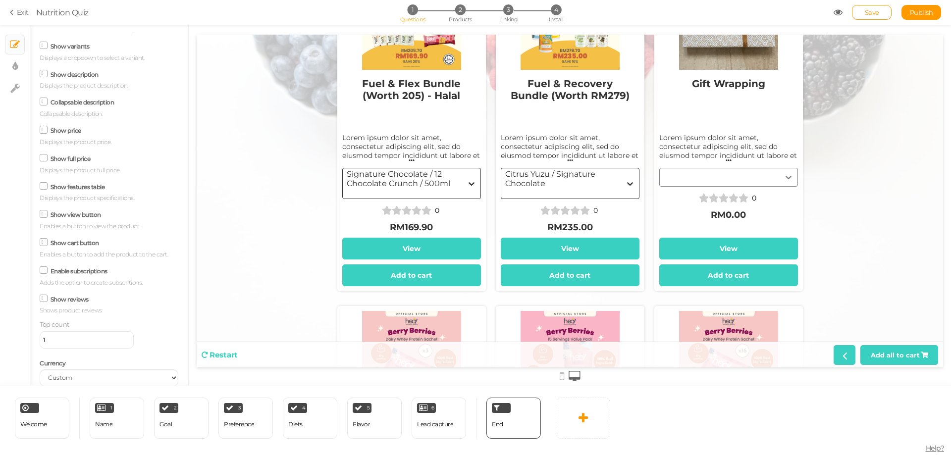
scroll to position [464, 0]
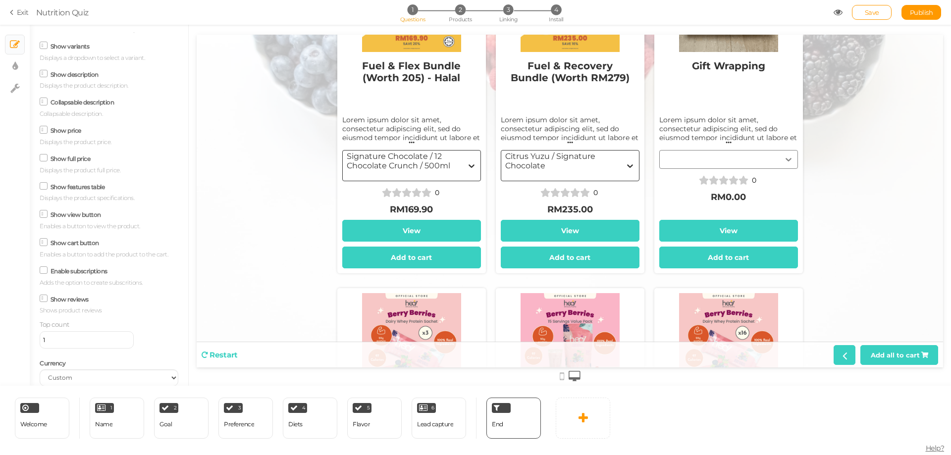
click at [67, 303] on label "Show reviews" at bounding box center [70, 299] width 38 height 7
click at [0, 0] on input "Show reviews" at bounding box center [0, 0] width 0 height 0
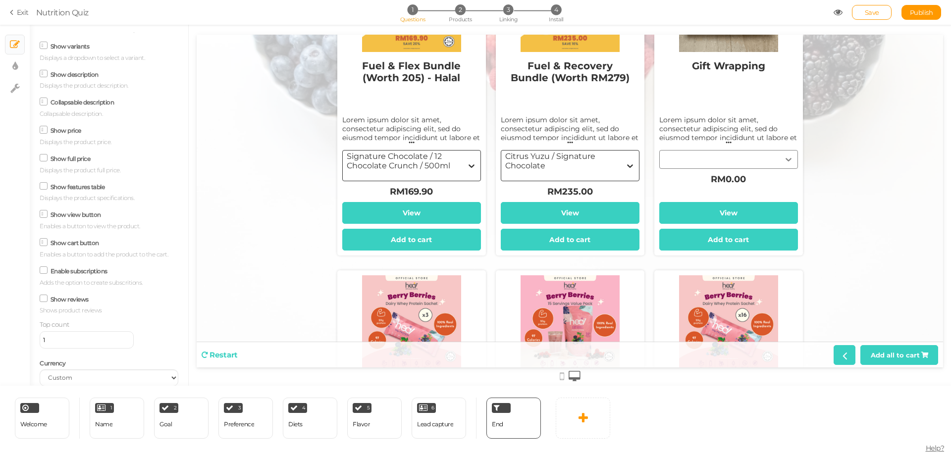
drag, startPoint x: 67, startPoint y: 306, endPoint x: 339, endPoint y: 131, distance: 323.4
click at [67, 303] on label "Show reviews" at bounding box center [70, 299] width 38 height 7
click at [0, 0] on input "Show reviews" at bounding box center [0, 0] width 0 height 0
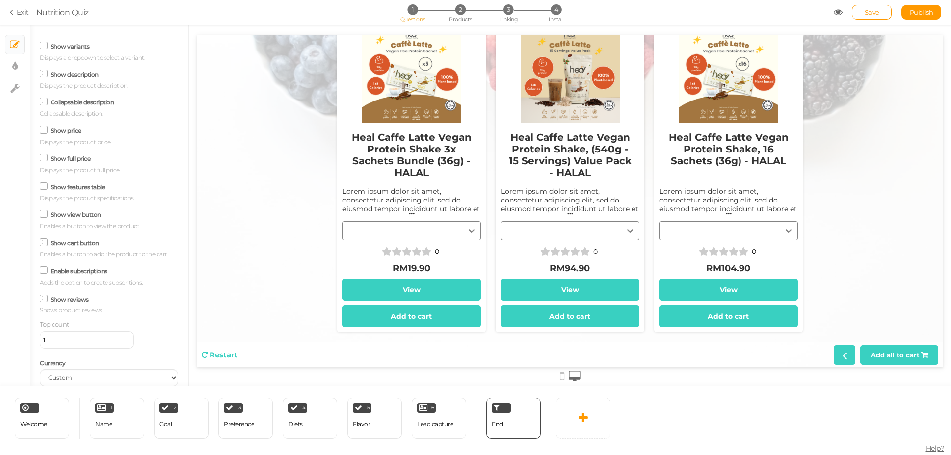
scroll to position [1061, 0]
click at [60, 303] on label "Show reviews" at bounding box center [70, 299] width 38 height 7
click at [0, 0] on input "Show reviews" at bounding box center [0, 0] width 0 height 0
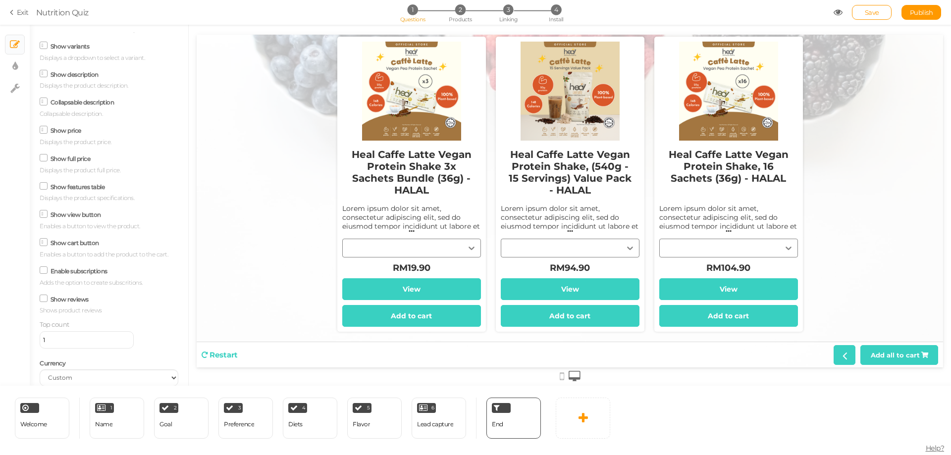
scroll to position [990, 0]
click at [80, 203] on small "Displays the product specifications." at bounding box center [87, 198] width 95 height 9
click at [81, 191] on label "Show features table" at bounding box center [78, 186] width 55 height 7
click at [0, 0] on input "Show features table" at bounding box center [0, 0] width 0 height 0
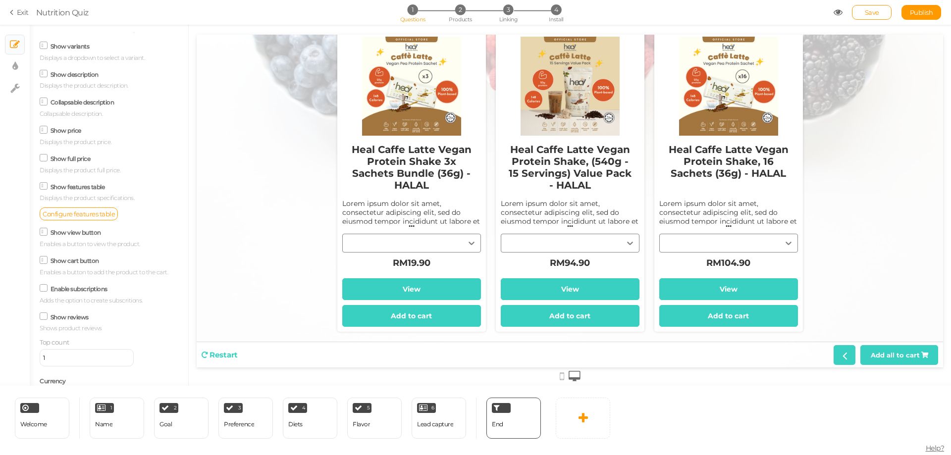
click at [81, 191] on label "Show features table" at bounding box center [78, 186] width 55 height 7
click at [0, 0] on input "Show features table" at bounding box center [0, 0] width 0 height 0
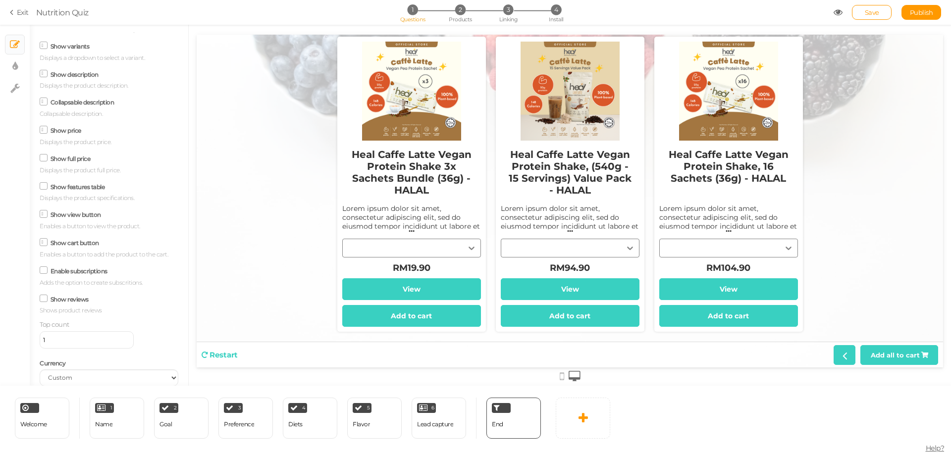
click at [455, 245] on div "Heal Caffe Latte Vegan Protein Shake 3x Sachets Bundle (36g) - HALAL Lorem ipsu…" at bounding box center [411, 210] width 139 height 138
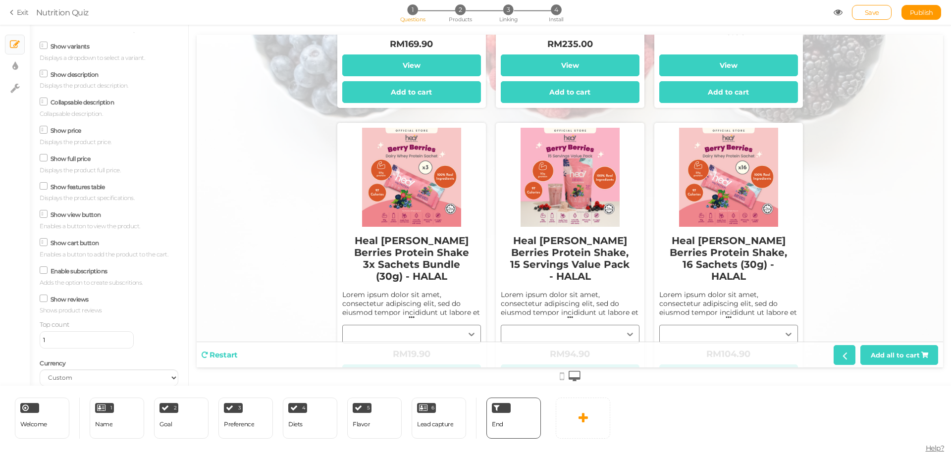
scroll to position [395, 0]
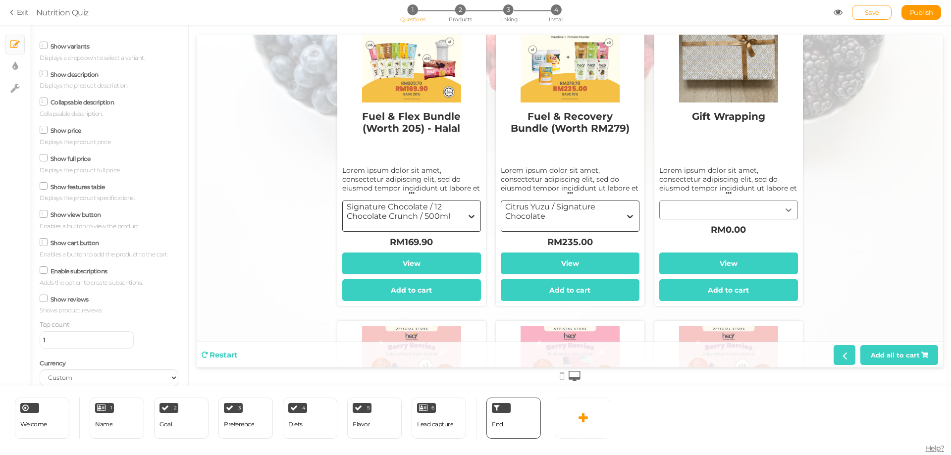
click at [56, 106] on label "Collapsable description" at bounding box center [83, 102] width 64 height 7
click at [0, 0] on input "Collapsable description" at bounding box center [0, 0] width 0 height 0
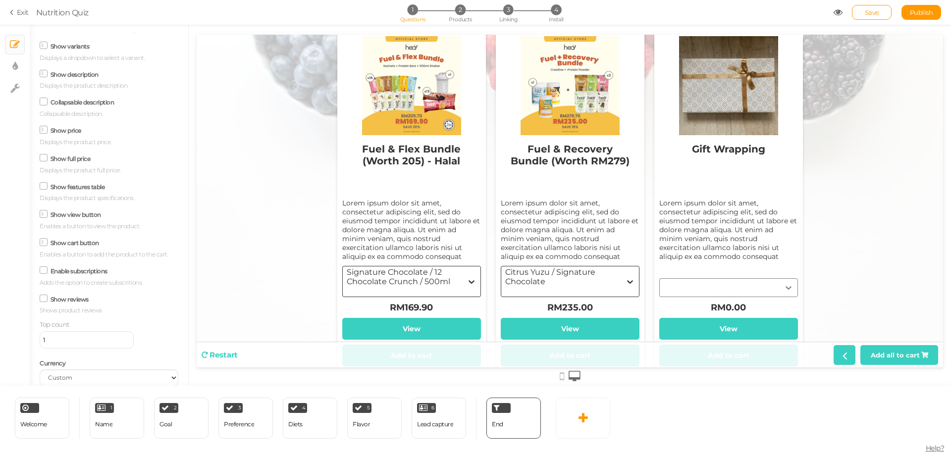
scroll to position [428, 0]
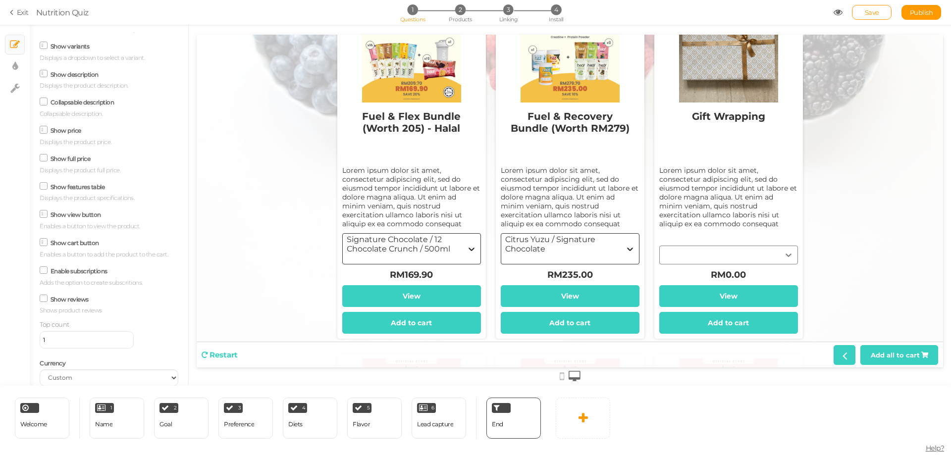
click at [56, 106] on label "Collapsable description" at bounding box center [83, 102] width 64 height 7
click at [0, 0] on input "Collapsable description" at bounding box center [0, 0] width 0 height 0
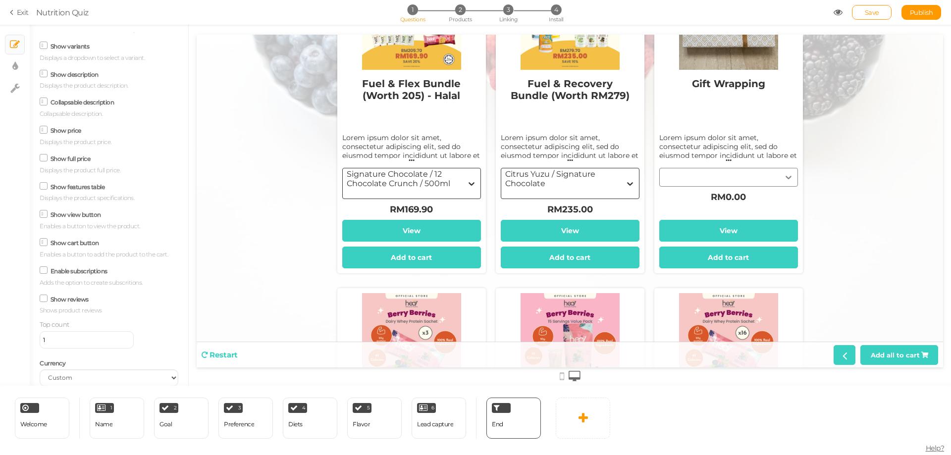
scroll to position [395, 0]
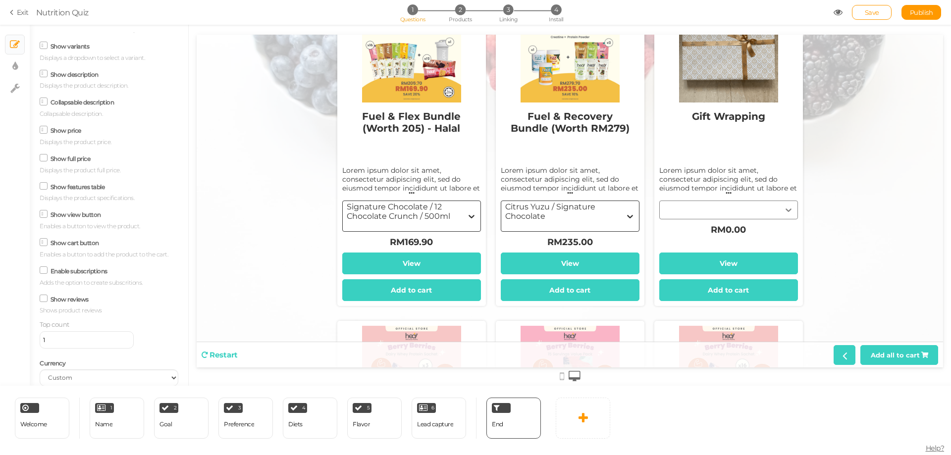
click at [57, 78] on label "Show description" at bounding box center [75, 74] width 48 height 7
click at [0, 0] on input "Show description" at bounding box center [0, 0] width 0 height 0
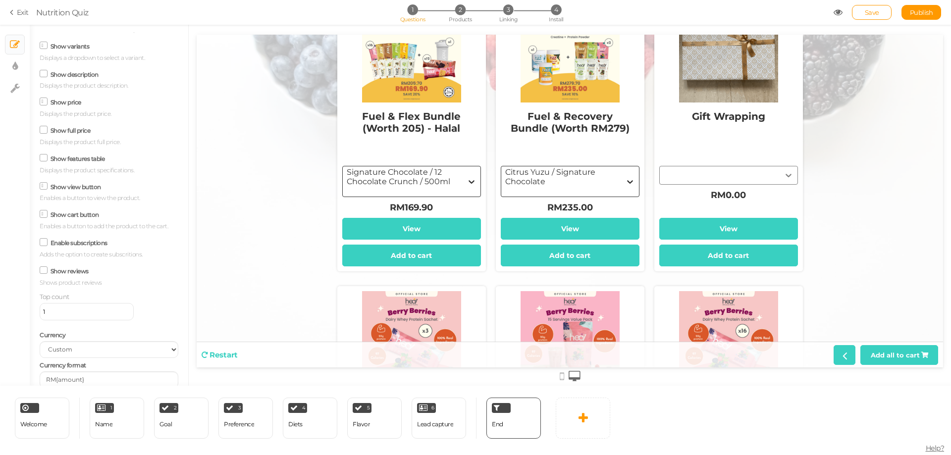
click at [57, 78] on label "Show description" at bounding box center [75, 74] width 48 height 7
click at [0, 0] on input "Show description" at bounding box center [0, 0] width 0 height 0
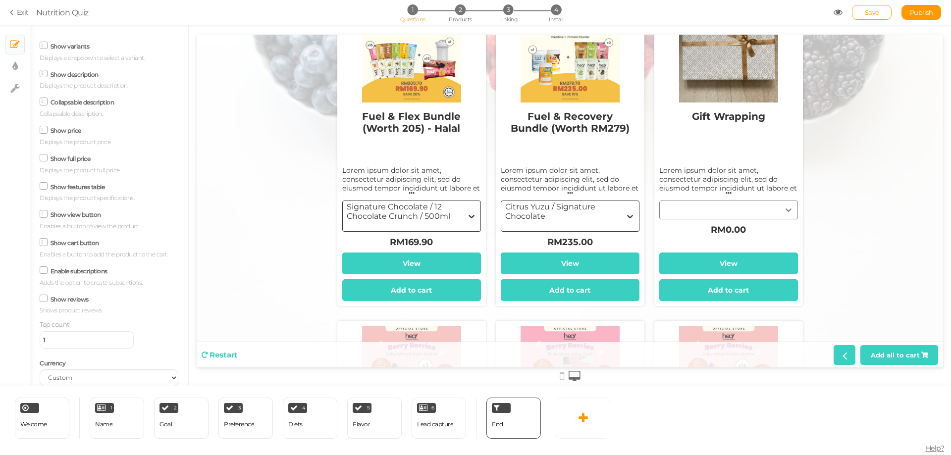
click at [57, 78] on label "Show description" at bounding box center [75, 74] width 48 height 7
click at [0, 0] on input "Show description" at bounding box center [0, 0] width 0 height 0
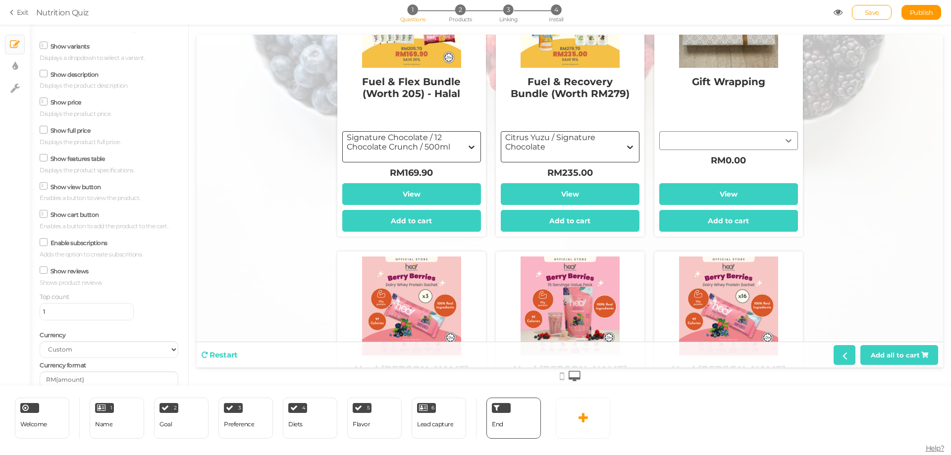
scroll to position [361, 0]
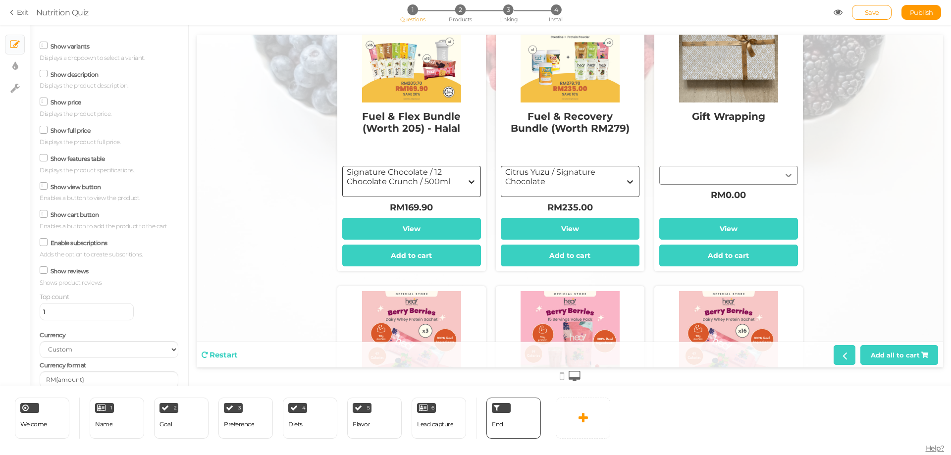
click at [75, 50] on label "Show variants" at bounding box center [70, 46] width 39 height 7
click at [0, 0] on input "Show variants" at bounding box center [0, 0] width 0 height 0
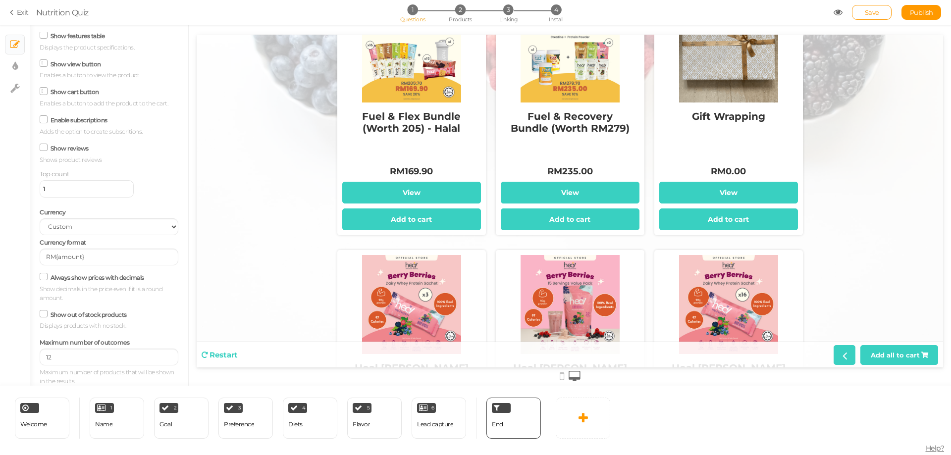
scroll to position [0, 0]
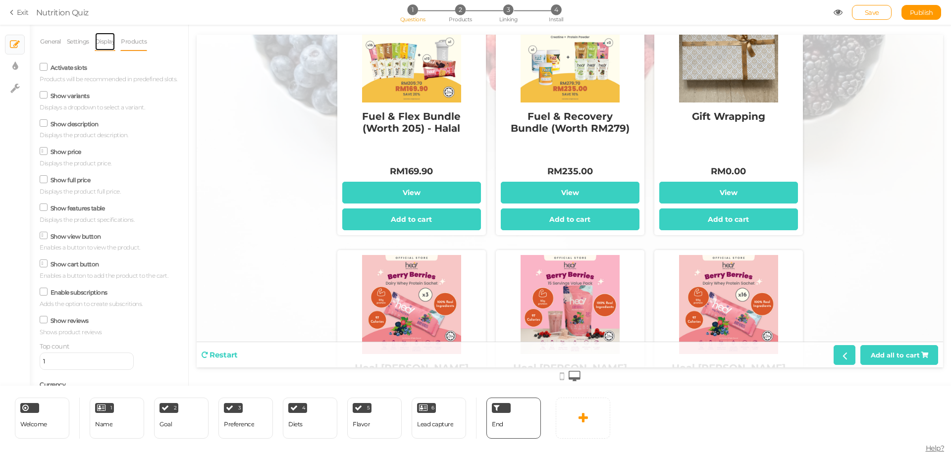
click at [112, 40] on link "Display" at bounding box center [105, 41] width 21 height 19
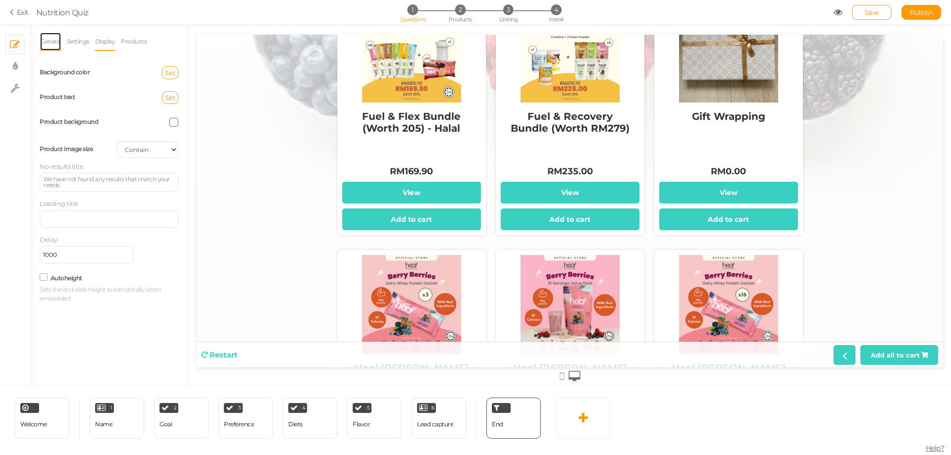
click at [48, 44] on link "General" at bounding box center [51, 41] width 22 height 19
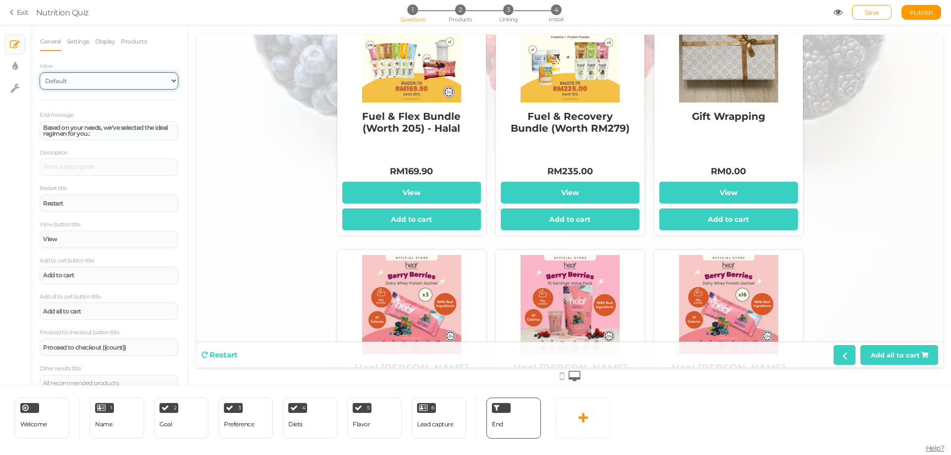
click at [127, 78] on select "Default Top" at bounding box center [109, 80] width 139 height 17
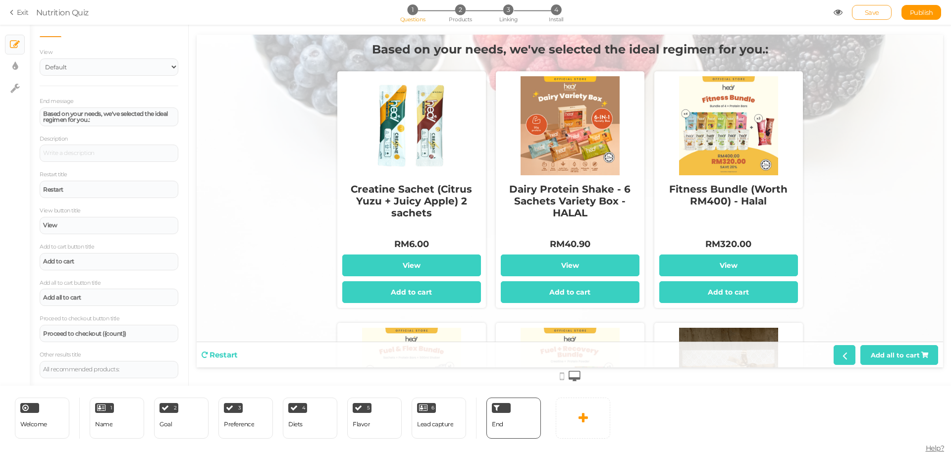
click at [876, 14] on span "Save" at bounding box center [872, 12] width 14 height 8
click at [37, 425] on span "Welcome" at bounding box center [33, 424] width 27 height 7
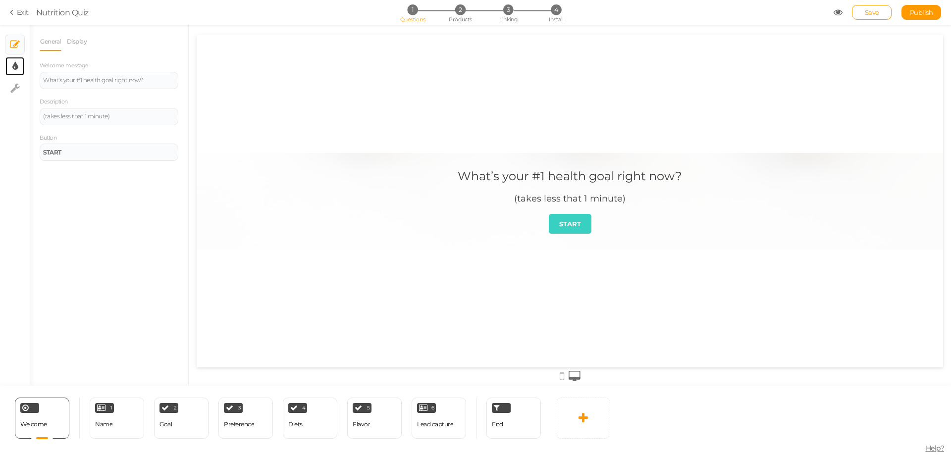
click at [19, 72] on link "× Display settings" at bounding box center [14, 66] width 19 height 19
select select "2"
select select "montserrat"
select select "fade"
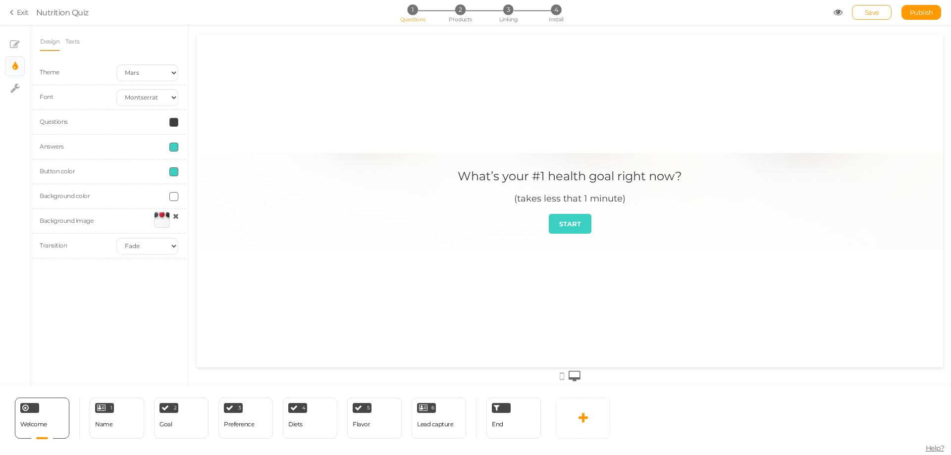
click at [152, 223] on link at bounding box center [162, 221] width 22 height 18
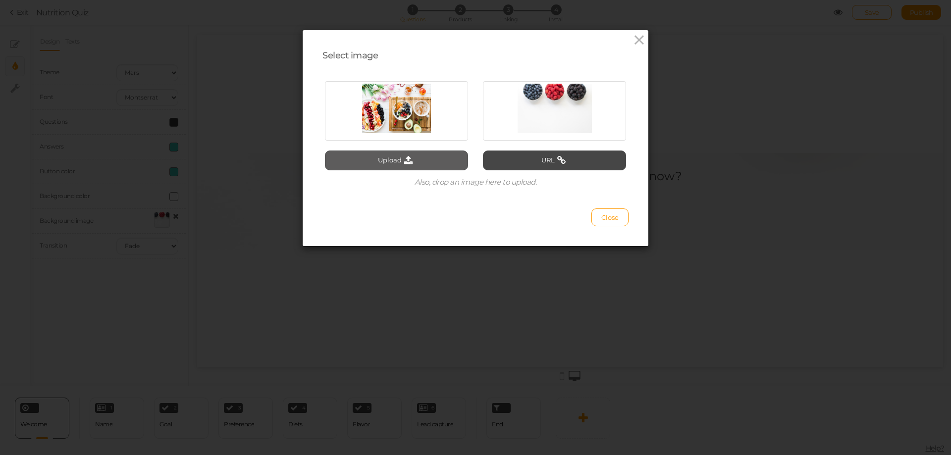
click at [407, 156] on icon at bounding box center [408, 160] width 13 height 9
type input "C:\fakepath\Heal_29 16.9 (1) (1).png"
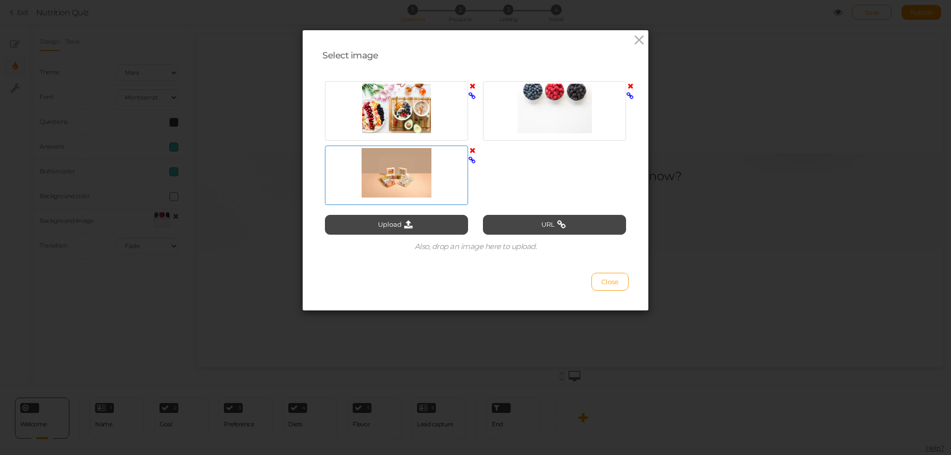
click at [409, 178] on div at bounding box center [397, 173] width 138 height 50
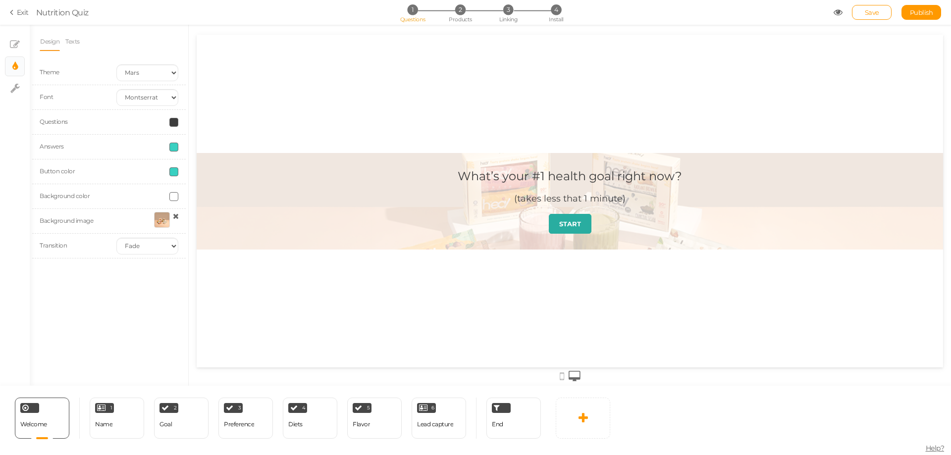
click at [570, 226] on strong "START" at bounding box center [570, 224] width 22 height 8
click at [584, 223] on link "START" at bounding box center [570, 224] width 43 height 20
click at [564, 225] on strong "START" at bounding box center [570, 224] width 22 height 8
click at [837, 17] on div "Save Publish" at bounding box center [888, 12] width 108 height 15
click at [838, 10] on icon at bounding box center [838, 12] width 9 height 9
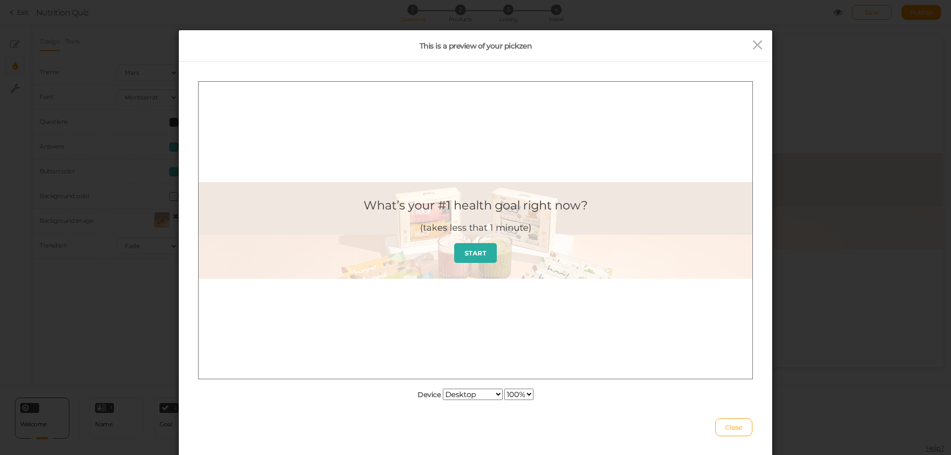
click at [474, 256] on strong "START" at bounding box center [476, 253] width 22 height 8
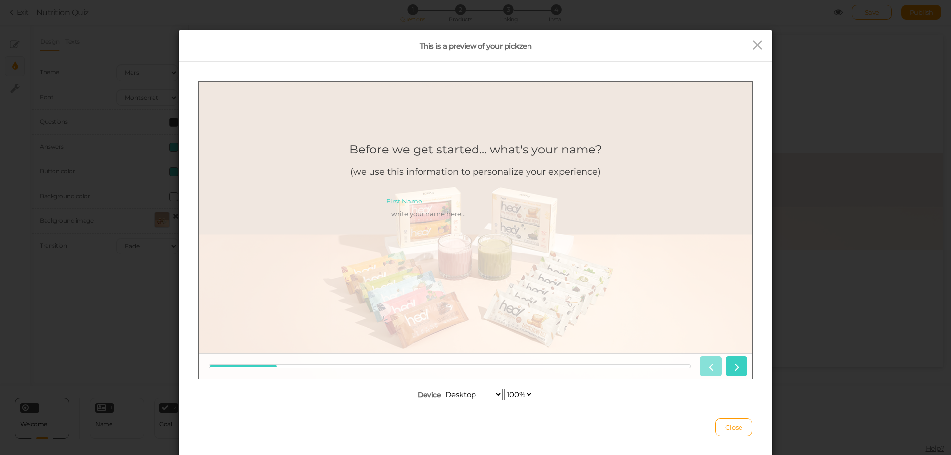
click at [446, 213] on input "First Name" at bounding box center [476, 214] width 178 height 18
click at [445, 216] on input "First Name" at bounding box center [476, 214] width 178 height 18
type input "Nisa"
click at [739, 366] on icon at bounding box center [736, 366] width 13 height 13
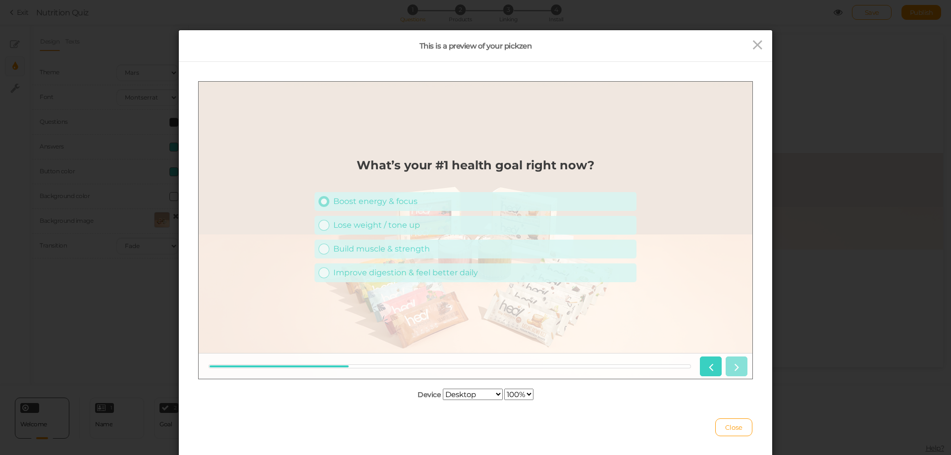
click at [441, 200] on div "Boost energy & focus" at bounding box center [482, 200] width 299 height 9
click at [733, 365] on icon at bounding box center [736, 366] width 13 height 13
click at [374, 221] on div "🍫 Protein bars or snacks" at bounding box center [482, 224] width 299 height 9
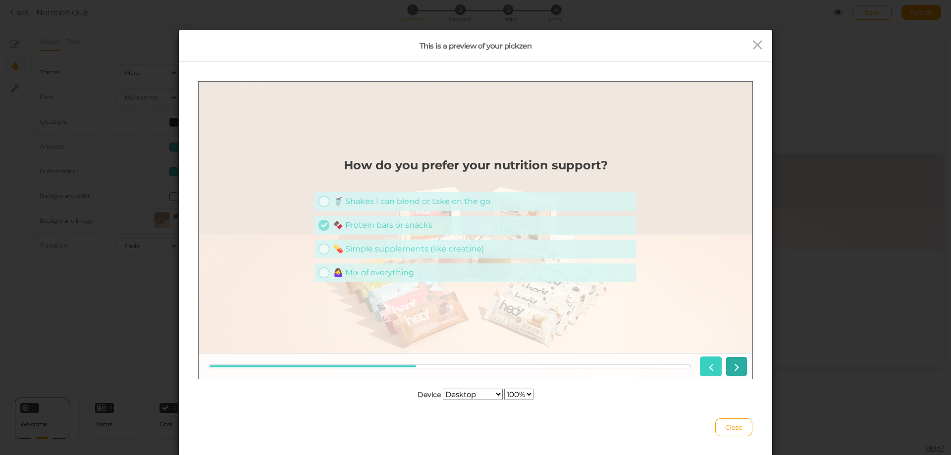
click at [731, 366] on icon at bounding box center [736, 366] width 13 height 13
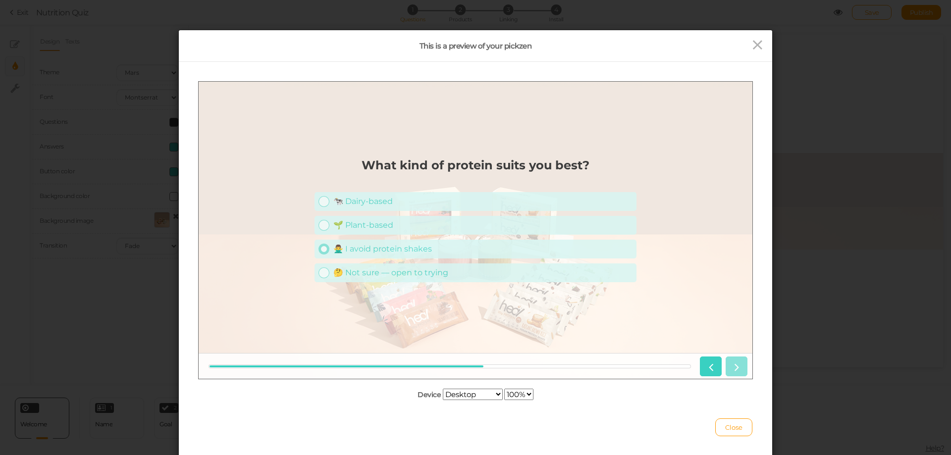
click at [391, 249] on div "🙅‍♂️ I avoid protein shakes" at bounding box center [482, 248] width 299 height 9
click at [387, 274] on div "🤔 Not sure — open to trying" at bounding box center [482, 272] width 299 height 9
click at [518, 251] on div "🙅‍♂️ I avoid protein shakes" at bounding box center [482, 248] width 299 height 9
click at [749, 372] on div at bounding box center [476, 366] width 554 height 26
click at [740, 368] on icon at bounding box center [736, 366] width 13 height 13
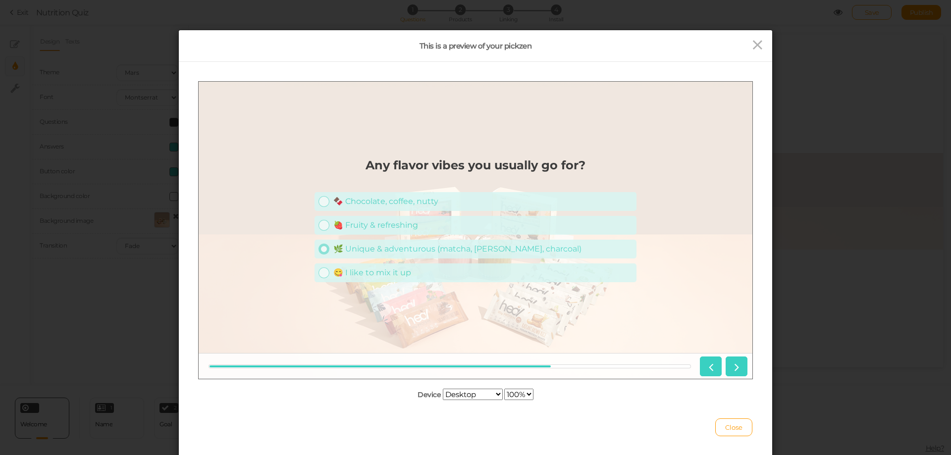
click at [389, 247] on div "🌿 Unique & adventurous (matcha, [PERSON_NAME], charcoal)" at bounding box center [482, 248] width 299 height 9
click at [740, 369] on icon at bounding box center [736, 366] width 13 height 13
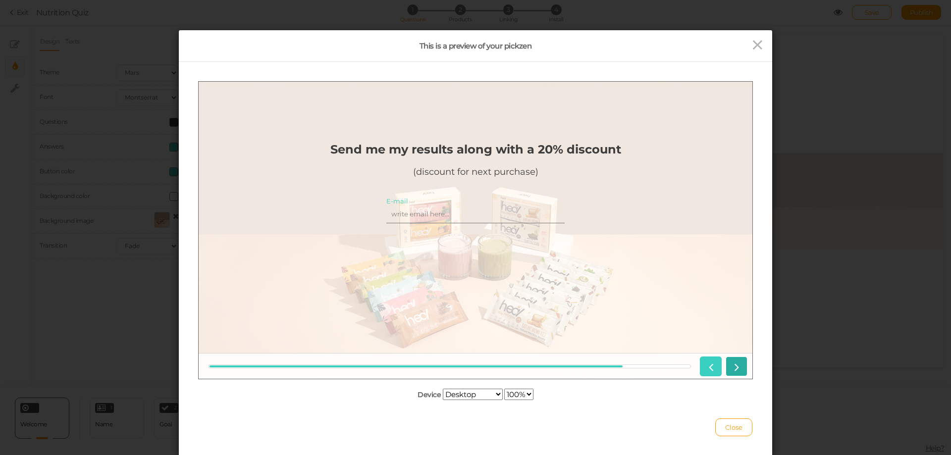
click at [740, 368] on icon at bounding box center [736, 366] width 13 height 13
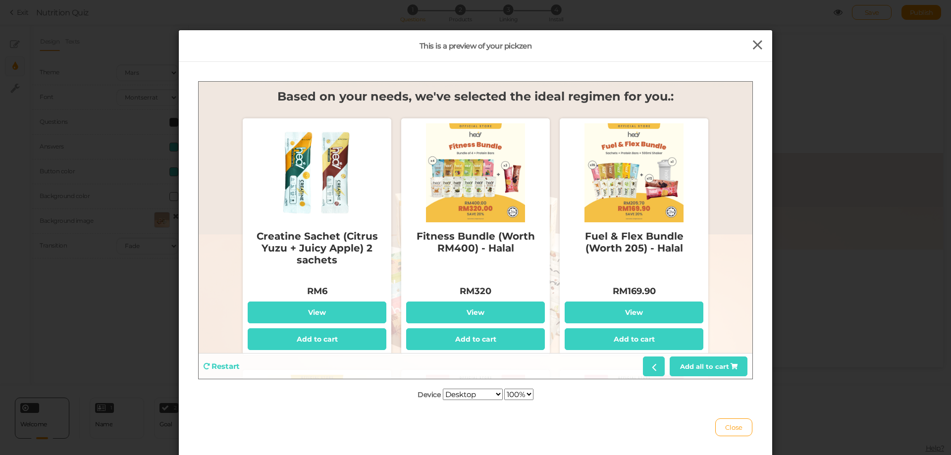
click at [753, 42] on icon at bounding box center [758, 45] width 14 height 15
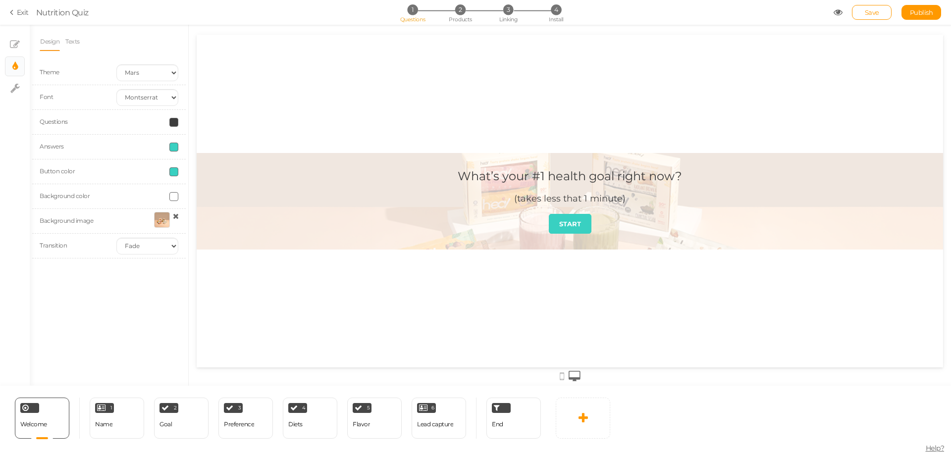
click at [176, 171] on span at bounding box center [173, 171] width 9 height 9
click at [227, 221] on colorpicker-hue at bounding box center [226, 205] width 7 height 50
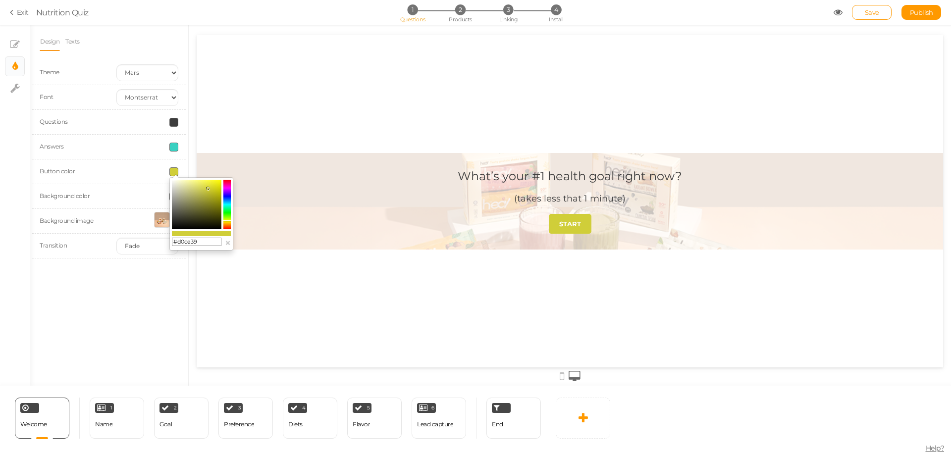
click at [228, 220] on colorpicker-hue at bounding box center [226, 205] width 7 height 50
click at [229, 224] on icon at bounding box center [226, 224] width 7 height 1
click at [200, 188] on colorpicker-saturation at bounding box center [197, 205] width 50 height 50
click at [229, 221] on div "#d5a15c ×" at bounding box center [201, 213] width 64 height 73
click at [230, 226] on colorpicker-hue at bounding box center [226, 205] width 7 height 50
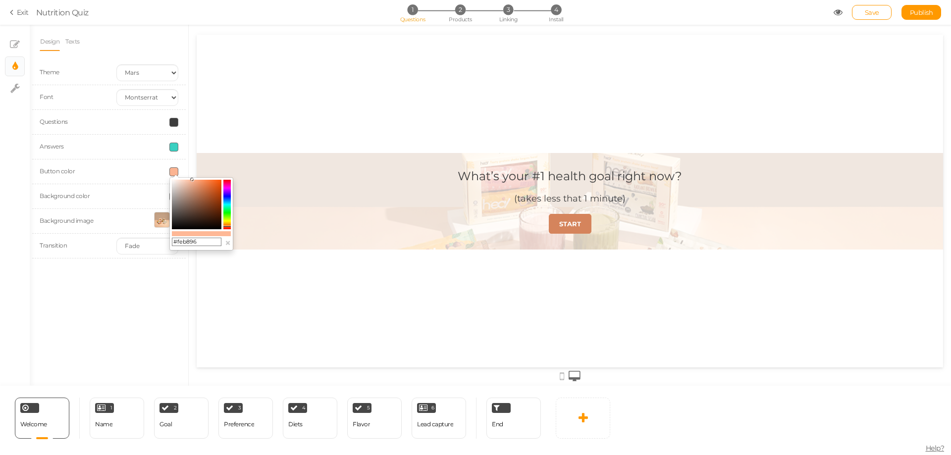
drag, startPoint x: 195, startPoint y: 190, endPoint x: 192, endPoint y: 180, distance: 10.3
click at [192, 180] on colorpicker-saturation at bounding box center [197, 205] width 50 height 50
click at [230, 222] on colorpicker-hue at bounding box center [226, 205] width 7 height 50
click at [229, 223] on colorpicker-hue at bounding box center [226, 205] width 7 height 50
click at [194, 183] on colorpicker-saturation at bounding box center [197, 205] width 50 height 50
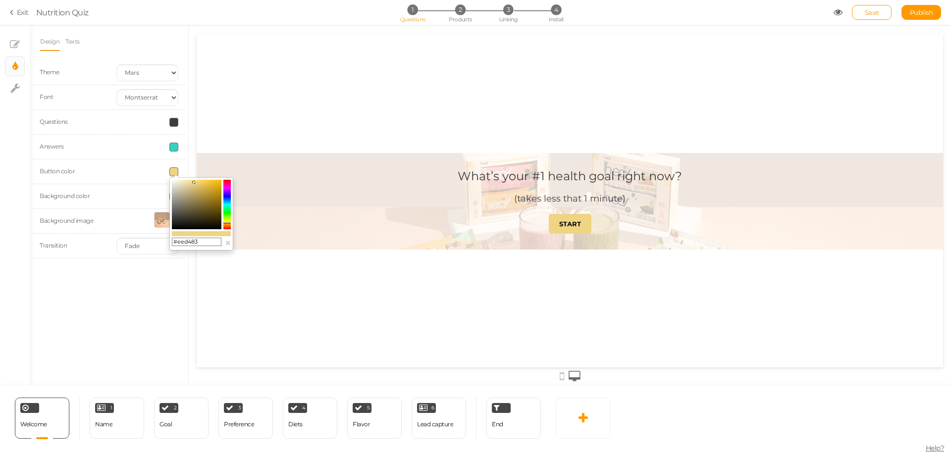
click at [197, 180] on colorpicker-saturation at bounding box center [197, 205] width 50 height 50
type input "#f6c42c"
drag, startPoint x: 197, startPoint y: 179, endPoint x: 213, endPoint y: 181, distance: 16.0
click at [213, 181] on icon at bounding box center [212, 180] width 3 height 3
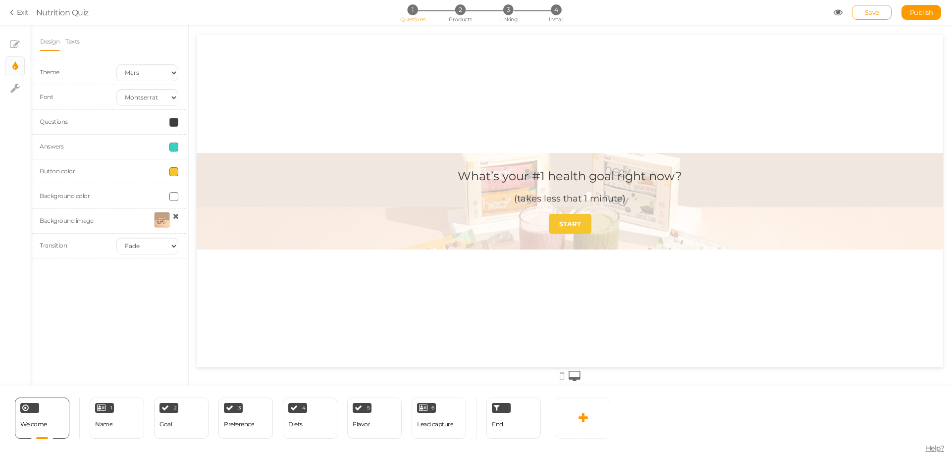
click at [172, 149] on span at bounding box center [173, 147] width 9 height 9
click at [228, 194] on colorpicker-hue at bounding box center [226, 180] width 7 height 50
click at [199, 157] on colorpicker-saturation at bounding box center [197, 180] width 50 height 50
type input "#f6d571"
click at [227, 198] on icon at bounding box center [226, 198] width 7 height 1
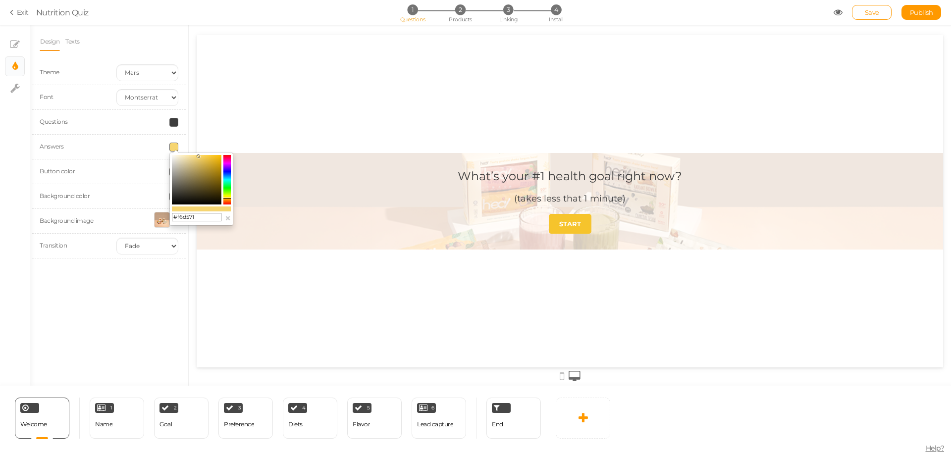
click at [233, 138] on div "What’s your #1 health goal right now? (takes less that 1 minute) START" at bounding box center [570, 201] width 747 height 333
click at [219, 124] on div "What’s your #1 health goal right now? (takes less that 1 minute) START" at bounding box center [570, 201] width 747 height 333
click at [228, 217] on button "×" at bounding box center [228, 218] width 6 height 10
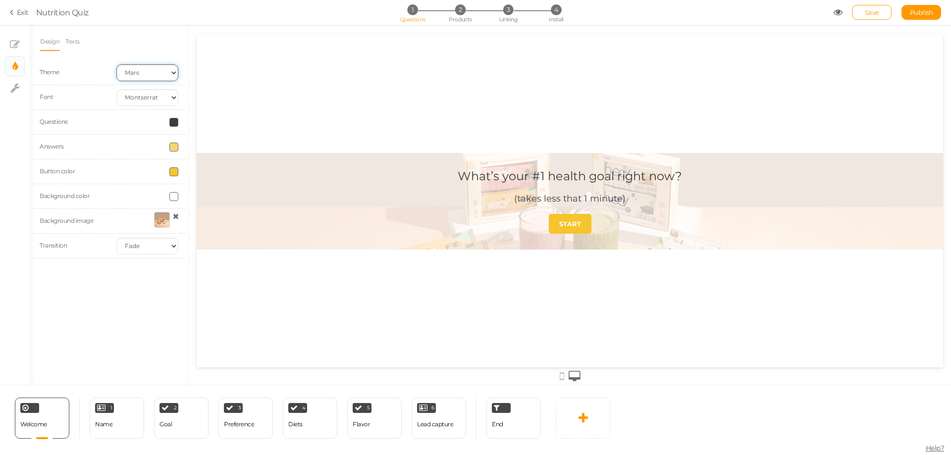
click at [152, 73] on select "Earth Mars" at bounding box center [147, 72] width 62 height 17
click at [151, 73] on select "Earth Mars" at bounding box center [147, 72] width 62 height 17
click at [151, 96] on select "Custom Default [PERSON_NAME] Montserrat Open Sans [PERSON_NAME] PT Sans Raleway…" at bounding box center [147, 97] width 62 height 17
click at [290, 112] on div "What’s your #1 health goal right now? (takes less that 1 minute) START" at bounding box center [570, 201] width 747 height 333
click at [65, 43] on link "Texts" at bounding box center [72, 41] width 15 height 19
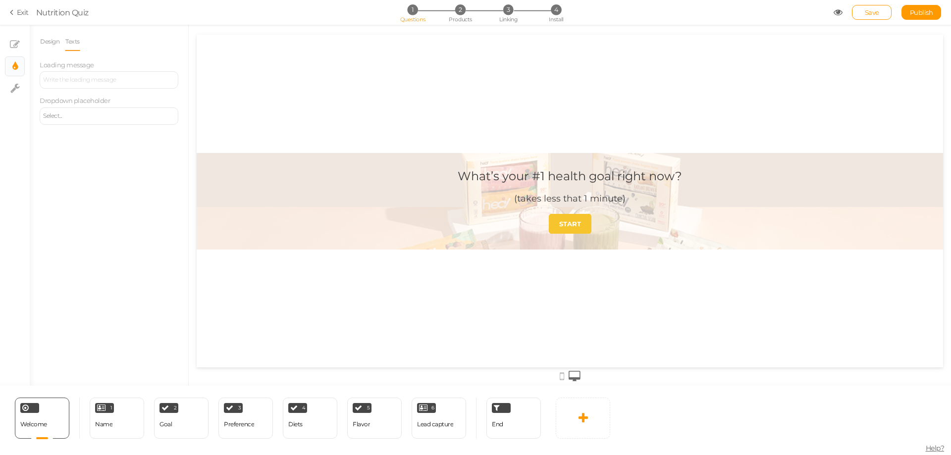
click at [79, 44] on link "Texts" at bounding box center [72, 41] width 15 height 19
click at [16, 90] on icon at bounding box center [14, 88] width 9 height 10
select select "en"
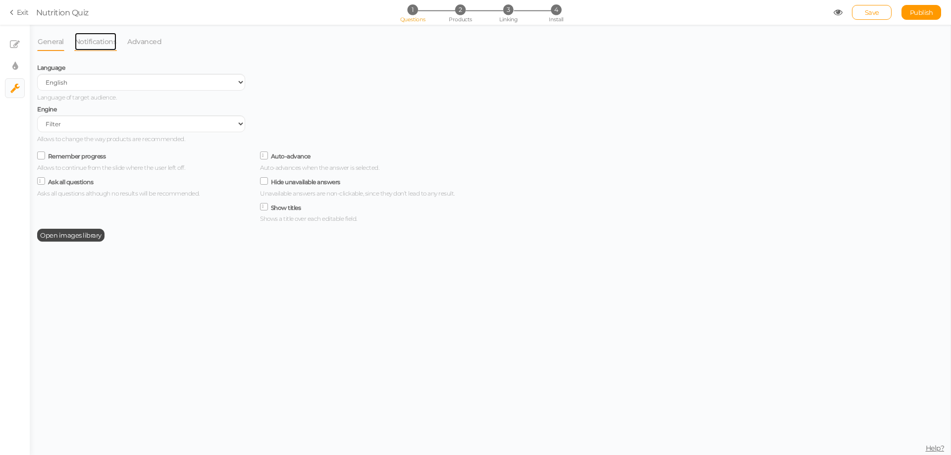
click at [98, 45] on link "Notifications" at bounding box center [95, 41] width 43 height 19
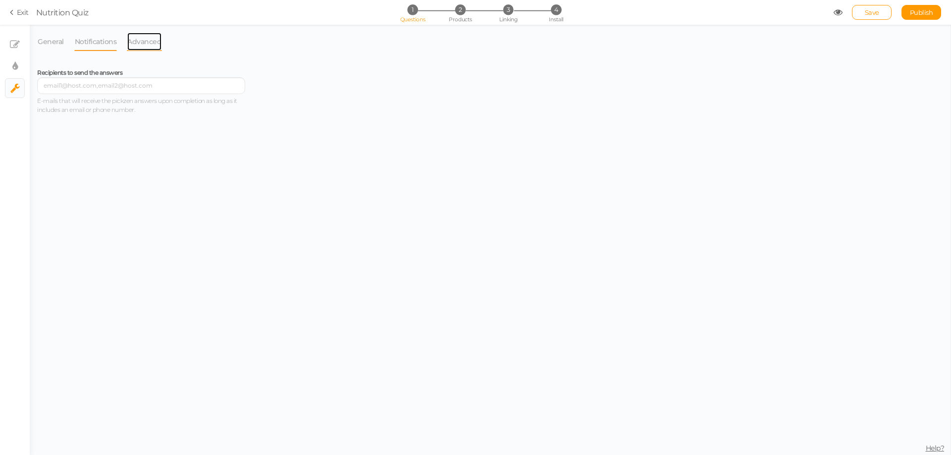
click at [135, 43] on link "Advanced" at bounding box center [144, 41] width 35 height 19
click at [17, 43] on icon at bounding box center [15, 45] width 10 height 10
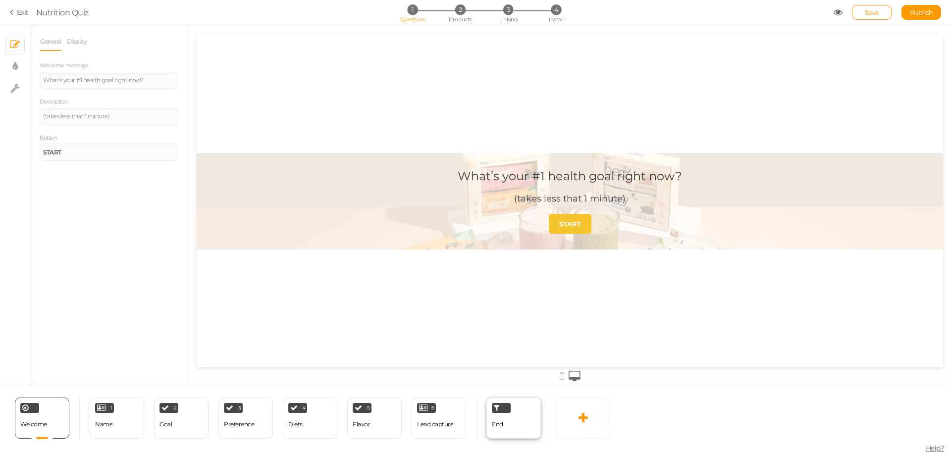
click at [498, 426] on span "End" at bounding box center [497, 424] width 11 height 7
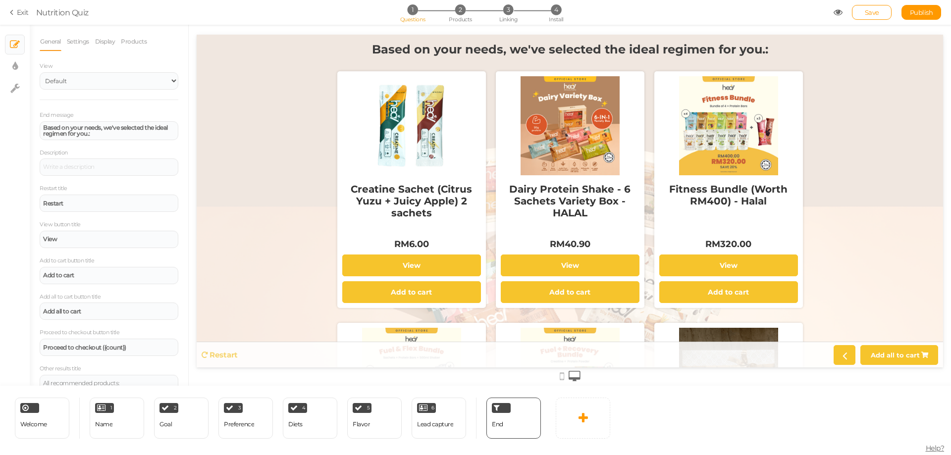
scroll to position [14, 0]
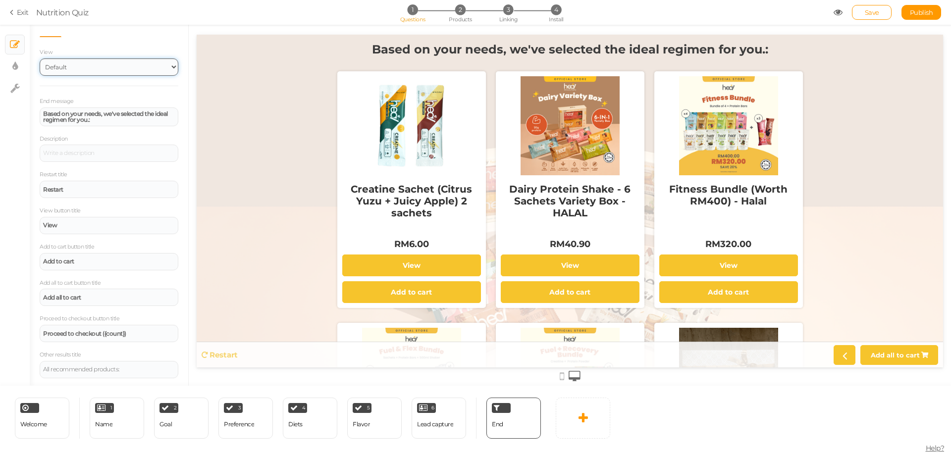
click at [146, 58] on select "Default Top" at bounding box center [109, 66] width 139 height 17
click at [40, 59] on select "Default Top" at bounding box center [109, 66] width 139 height 17
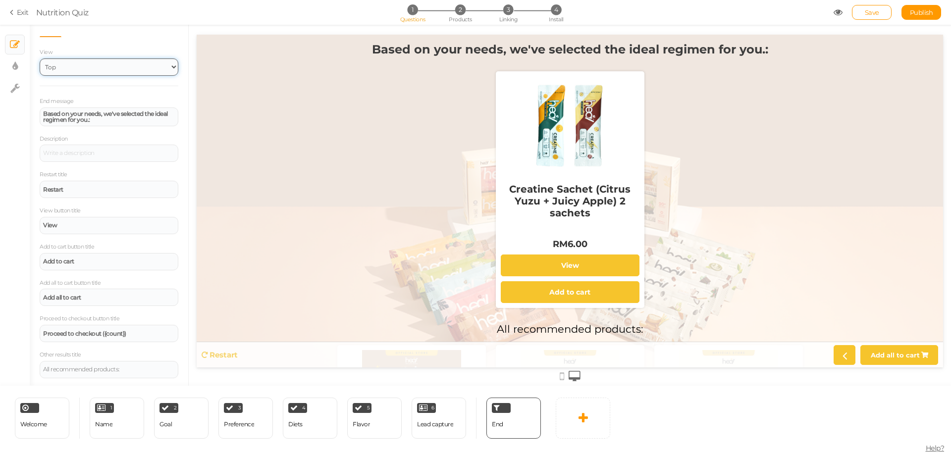
click at [135, 68] on select "Default Top" at bounding box center [109, 66] width 139 height 17
select select "1"
click at [40, 59] on select "Default Top" at bounding box center [109, 66] width 139 height 17
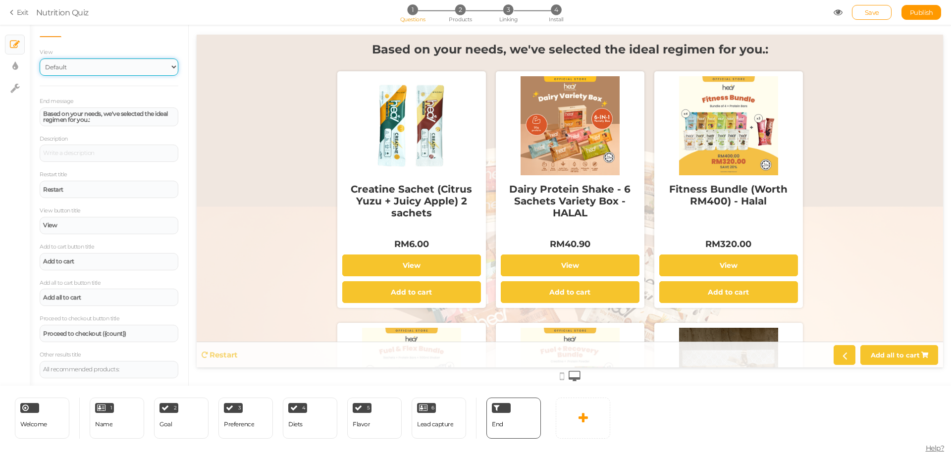
scroll to position [0, 0]
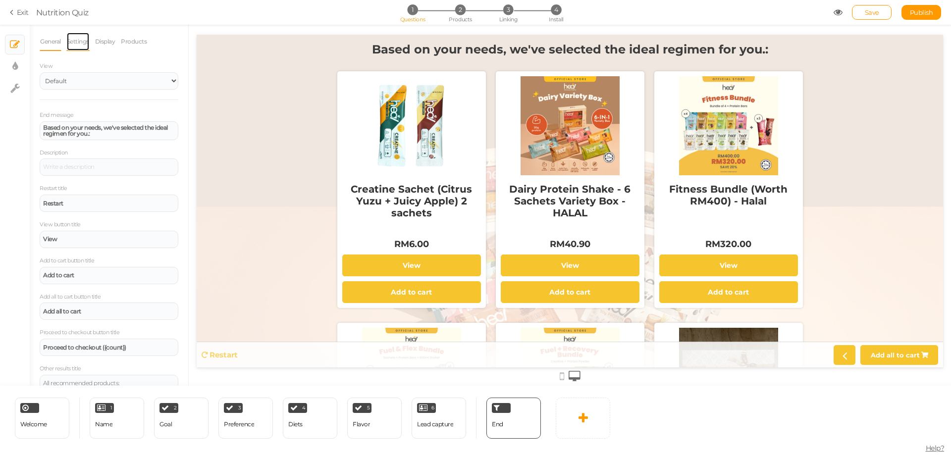
click at [83, 43] on link "Settings" at bounding box center [77, 41] width 23 height 19
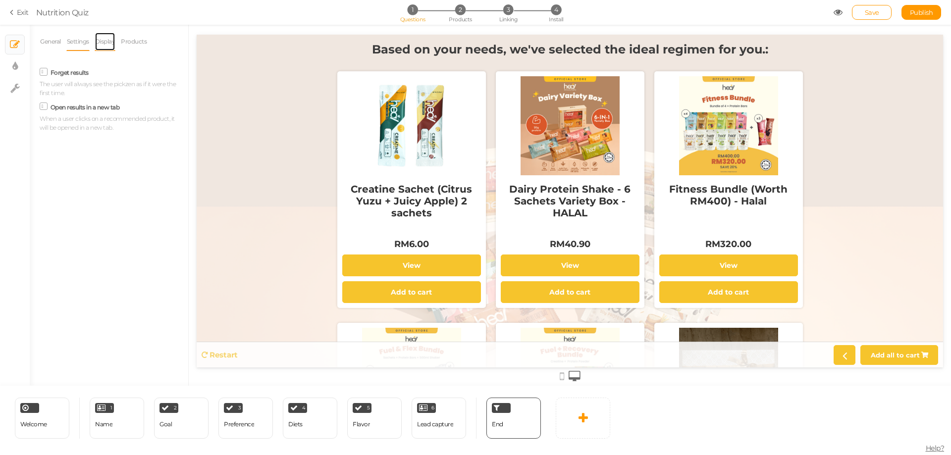
click at [110, 45] on link "Display" at bounding box center [105, 41] width 21 height 19
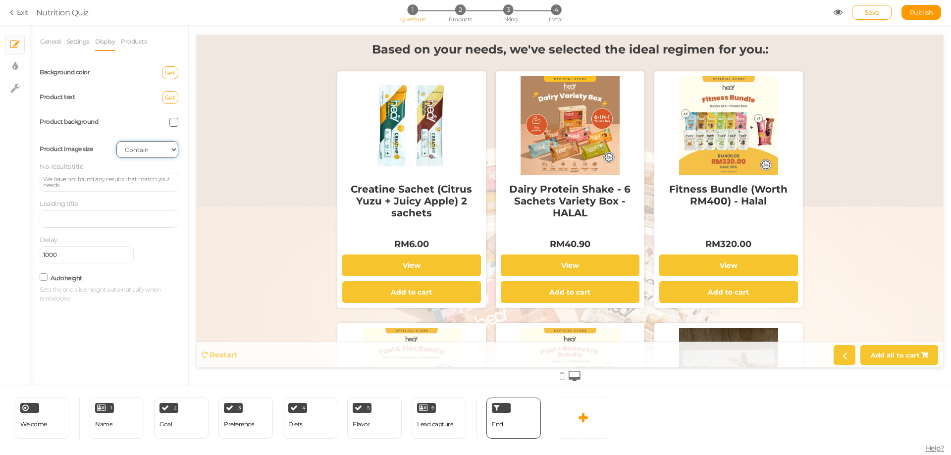
click at [166, 155] on select "Cover Contain Default" at bounding box center [147, 149] width 62 height 17
click at [116, 141] on select "Cover Contain Default" at bounding box center [147, 149] width 62 height 17
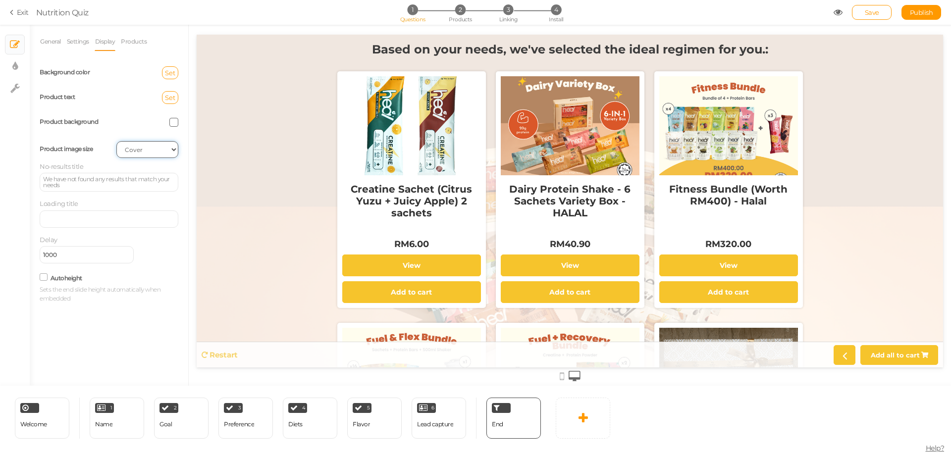
click at [159, 151] on select "Cover Contain Default" at bounding box center [147, 149] width 62 height 17
select select "contain"
click at [116, 141] on select "Cover Contain Default" at bounding box center [147, 149] width 62 height 17
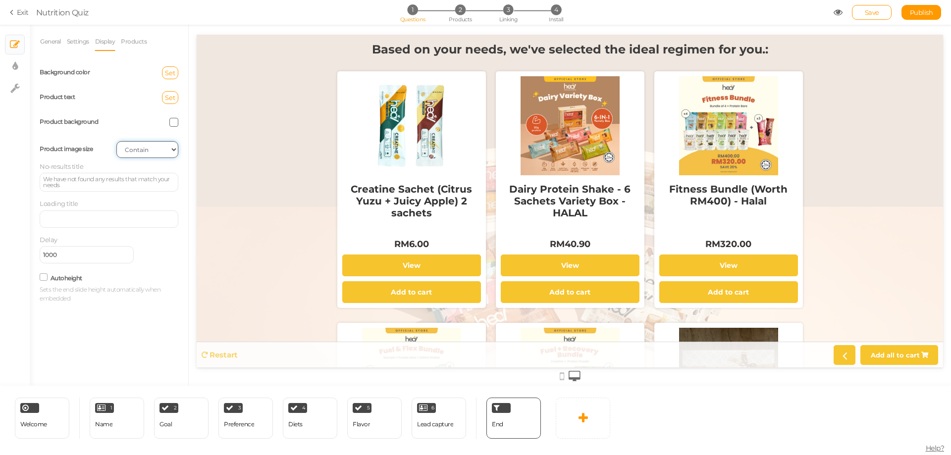
click at [161, 152] on select "Cover Contain Default" at bounding box center [147, 149] width 62 height 17
click at [116, 141] on select "Cover Contain Default" at bounding box center [147, 149] width 62 height 17
click at [163, 153] on select "Cover Contain Default" at bounding box center [147, 149] width 62 height 17
select select "contain"
click at [116, 141] on select "Cover Contain Default" at bounding box center [147, 149] width 62 height 17
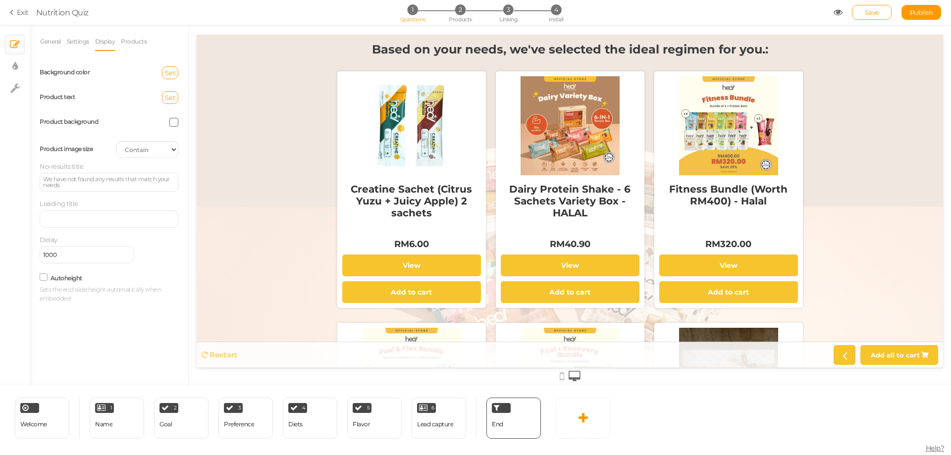
click at [106, 188] on div "We have not found any results that match your needs" at bounding box center [109, 182] width 132 height 12
click at [99, 217] on div at bounding box center [109, 219] width 139 height 17
click at [127, 41] on link "Products" at bounding box center [133, 41] width 27 height 19
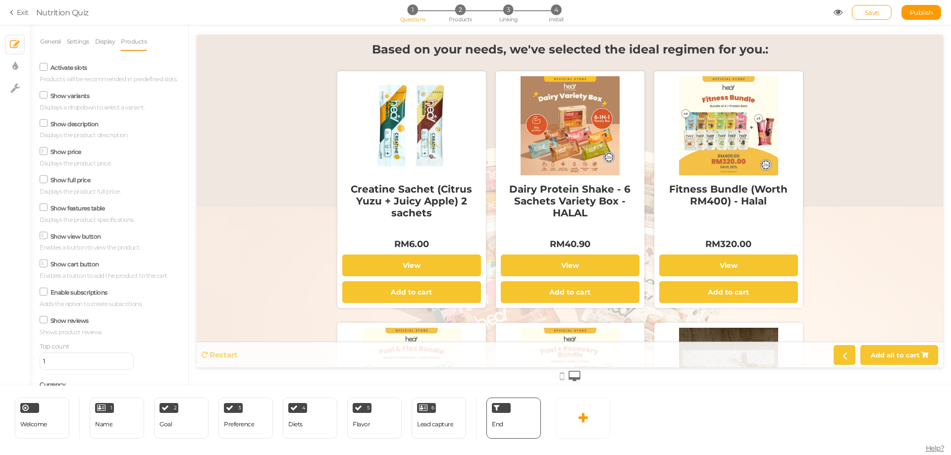
click at [63, 65] on label "Activate slots" at bounding box center [69, 67] width 37 height 7
click at [0, 0] on input "Activate slots" at bounding box center [0, 0] width 0 height 0
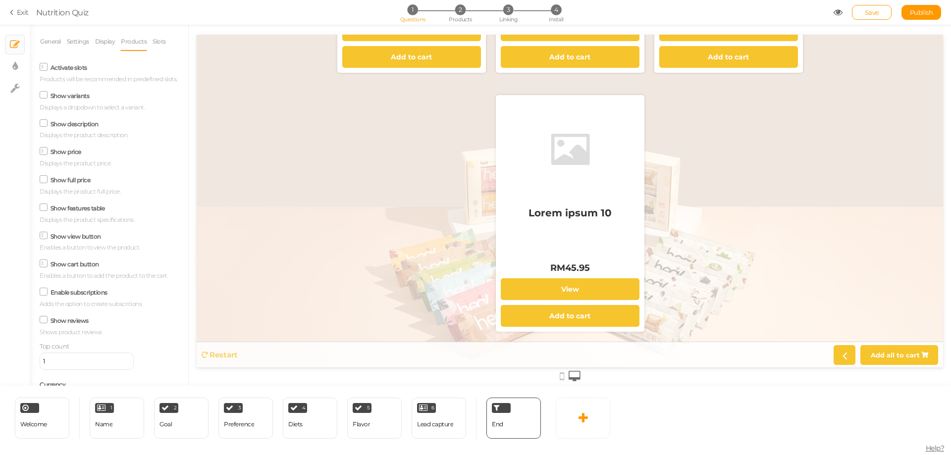
scroll to position [149, 0]
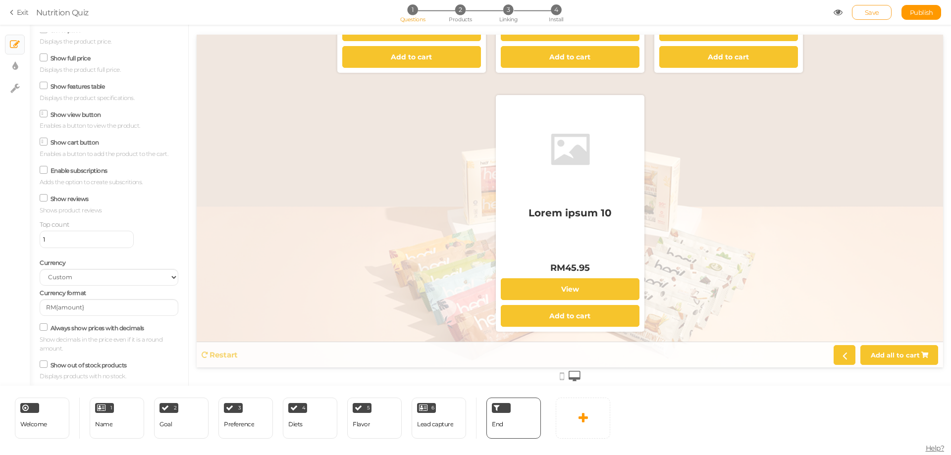
click at [858, 16] on link "Save" at bounding box center [872, 12] width 40 height 15
click at [838, 13] on icon at bounding box center [838, 12] width 9 height 9
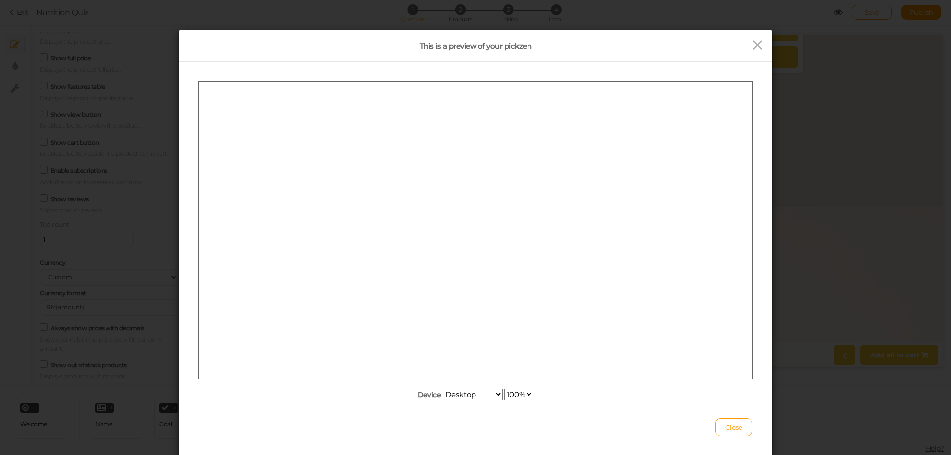
scroll to position [0, 0]
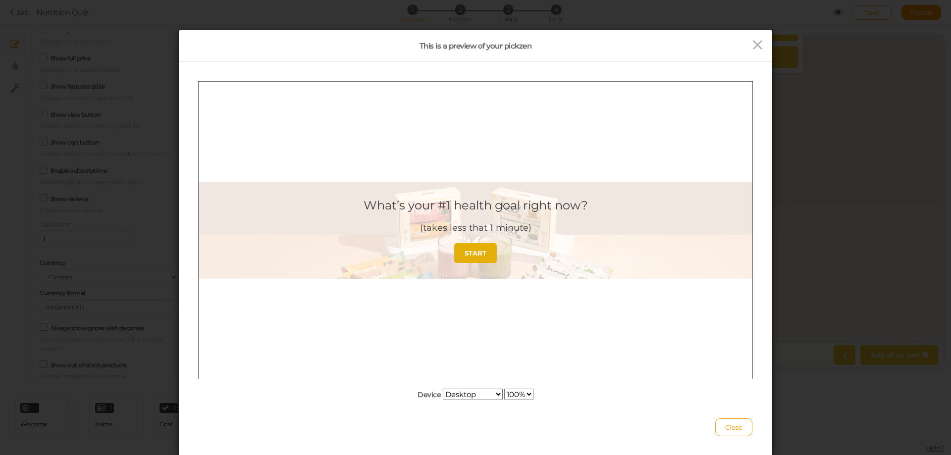
click at [470, 254] on strong "START" at bounding box center [476, 253] width 22 height 8
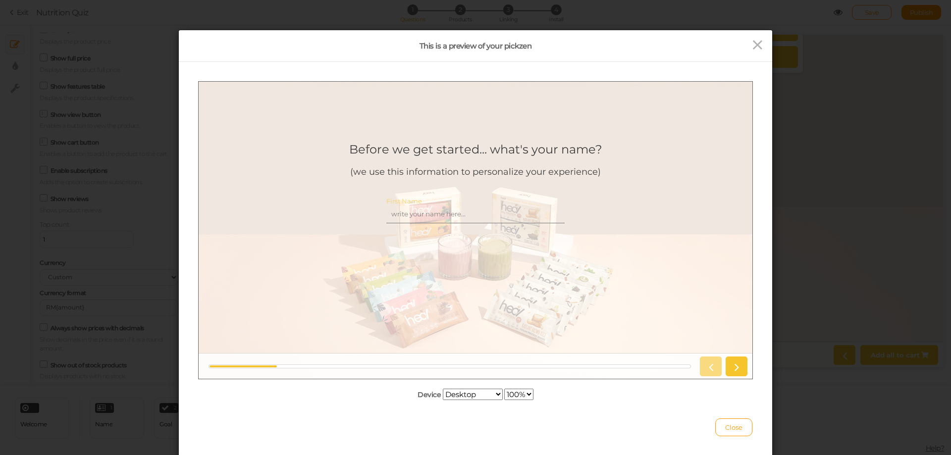
click at [417, 216] on input "First Name" at bounding box center [476, 214] width 178 height 18
type input "Nisa"
click at [734, 372] on icon at bounding box center [736, 366] width 13 height 13
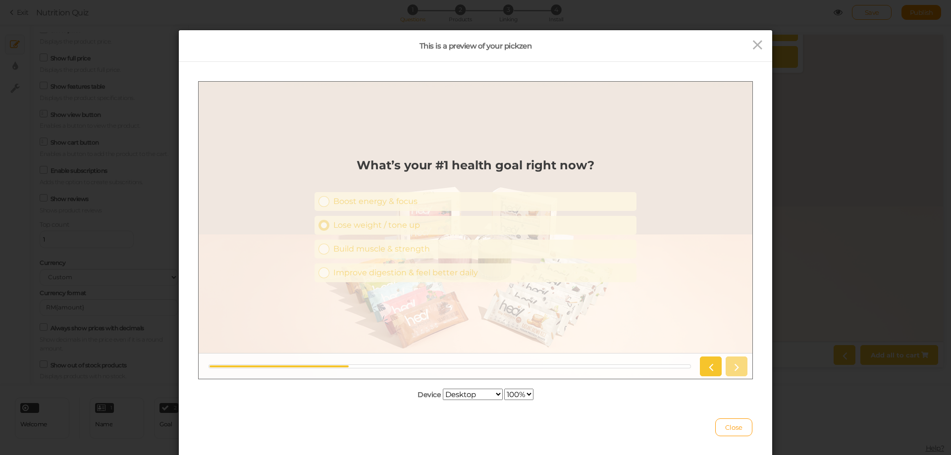
click at [328, 223] on div at bounding box center [324, 225] width 11 height 11
click at [740, 366] on icon at bounding box center [736, 366] width 13 height 13
click at [331, 224] on div "🍫 Protein bars or snacks" at bounding box center [481, 224] width 303 height 9
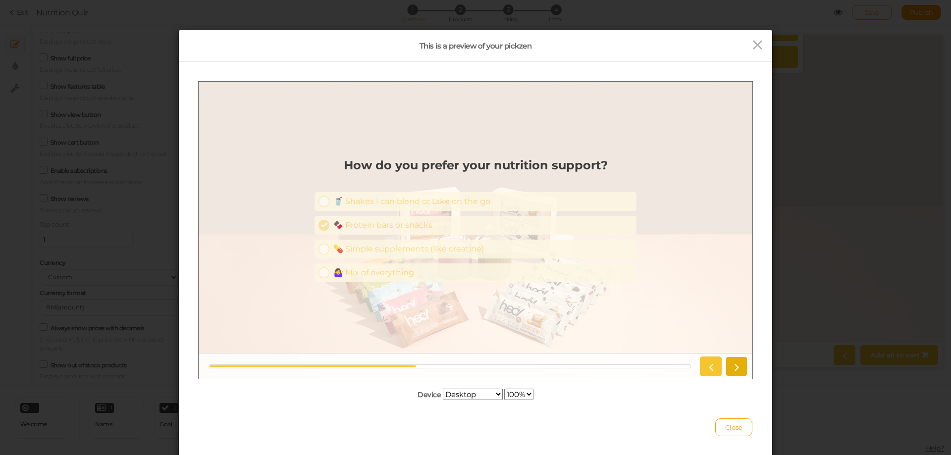
drag, startPoint x: 737, startPoint y: 369, endPoint x: 724, endPoint y: 362, distance: 14.4
click at [736, 368] on icon at bounding box center [736, 366] width 13 height 13
click at [369, 231] on link "🌱 Plant-based" at bounding box center [476, 225] width 322 height 19
click at [730, 374] on link at bounding box center [737, 366] width 22 height 20
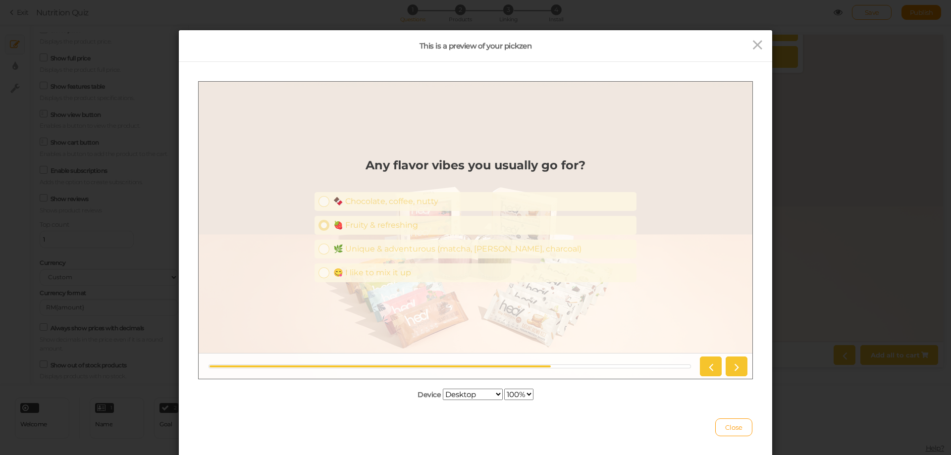
click at [361, 226] on div "🍓 Fruity & refreshing" at bounding box center [482, 224] width 299 height 9
click at [740, 366] on icon at bounding box center [736, 366] width 13 height 13
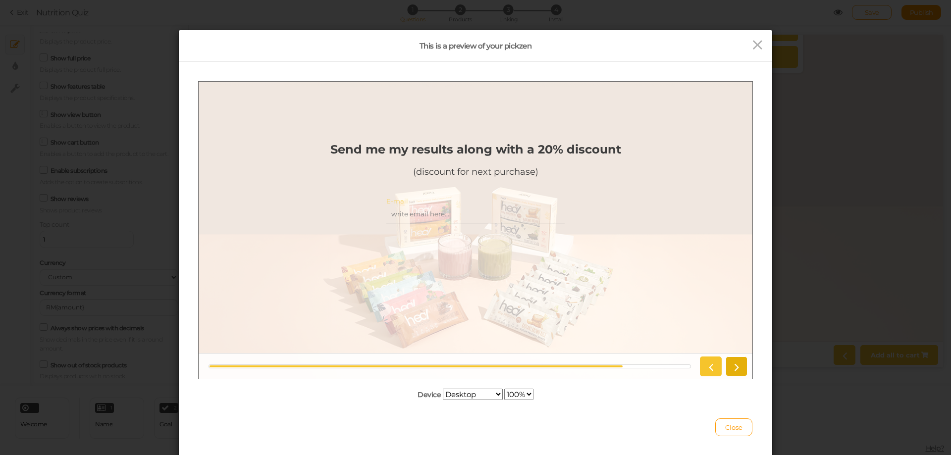
click at [740, 367] on icon at bounding box center [736, 366] width 13 height 13
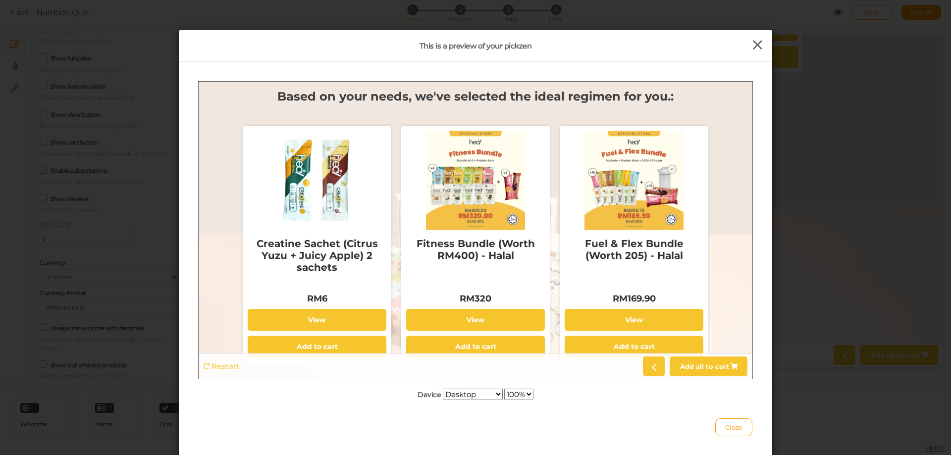
click at [758, 42] on icon at bounding box center [758, 45] width 14 height 15
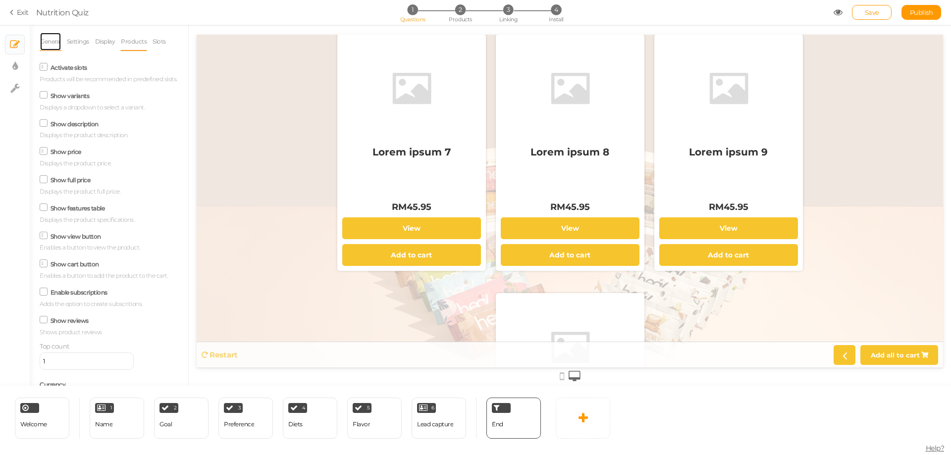
click at [44, 41] on link "General" at bounding box center [51, 41] width 22 height 19
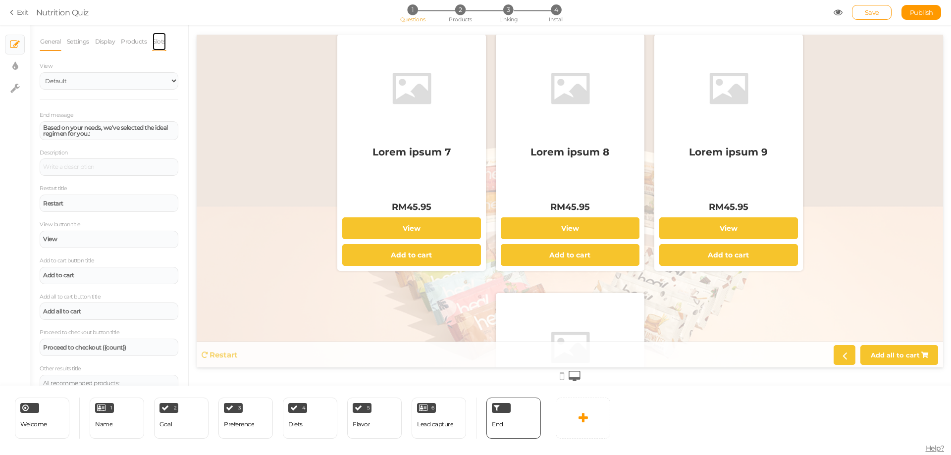
click at [152, 51] on link "Slots" at bounding box center [159, 41] width 14 height 19
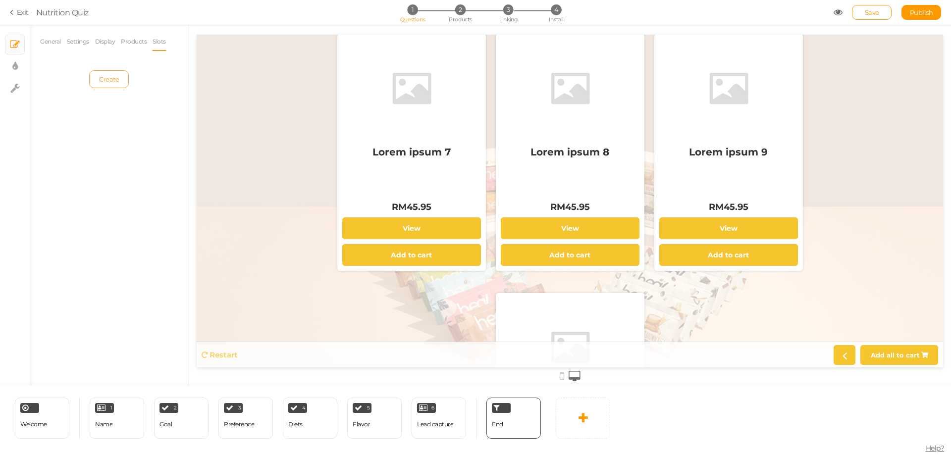
click at [101, 80] on span "Create" at bounding box center [109, 79] width 20 height 8
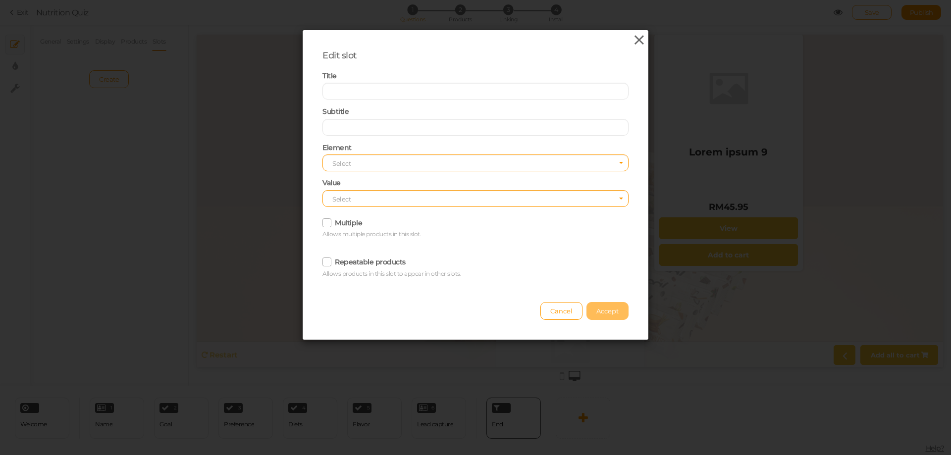
click at [637, 41] on icon at bounding box center [639, 40] width 14 height 15
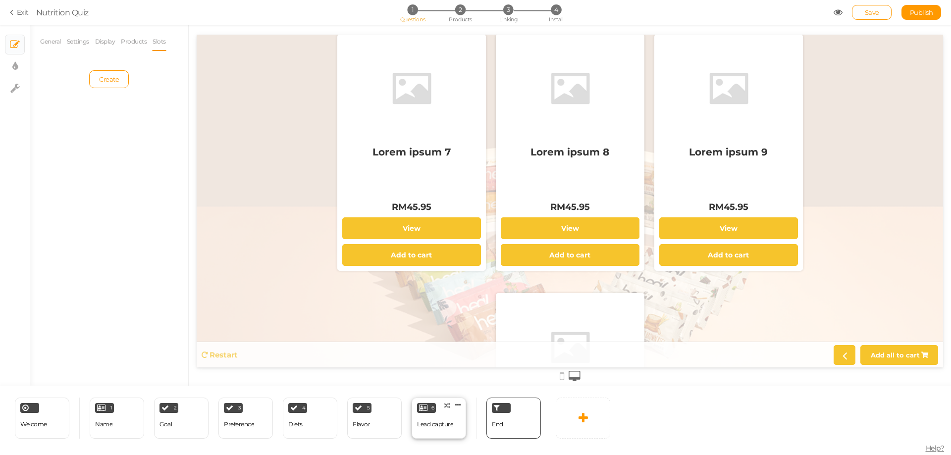
click at [443, 418] on div "Lead capture" at bounding box center [435, 424] width 36 height 17
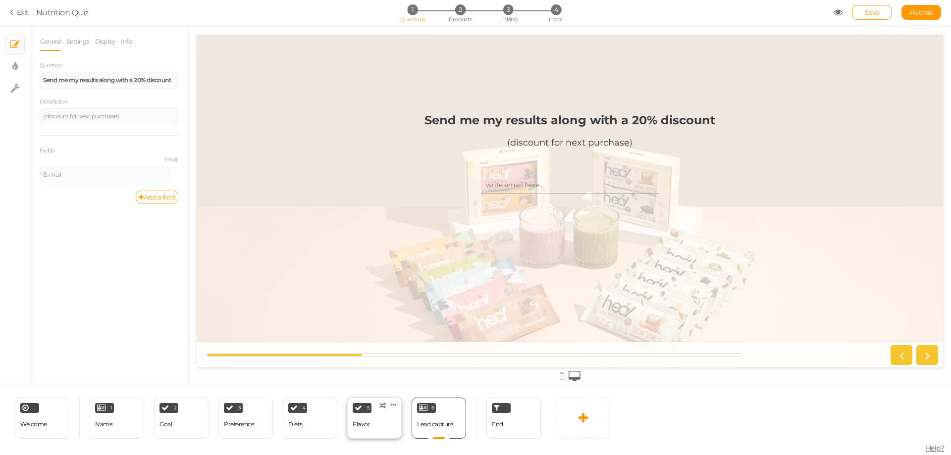
click at [372, 421] on div "5 Flavor × Define the conditions to show this slide. Clone Change type Delete" at bounding box center [374, 418] width 55 height 41
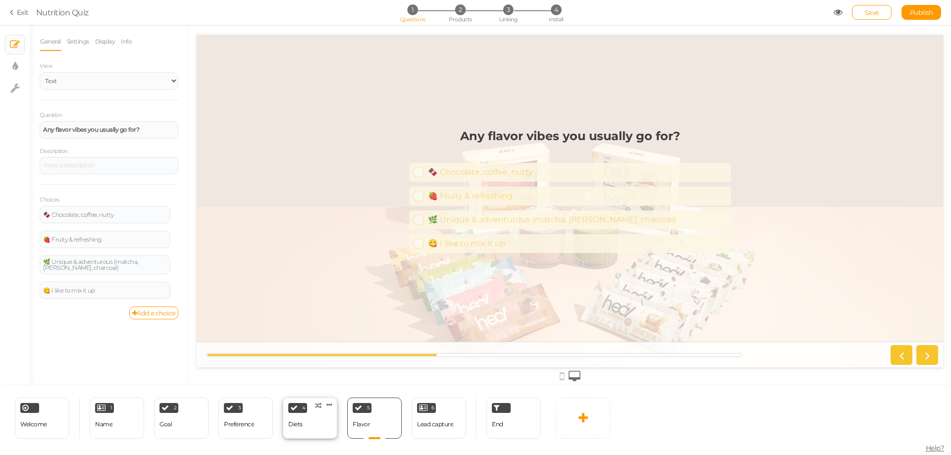
click at [330, 422] on div "4 Diets × Define the conditions to show this slide. Clone Change type Delete" at bounding box center [310, 418] width 55 height 41
click at [280, 415] on div "4 Diets × Define the conditions to show this slide. Clone Change type Delete" at bounding box center [310, 418] width 64 height 41
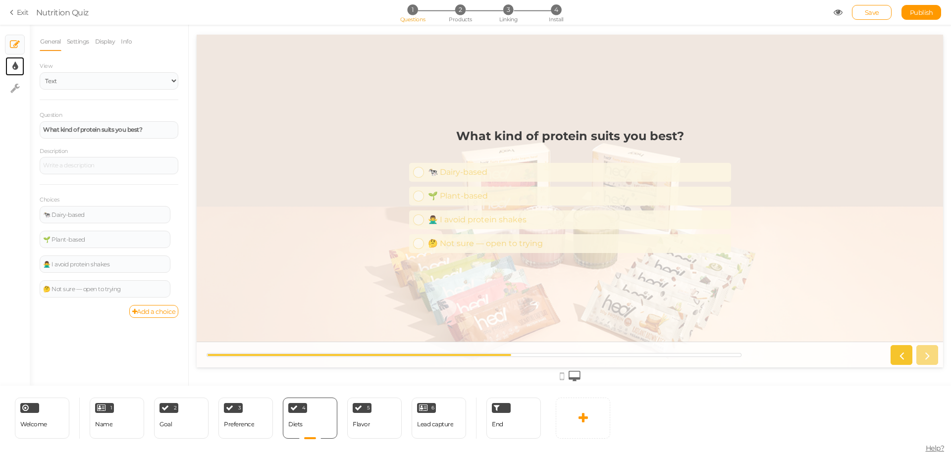
click at [8, 66] on link "× Display settings" at bounding box center [14, 66] width 19 height 19
select select "2"
select select "montserrat"
select select "fade"
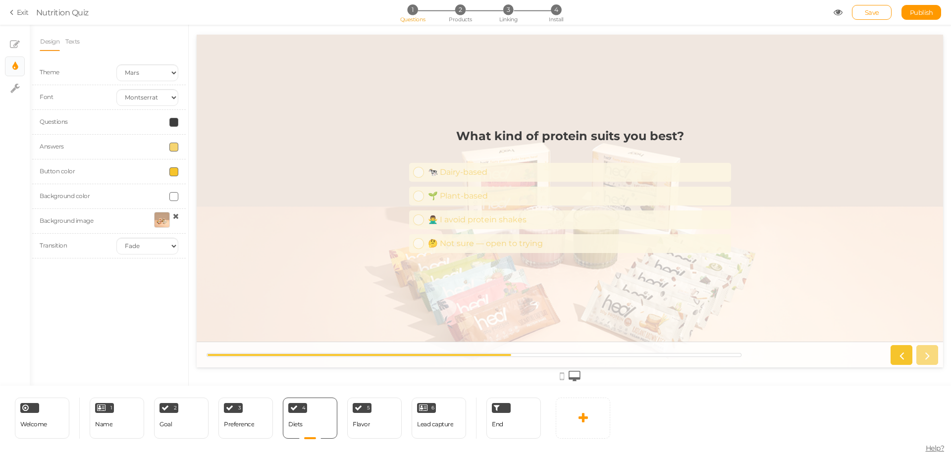
click at [176, 146] on span at bounding box center [173, 147] width 9 height 9
click at [209, 168] on colorpicker-saturation at bounding box center [197, 180] width 50 height 50
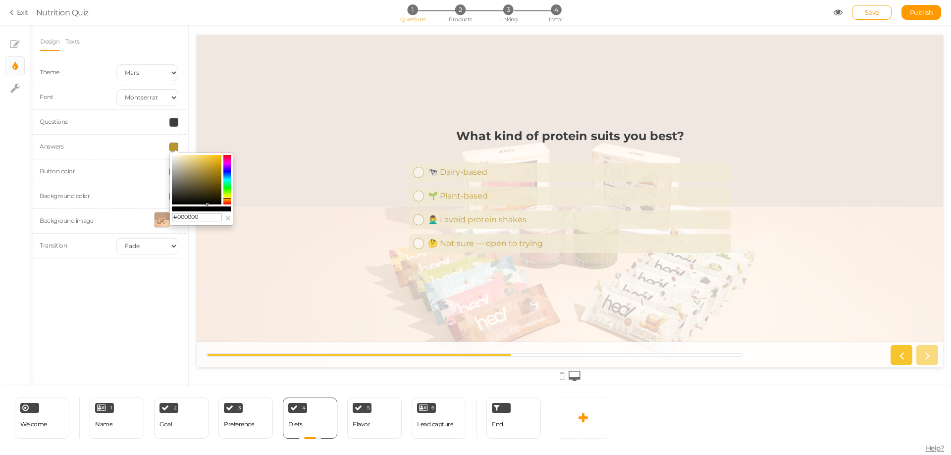
drag, startPoint x: 207, startPoint y: 199, endPoint x: 208, endPoint y: 213, distance: 14.4
click at [208, 213] on div "#000000 ×" at bounding box center [201, 189] width 64 height 73
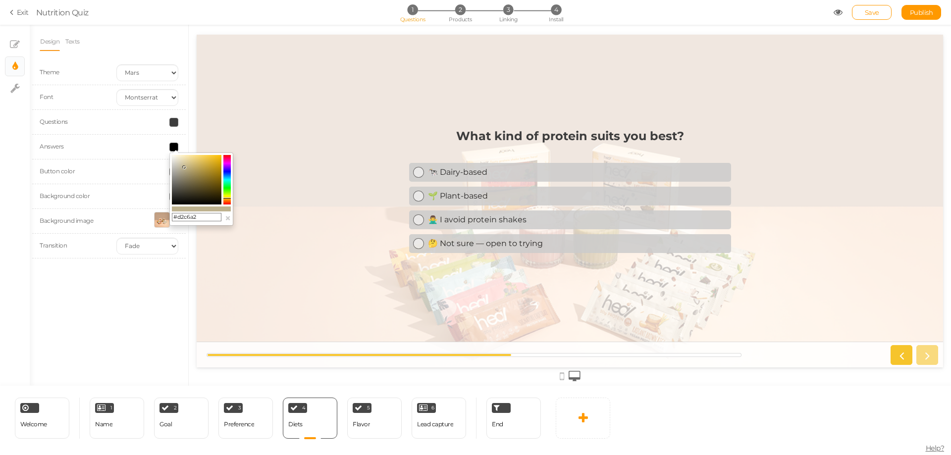
drag, startPoint x: 186, startPoint y: 174, endPoint x: 183, endPoint y: 164, distance: 11.2
click at [183, 164] on colorpicker-saturation at bounding box center [197, 180] width 50 height 50
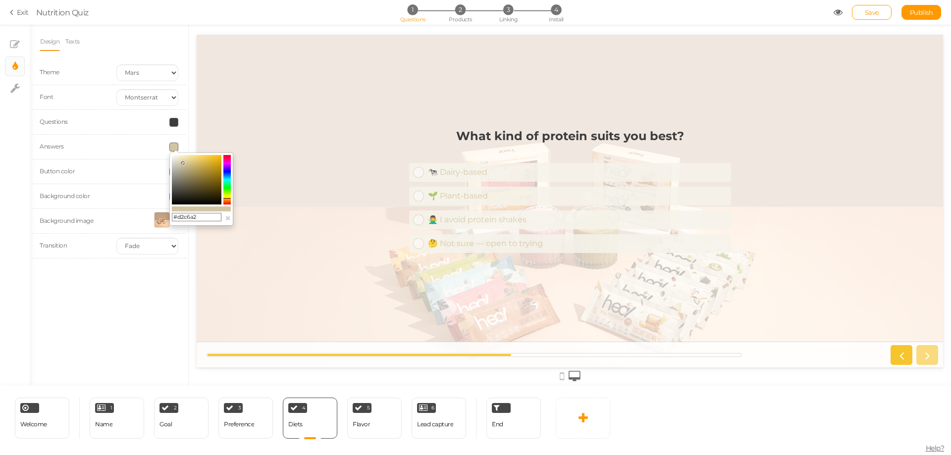
click at [194, 168] on colorpicker-saturation at bounding box center [197, 180] width 50 height 50
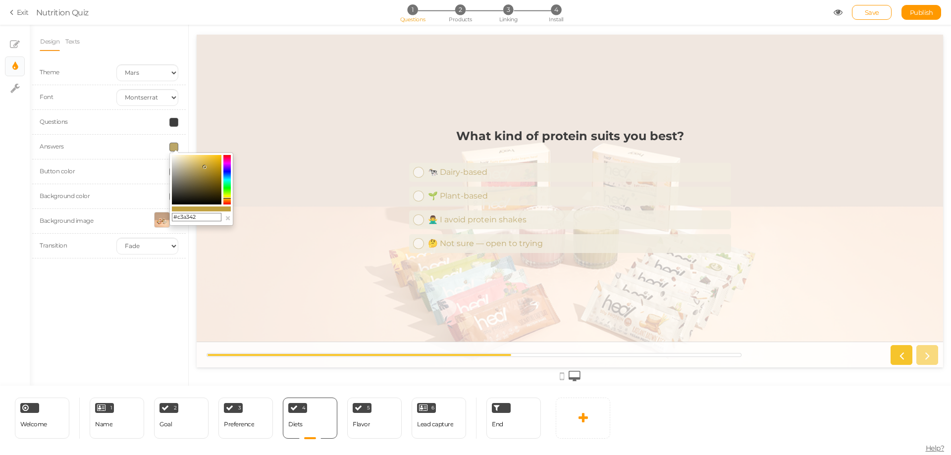
drag, startPoint x: 197, startPoint y: 168, endPoint x: 205, endPoint y: 166, distance: 8.2
click at [205, 166] on colorpicker-saturation at bounding box center [197, 180] width 50 height 50
drag, startPoint x: 409, startPoint y: 210, endPoint x: 238, endPoint y: 185, distance: 172.7
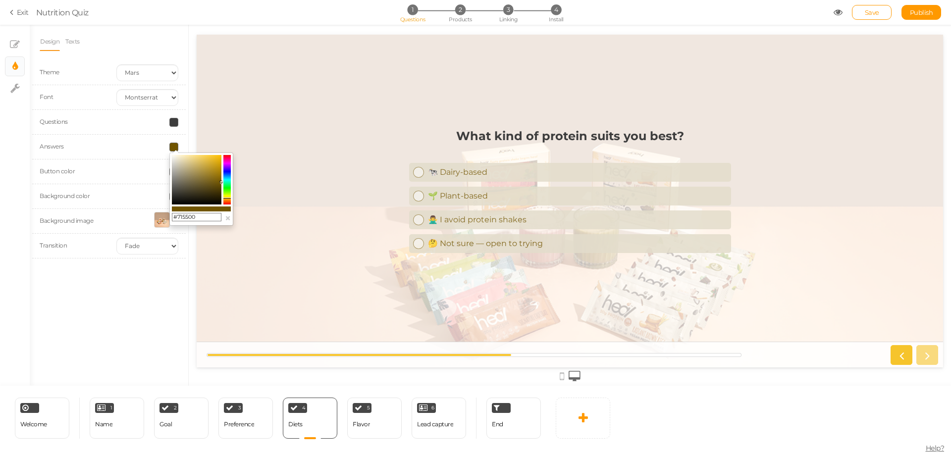
drag, startPoint x: 238, startPoint y: 185, endPoint x: 251, endPoint y: 220, distance: 37.0
click at [251, 220] on div "What kind of protein suits you best? 🐄 Dairy-based 🌱 Plant-based 🙅‍♂️ I avoid p…" at bounding box center [570, 201] width 747 height 160
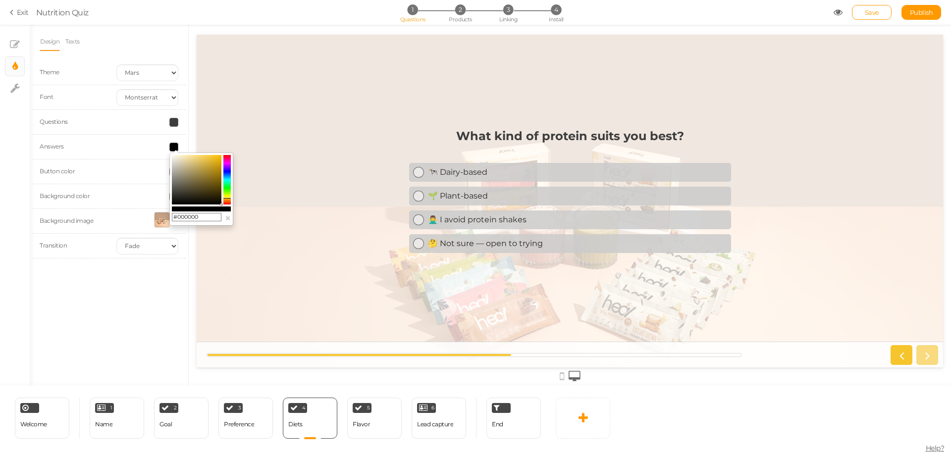
click at [231, 222] on div "#000000 ×" at bounding box center [201, 189] width 64 height 73
click at [274, 155] on div "What kind of protein suits you best? 🐄 Dairy-based 🌱 Plant-based 🙅‍♂️ I avoid p…" at bounding box center [570, 201] width 747 height 160
click at [888, 11] on link "Save" at bounding box center [872, 12] width 40 height 15
click at [170, 147] on span at bounding box center [173, 147] width 9 height 9
click at [171, 147] on span at bounding box center [173, 147] width 9 height 9
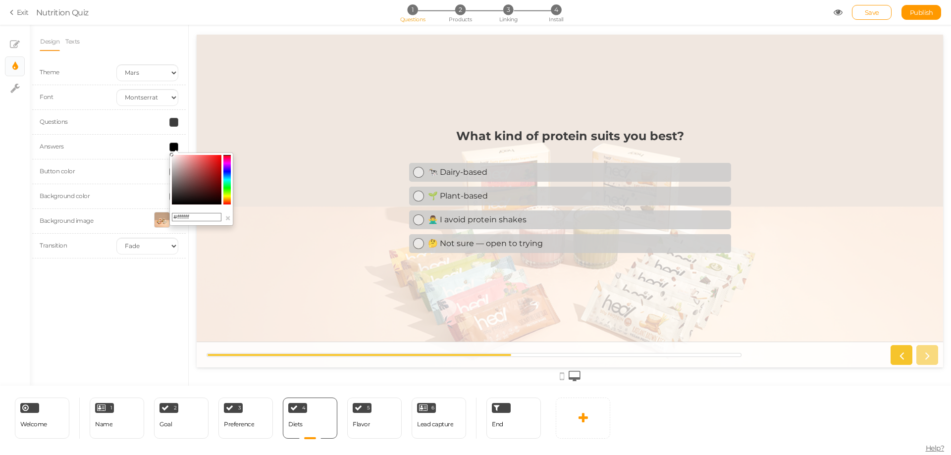
drag, startPoint x: 180, startPoint y: 161, endPoint x: 166, endPoint y: 147, distance: 20.7
click at [166, 147] on body "× Close A wider screen is needed to use the Pickzen builder Exit Nutrition Quiz…" at bounding box center [475, 227] width 951 height 455
drag, startPoint x: 376, startPoint y: 202, endPoint x: 238, endPoint y: 212, distance: 138.1
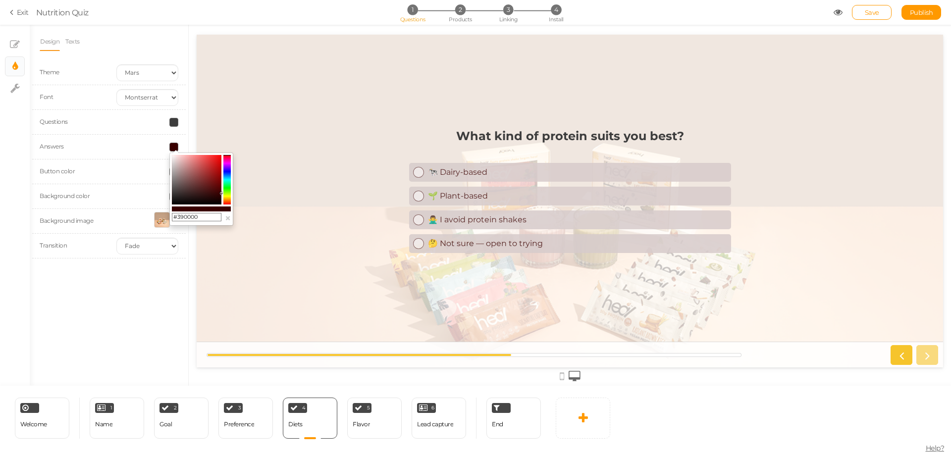
click at [226, 193] on colorpicker-hue at bounding box center [226, 180] width 7 height 50
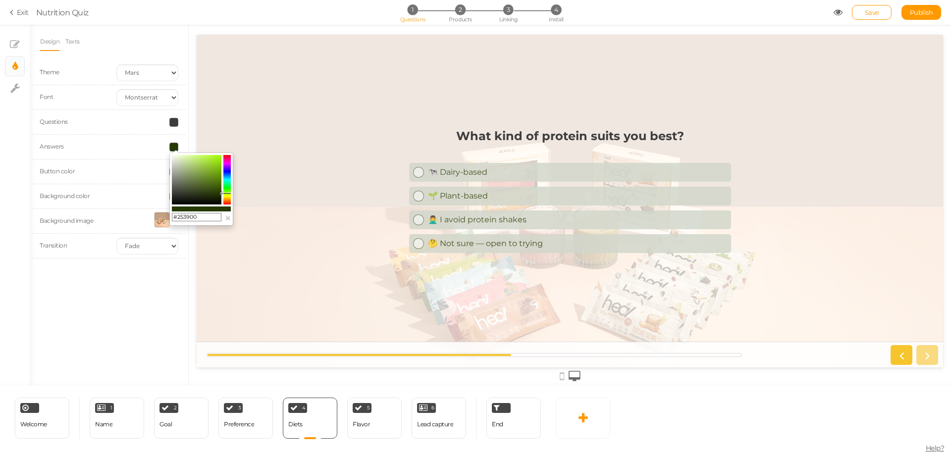
click at [227, 196] on colorpicker-hue at bounding box center [226, 180] width 7 height 50
click at [226, 197] on colorpicker-hue at bounding box center [226, 180] width 7 height 50
click at [199, 162] on colorpicker-saturation at bounding box center [197, 180] width 50 height 50
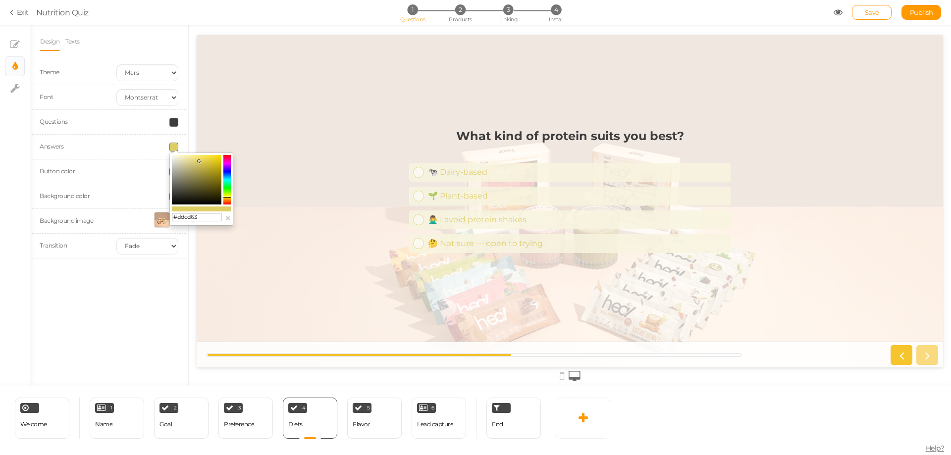
click at [200, 161] on icon at bounding box center [198, 161] width 3 height 3
drag, startPoint x: 403, startPoint y: 192, endPoint x: 243, endPoint y: 161, distance: 163.1
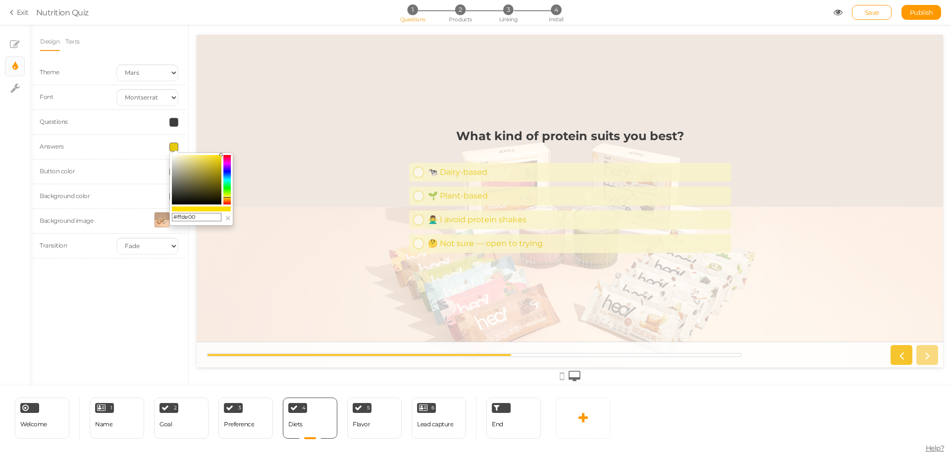
drag, startPoint x: 416, startPoint y: 194, endPoint x: 234, endPoint y: 147, distance: 188.0
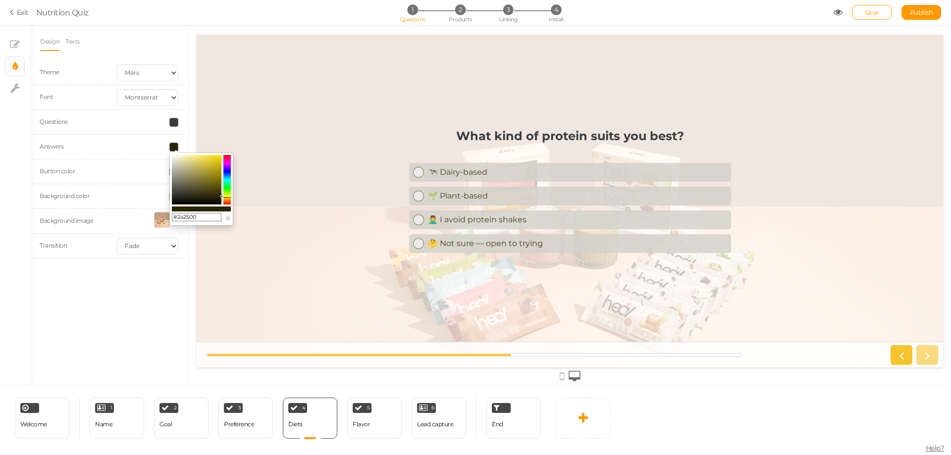
click at [227, 196] on colorpicker-hue at bounding box center [226, 180] width 7 height 50
type input "#2a2a00"
click at [874, 11] on span "Save" at bounding box center [872, 12] width 14 height 8
